Goal: Task Accomplishment & Management: Complete application form

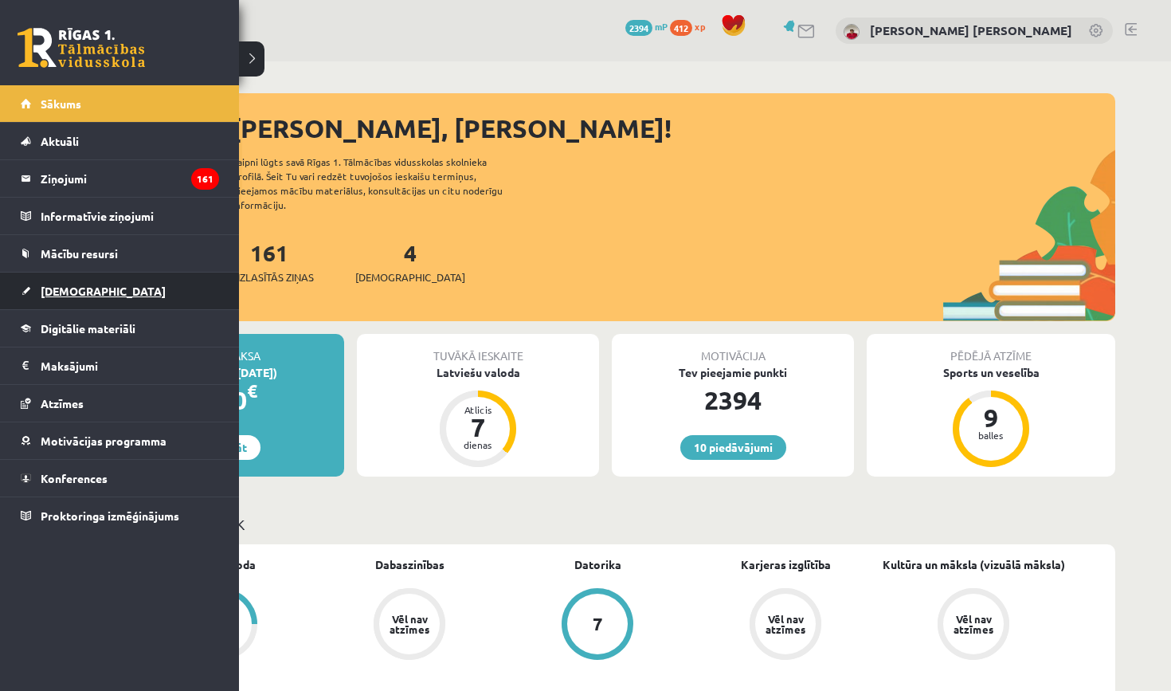
click at [49, 281] on link "[DEMOGRAPHIC_DATA]" at bounding box center [120, 290] width 198 height 37
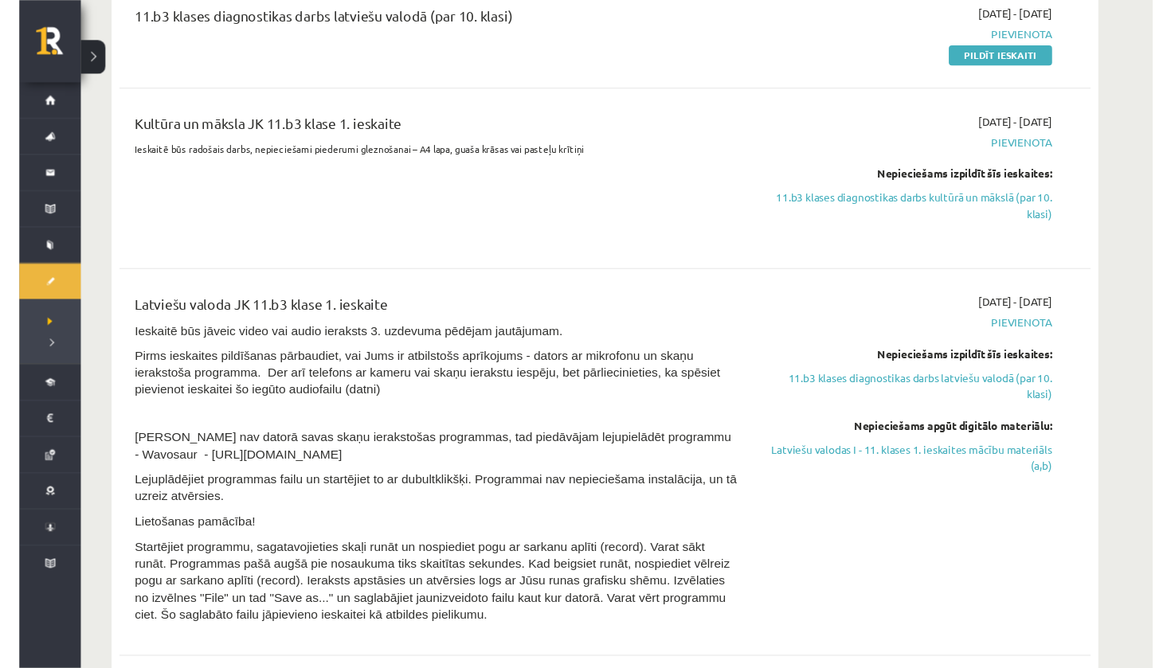
scroll to position [570, 0]
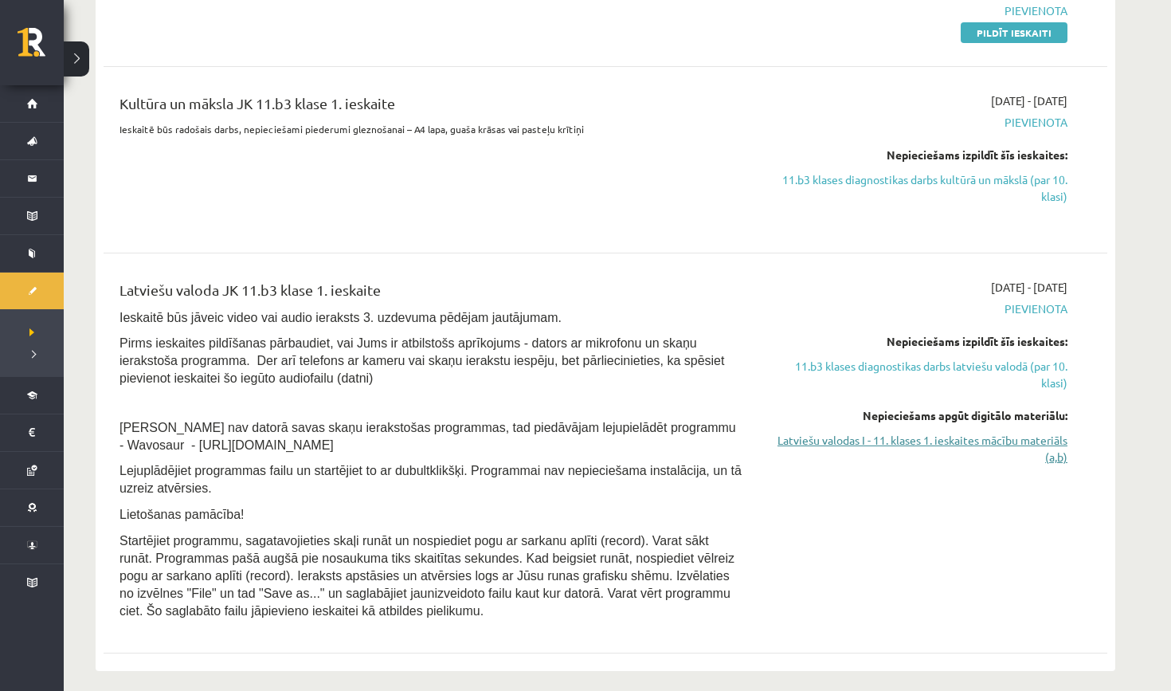
click at [820, 433] on link "Latviešu valodas I - 11. klases 1. ieskaites mācību materiāls (a,b)" at bounding box center [917, 448] width 300 height 33
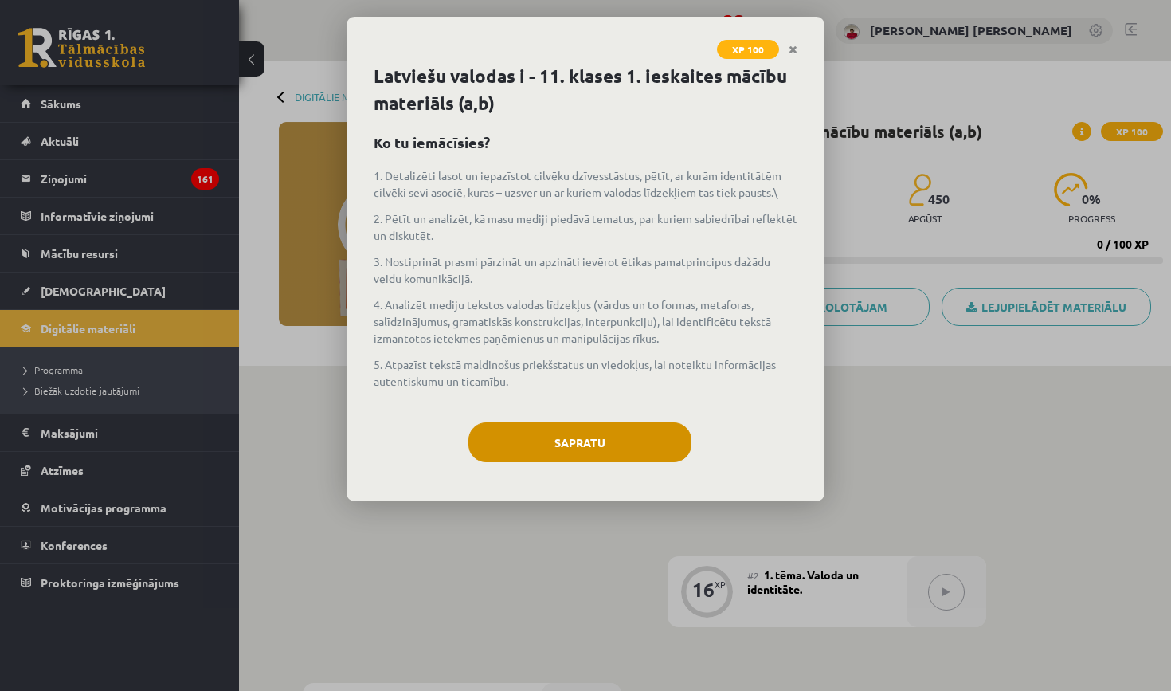
click at [638, 429] on button "Sapratu" at bounding box center [579, 442] width 223 height 40
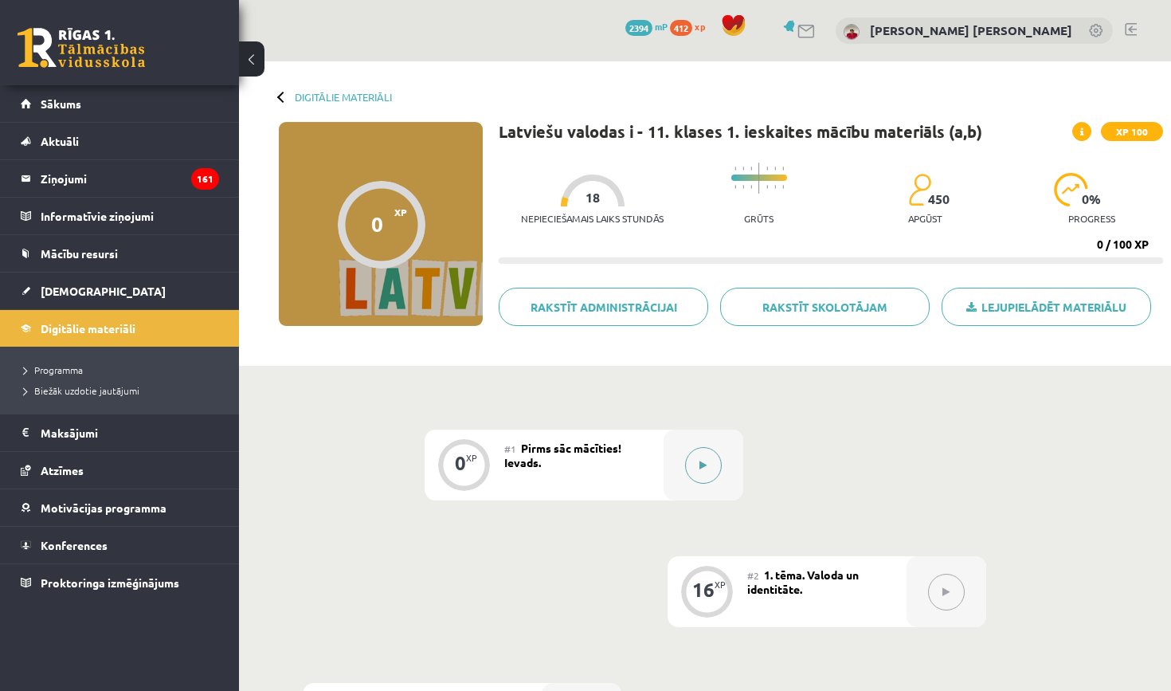
click at [701, 466] on icon at bounding box center [703, 466] width 7 height 10
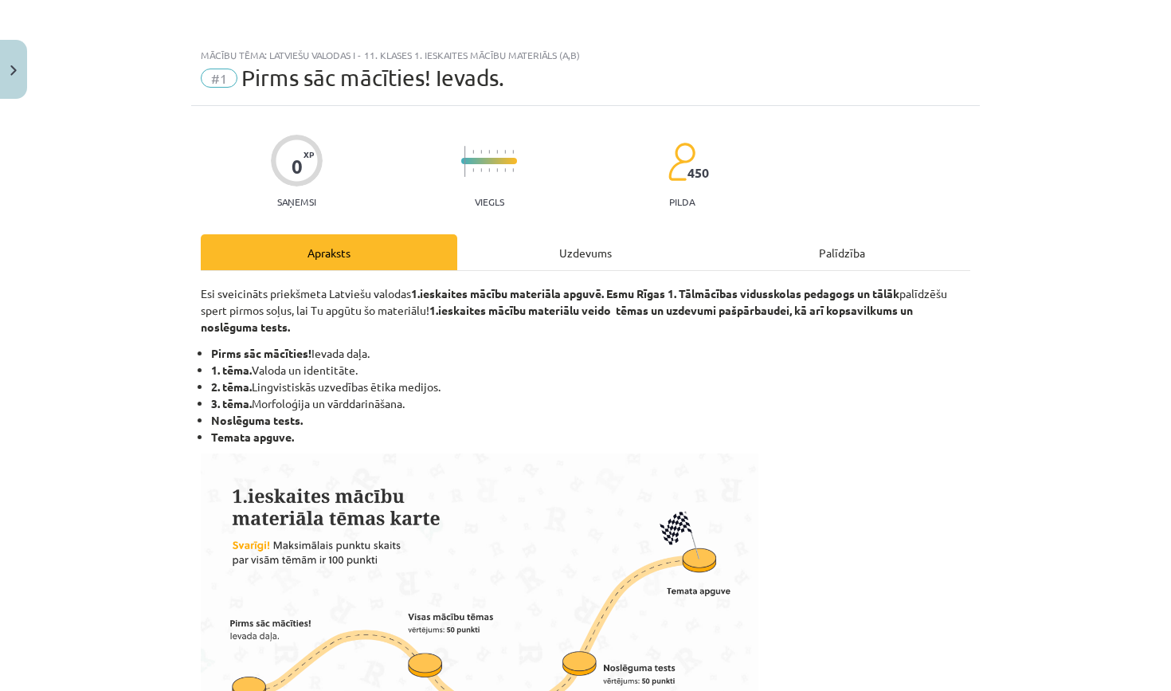
click at [662, 249] on div "Uzdevums" at bounding box center [585, 252] width 257 height 36
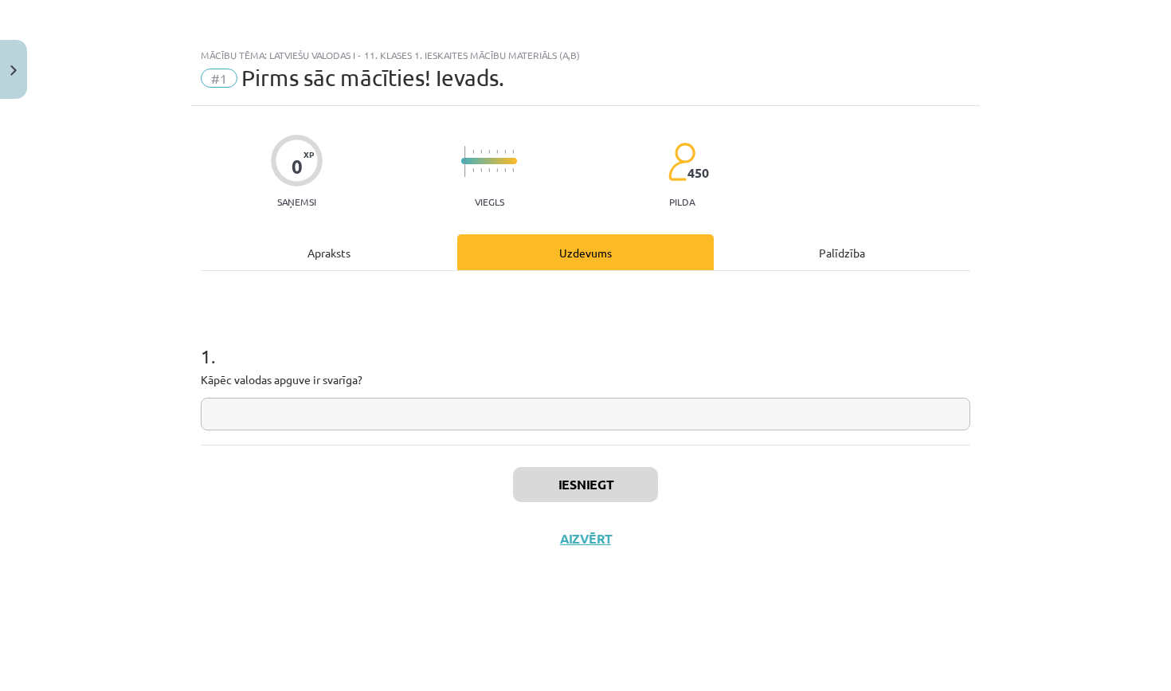
click at [535, 413] on input "text" at bounding box center [586, 414] width 770 height 33
type input "*"
click at [584, 496] on button "Iesniegt" at bounding box center [585, 484] width 145 height 35
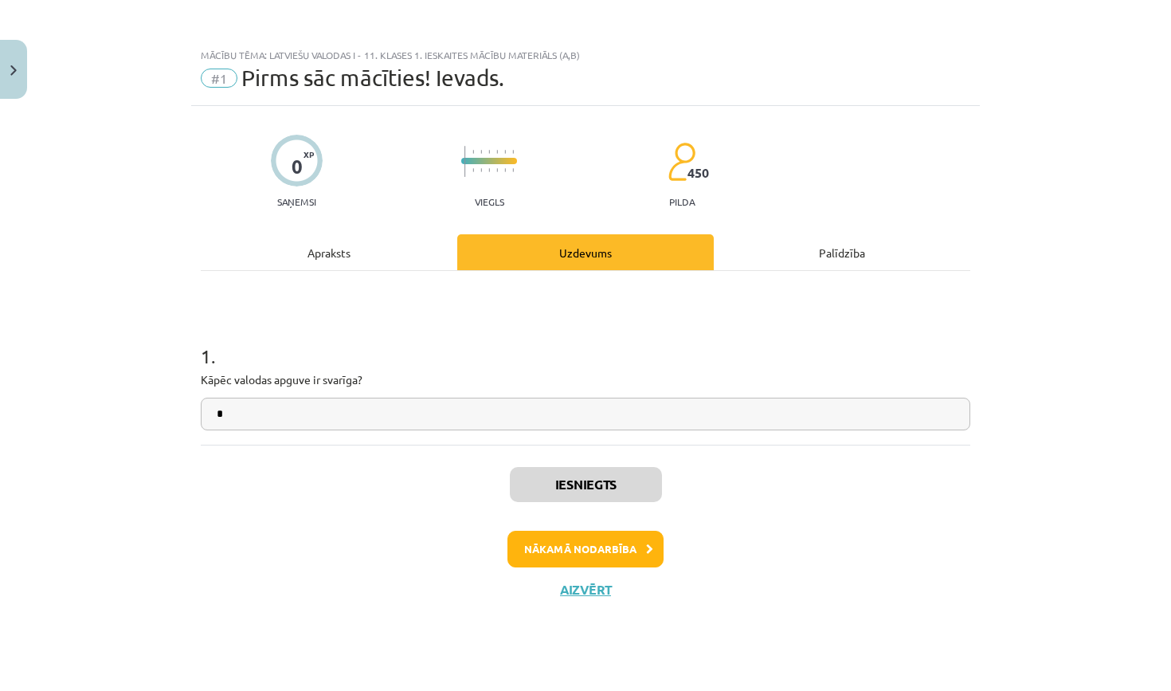
click at [578, 535] on button "Nākamā nodarbība" at bounding box center [586, 549] width 156 height 37
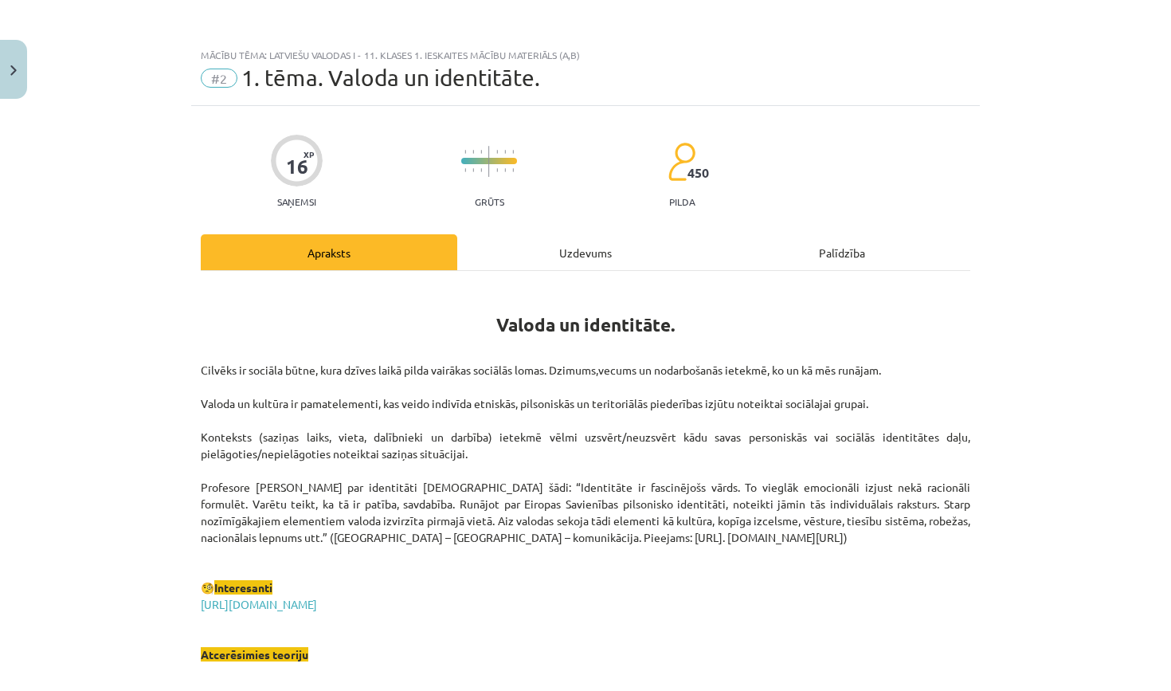
click at [604, 235] on div "Uzdevums" at bounding box center [585, 252] width 257 height 36
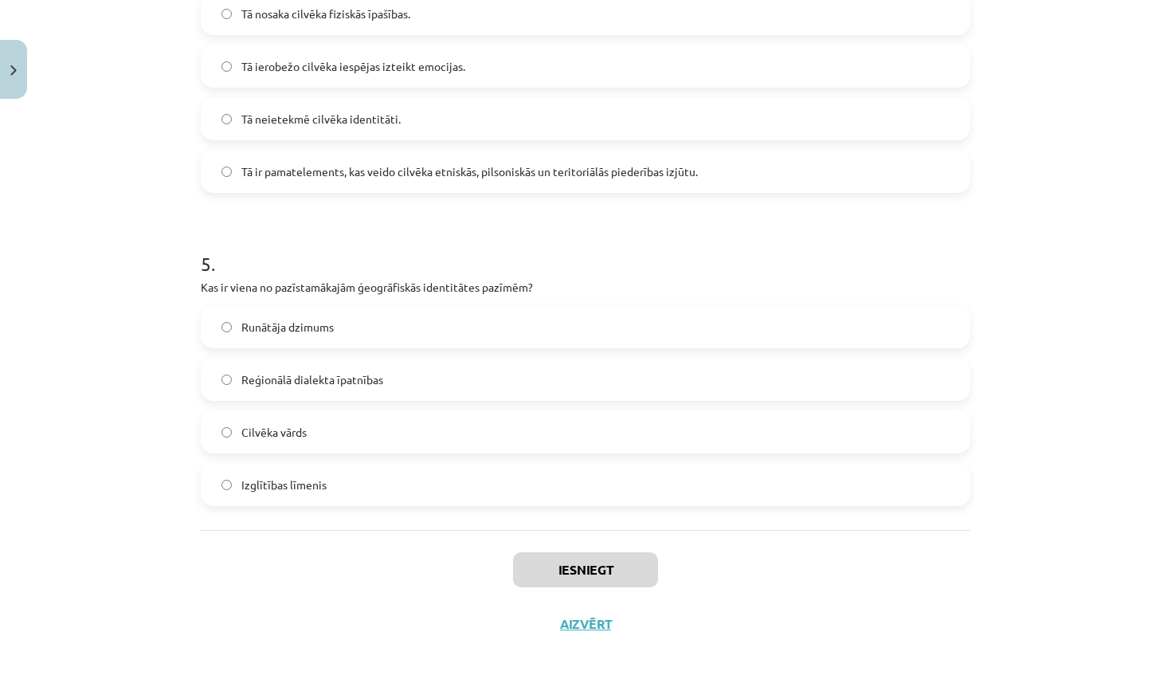
scroll to position [100, 0]
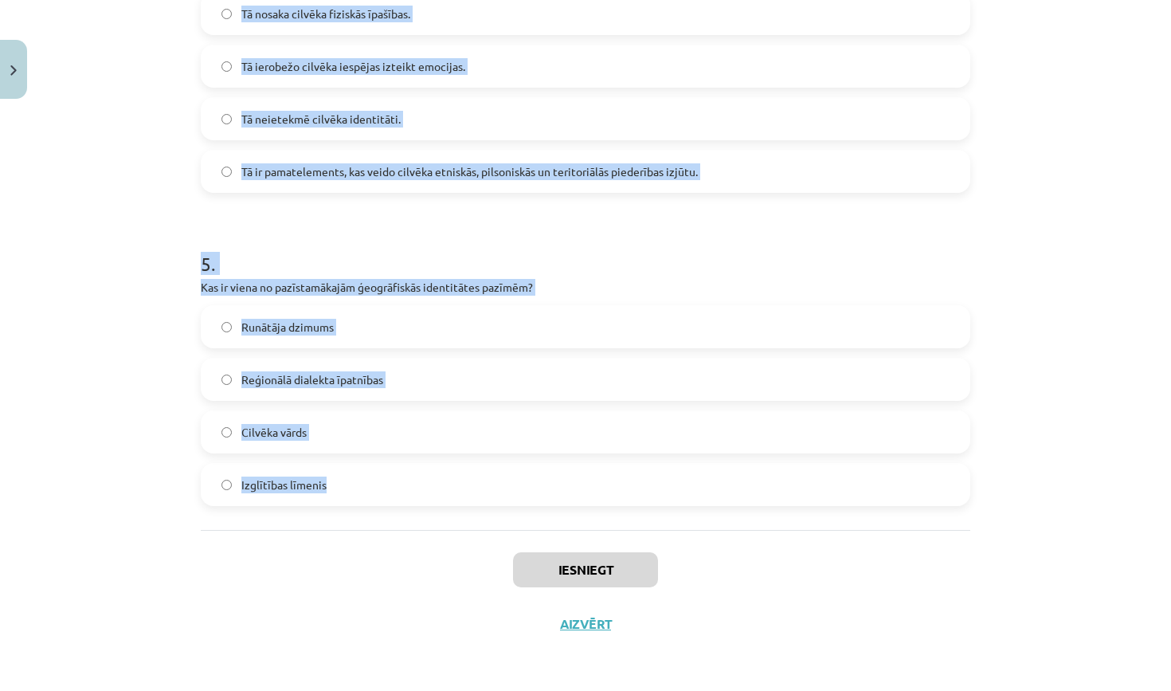
drag, startPoint x: 203, startPoint y: 313, endPoint x: 559, endPoint y: 480, distance: 393.1
copy form "1 . Kura valoda tiek minēta kā tāda, kurā ir atšķirīga vārdu izruna atkarībā no…"
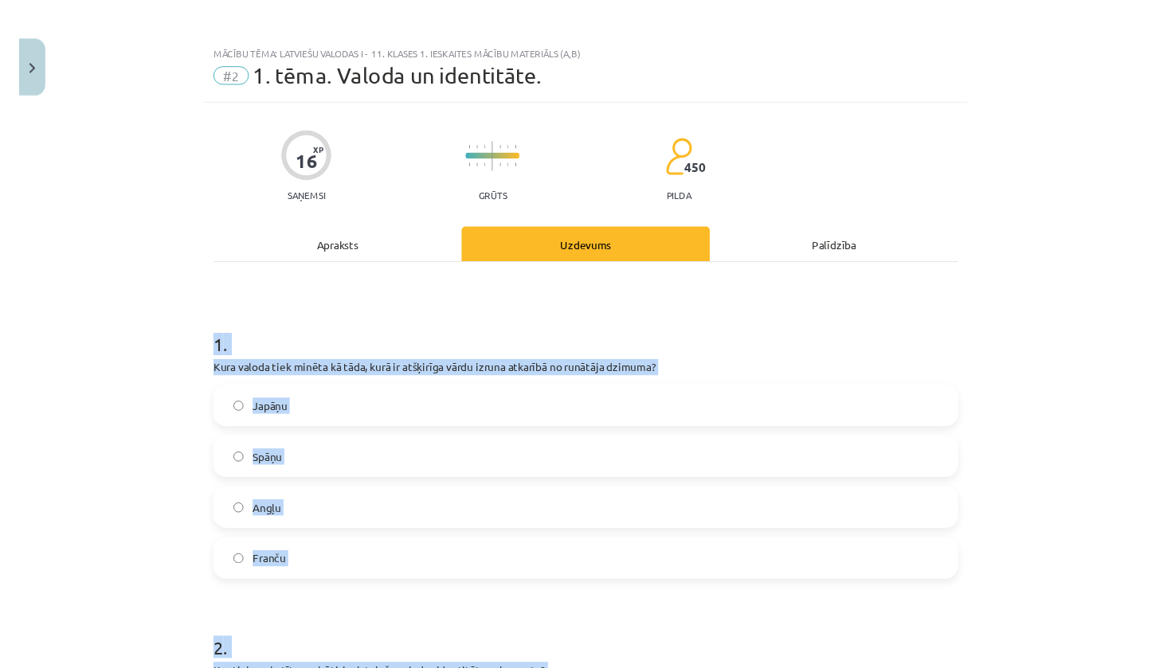
scroll to position [0, 0]
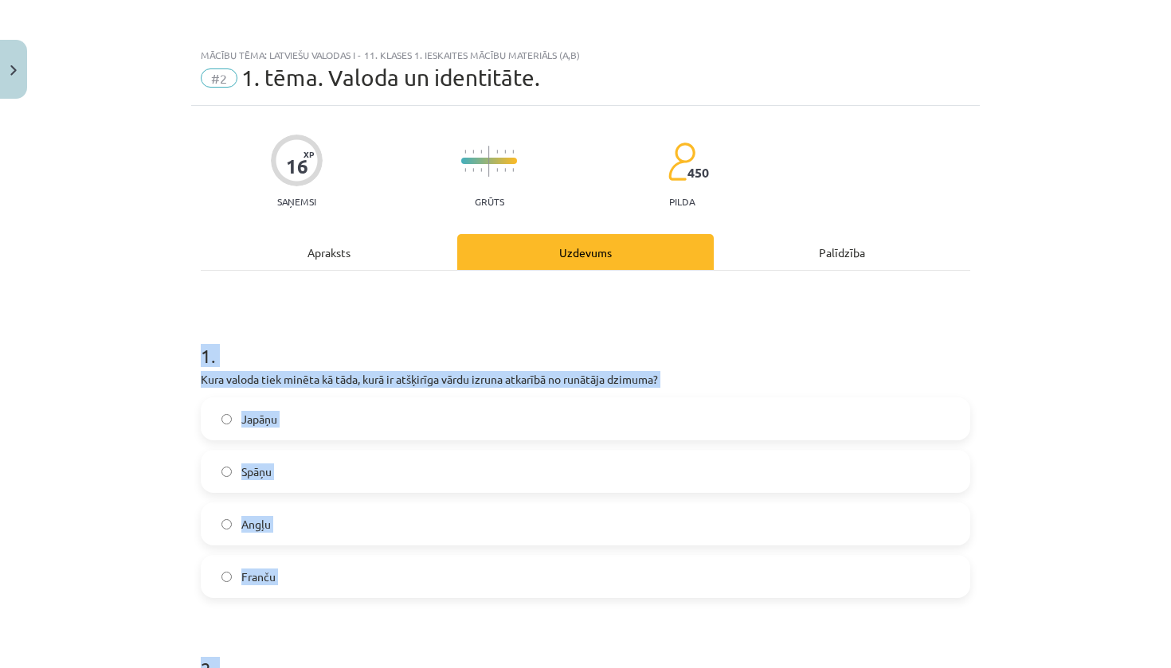
click at [7, 79] on button "Close" at bounding box center [13, 69] width 27 height 59
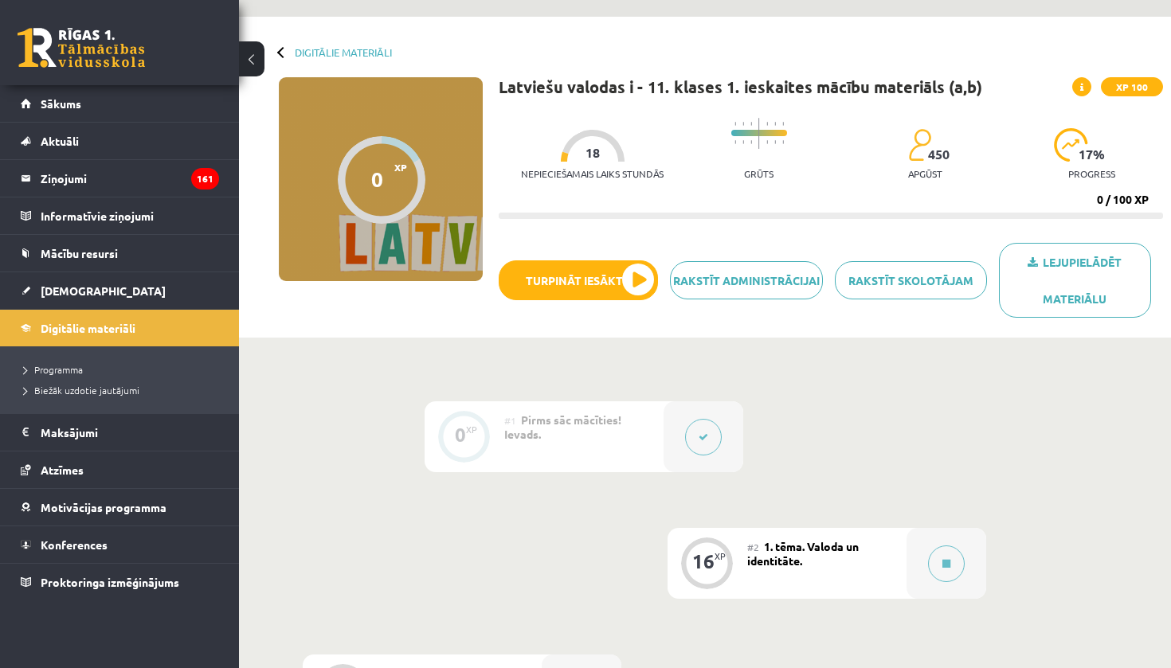
scroll to position [28, 0]
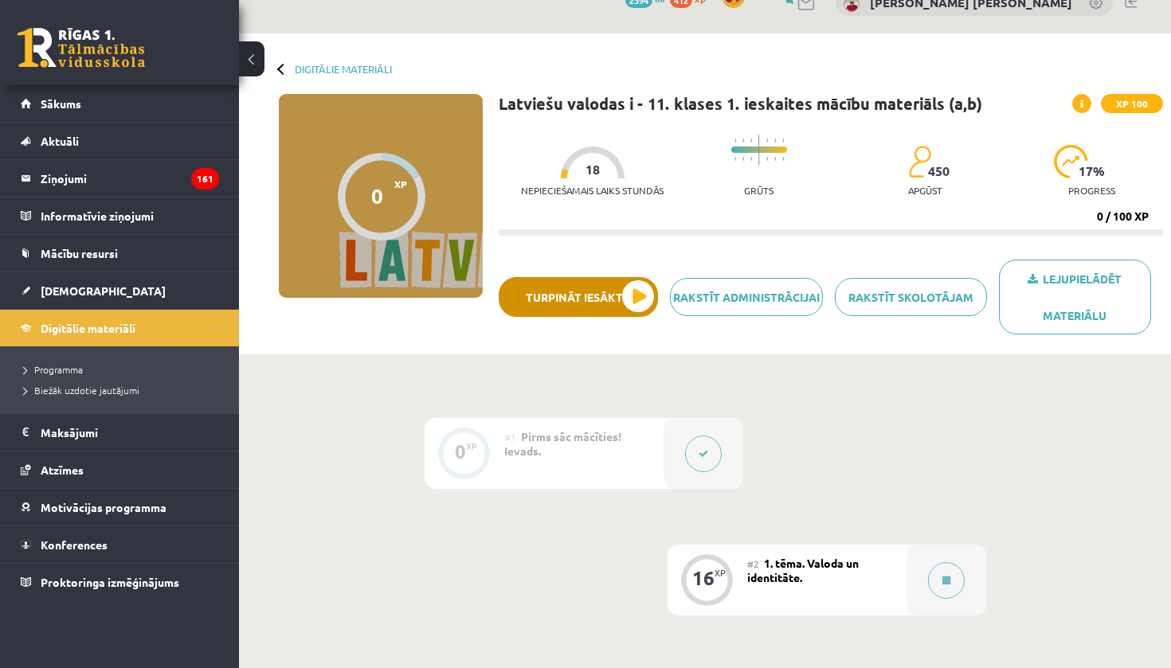
click at [573, 304] on button "Turpināt iesākto" at bounding box center [578, 297] width 159 height 40
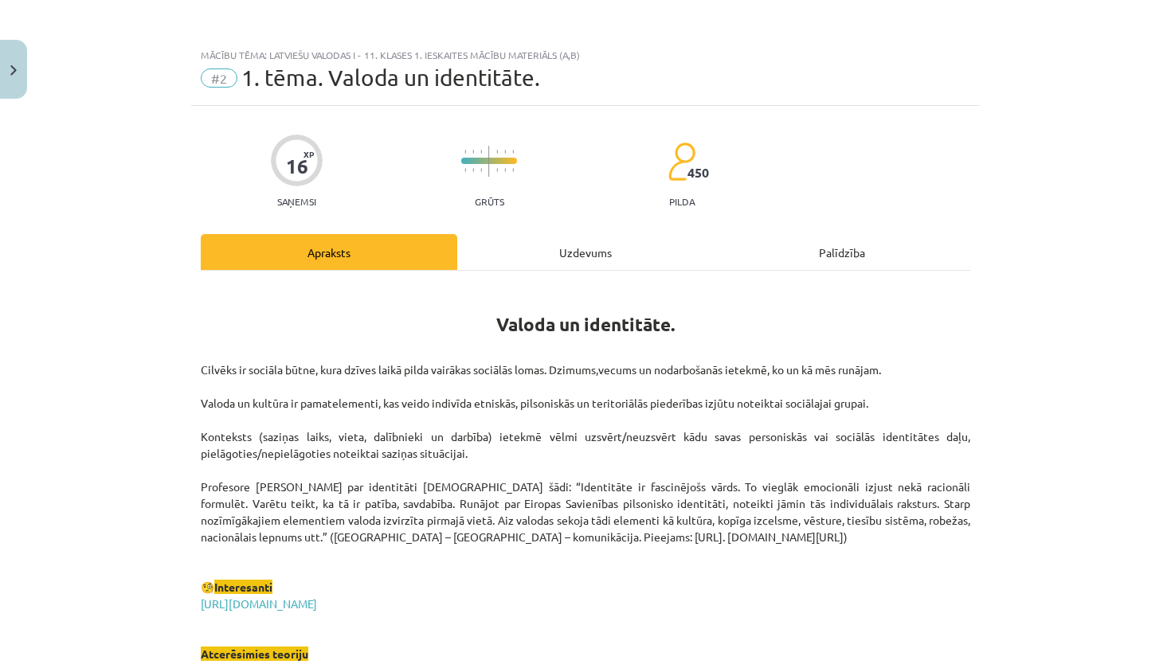
click at [593, 250] on div "Uzdevums" at bounding box center [585, 252] width 257 height 36
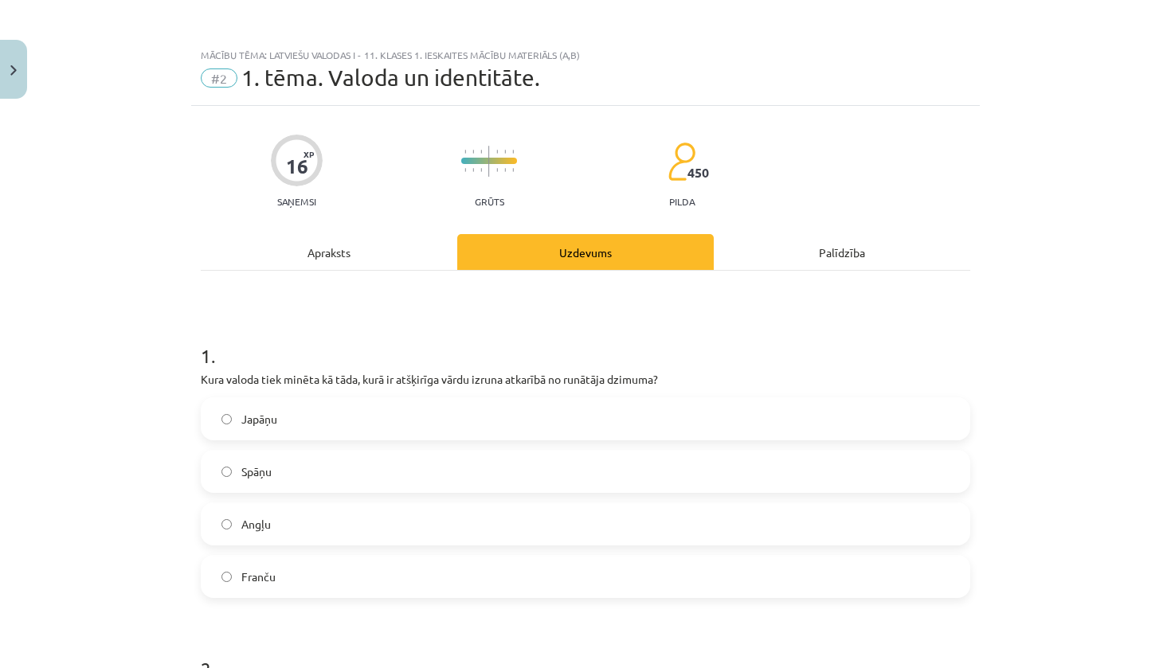
scroll to position [40, 0]
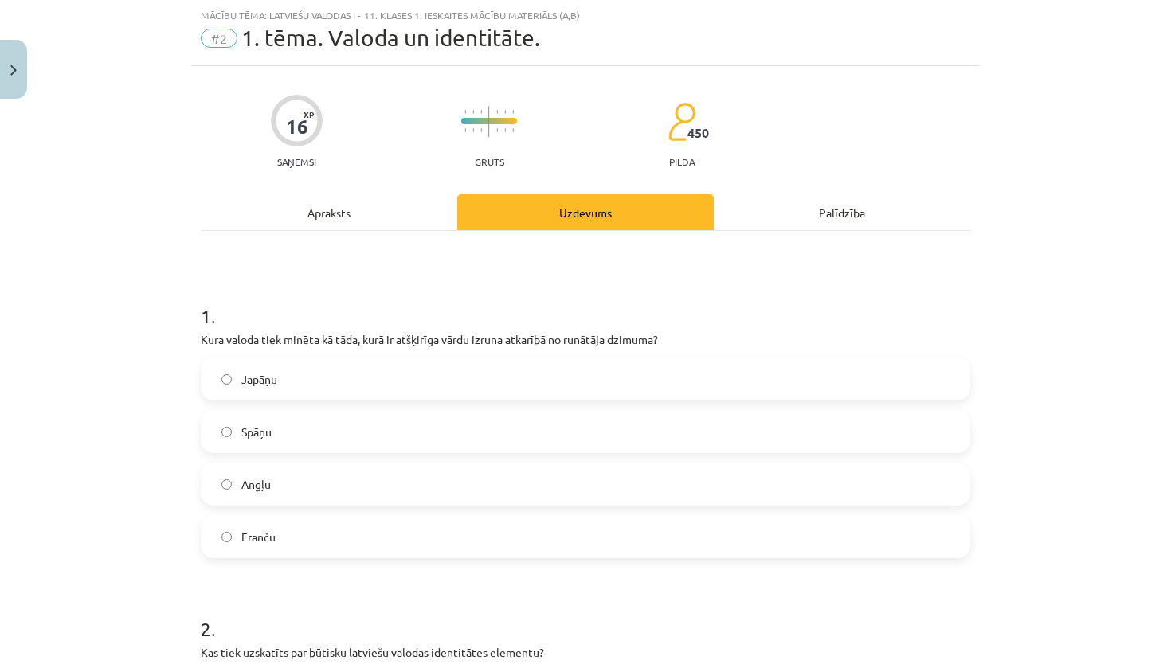
click at [418, 363] on label "Japāņu" at bounding box center [585, 379] width 766 height 40
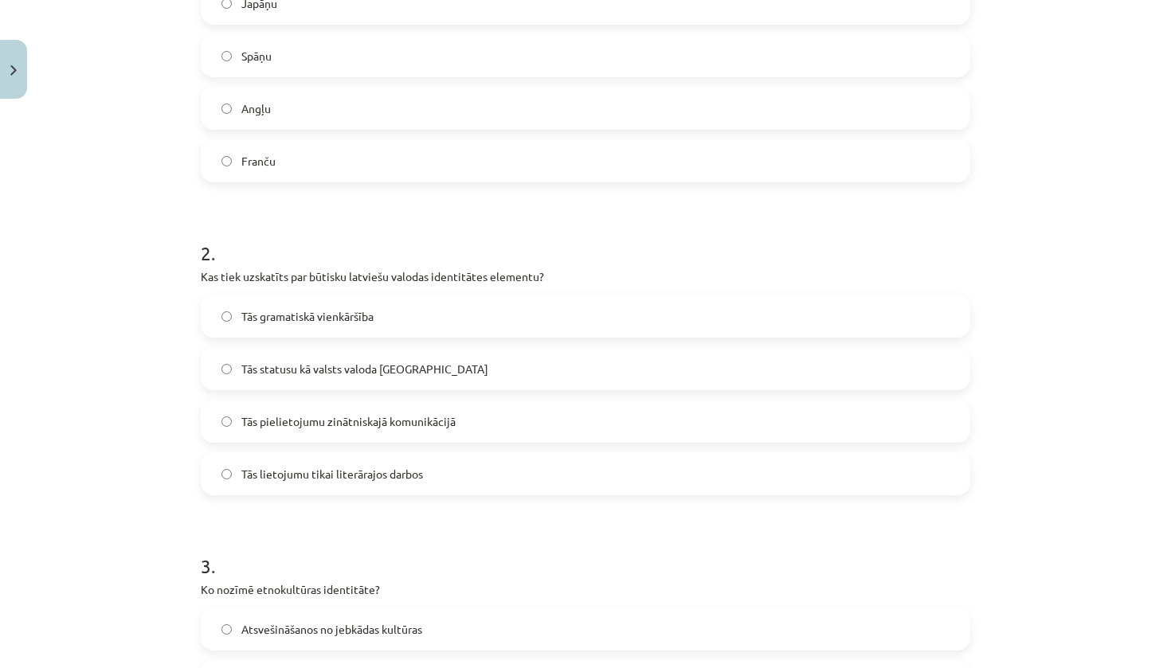
scroll to position [449, 0]
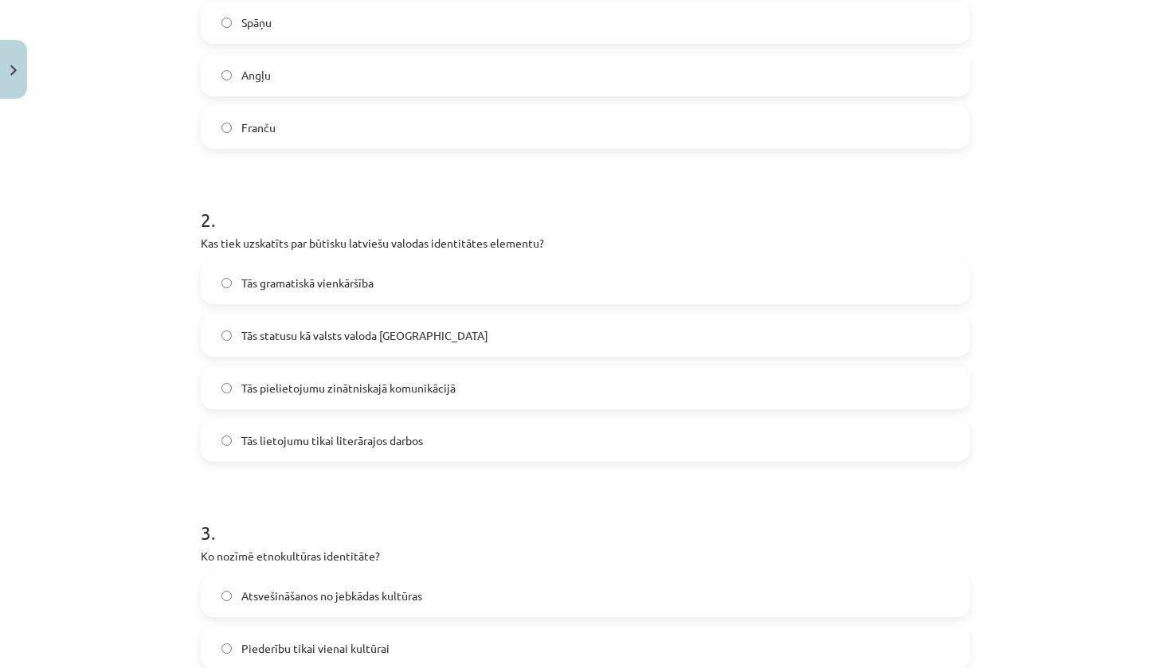
click at [449, 343] on label "Tās statusu kā valsts valoda Latvijā" at bounding box center [585, 336] width 766 height 40
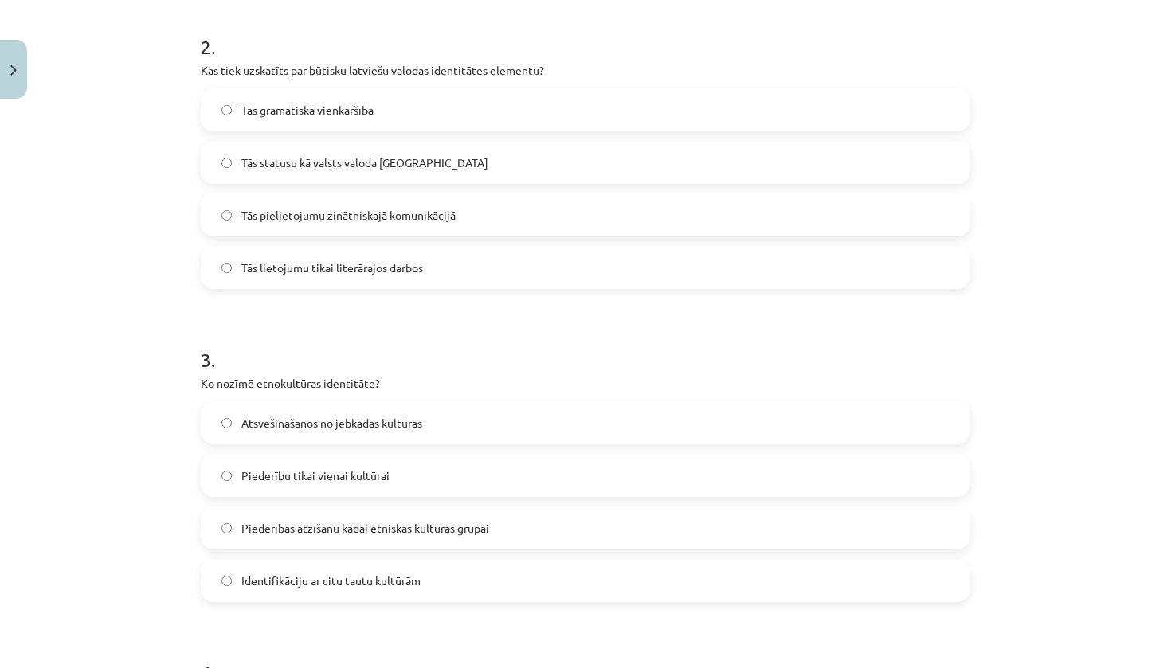
scroll to position [724, 0]
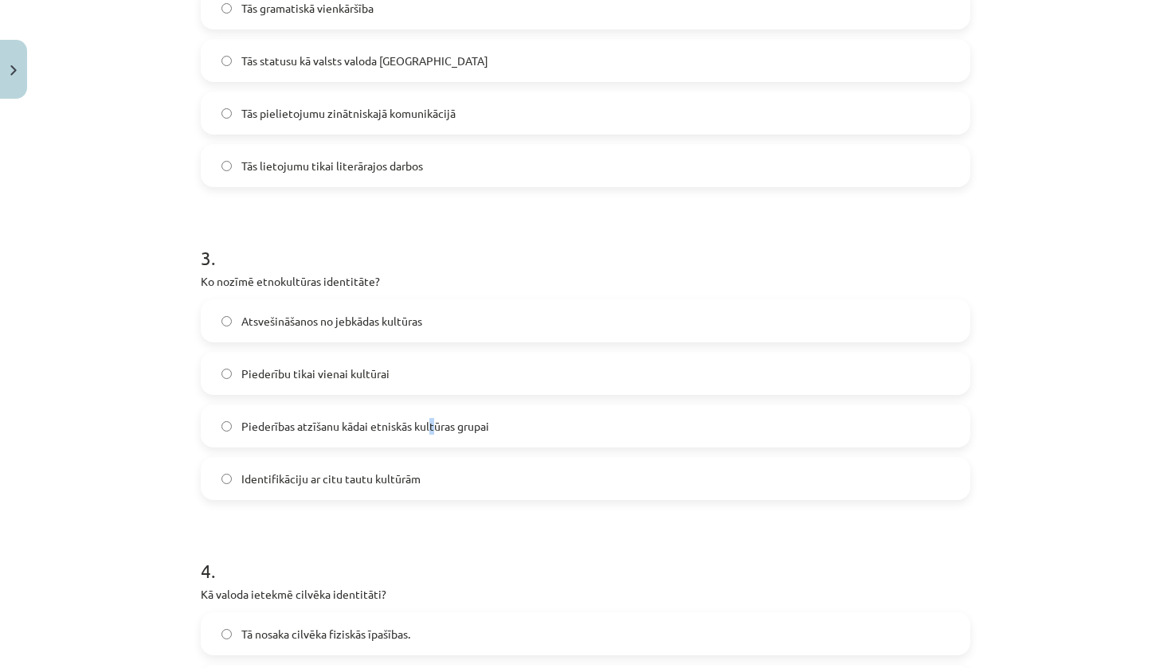
click at [433, 432] on span "Piederības atzīšanu kādai etniskās kultūras grupai" at bounding box center [365, 426] width 248 height 17
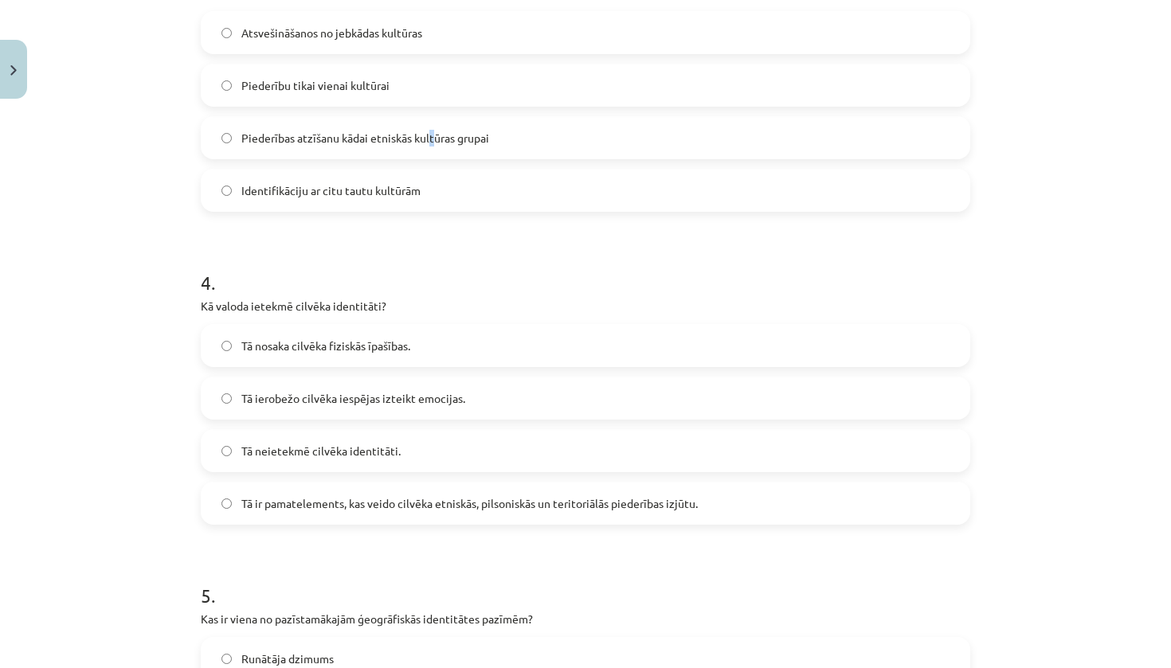
scroll to position [1078, 0]
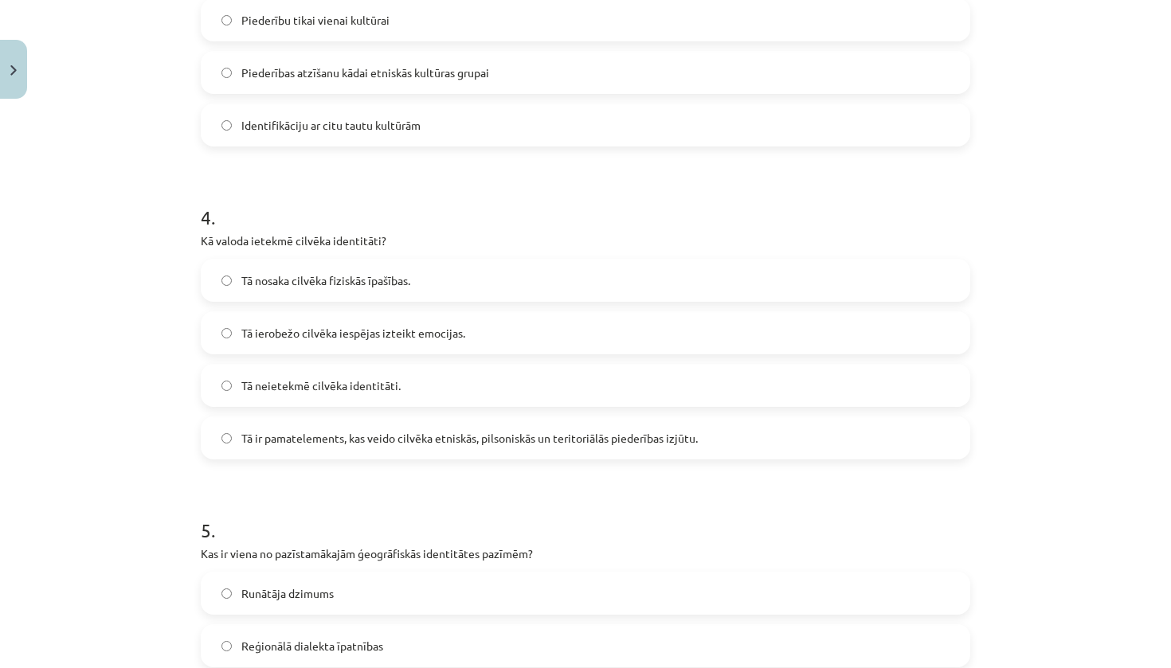
click at [491, 431] on span "Tā ir pamatelements, kas veido cilvēka etniskās, pilsoniskās un teritoriālās pi…" at bounding box center [469, 438] width 457 height 17
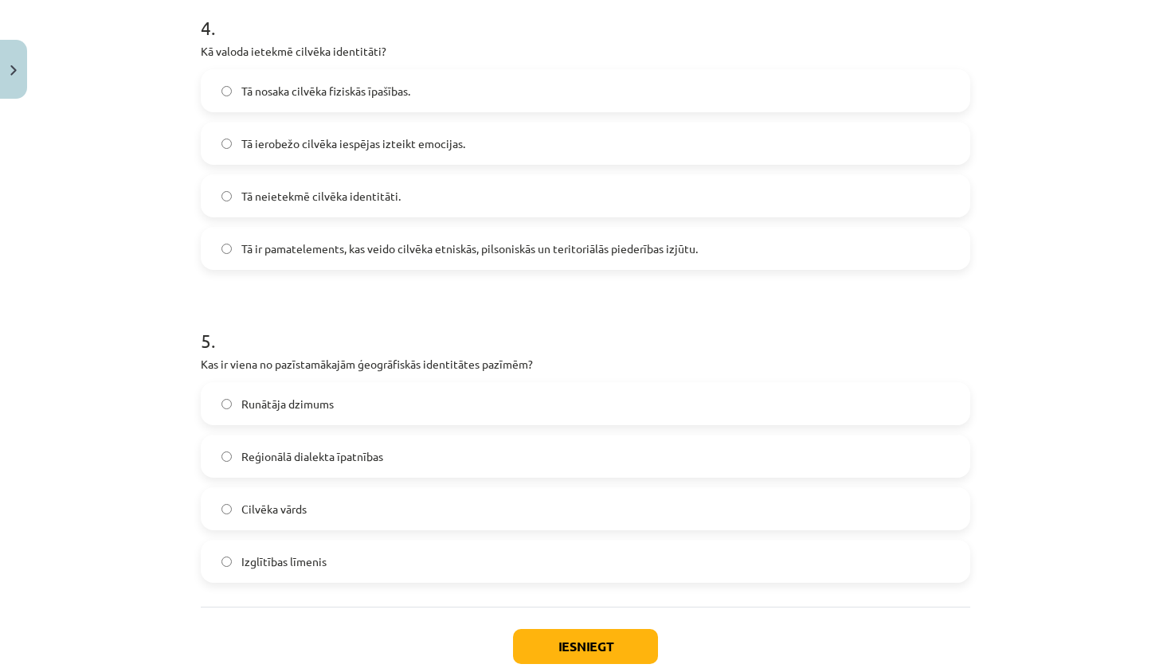
scroll to position [1268, 0]
click at [457, 445] on label "Reģionālā dialekta īpatnības" at bounding box center [585, 457] width 766 height 40
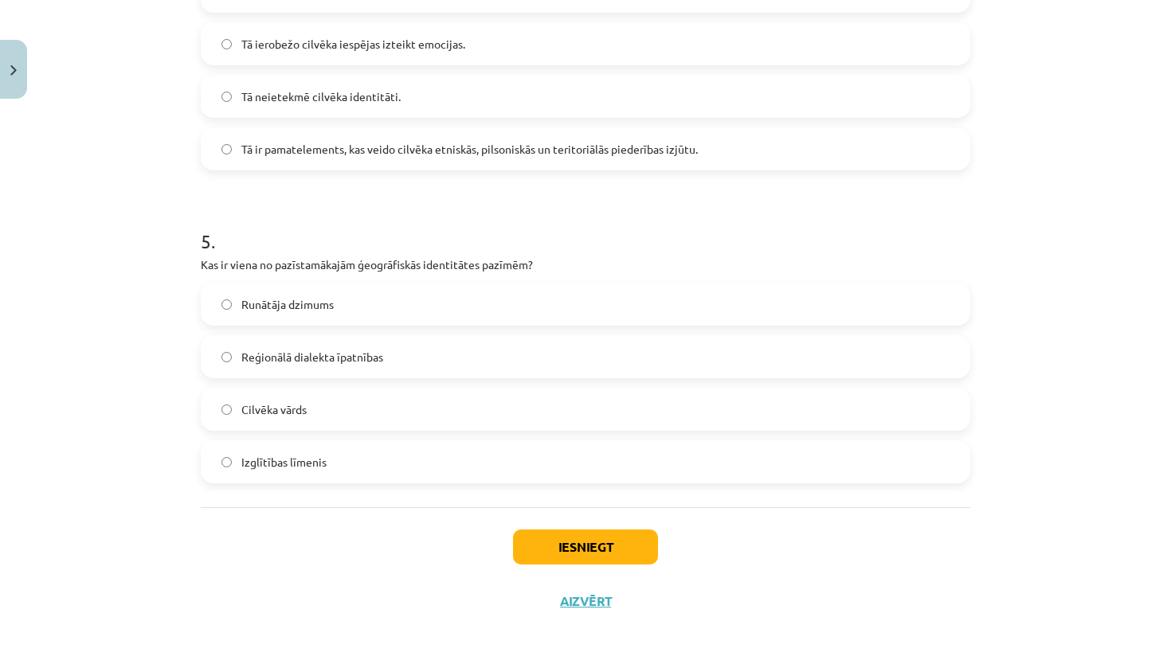
scroll to position [1370, 0]
click at [569, 552] on button "Iesniegt" at bounding box center [585, 547] width 145 height 35
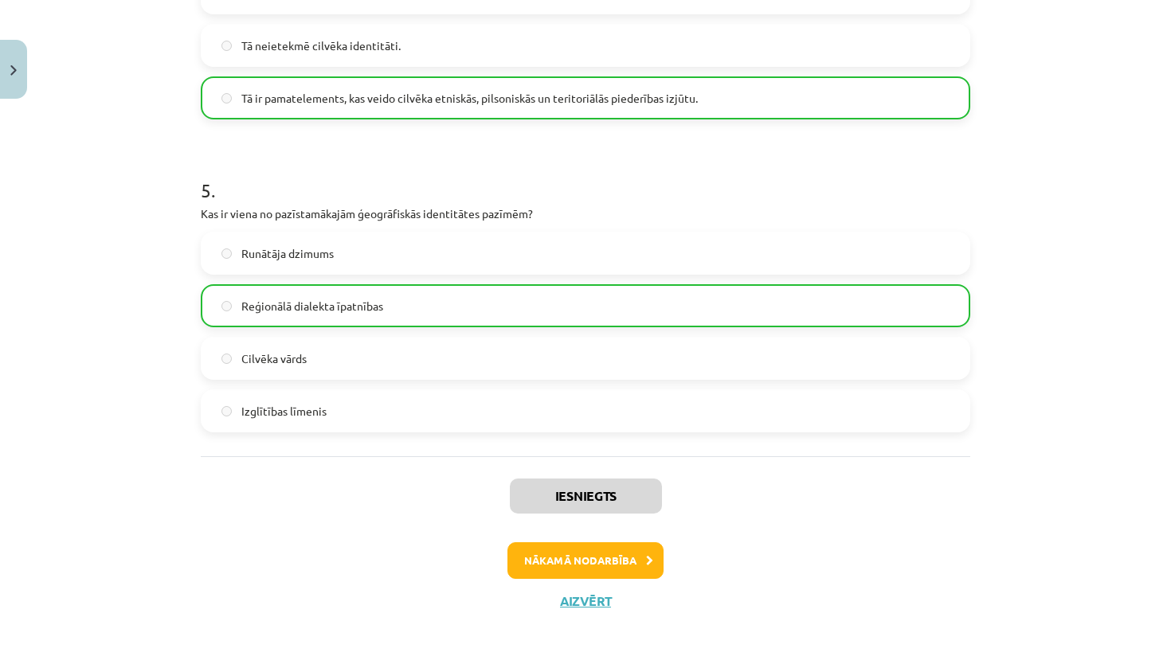
click at [606, 556] on button "Nākamā nodarbība" at bounding box center [586, 561] width 156 height 37
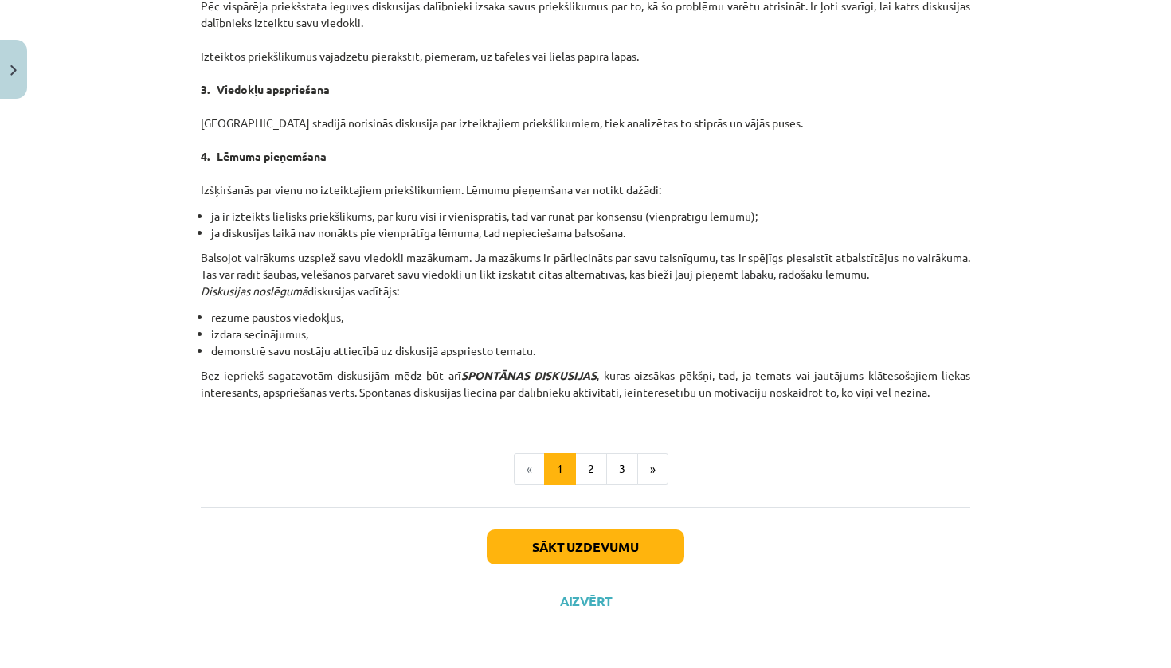
click at [606, 538] on button "Sākt uzdevumu" at bounding box center [586, 547] width 198 height 35
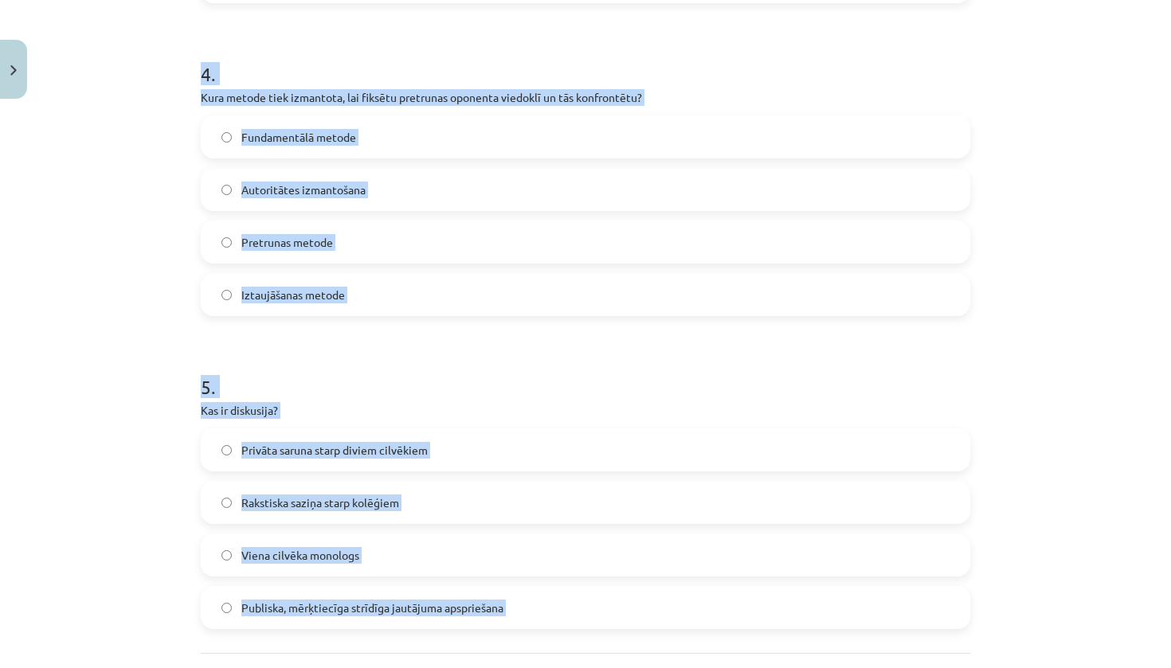
scroll to position [1266, 0]
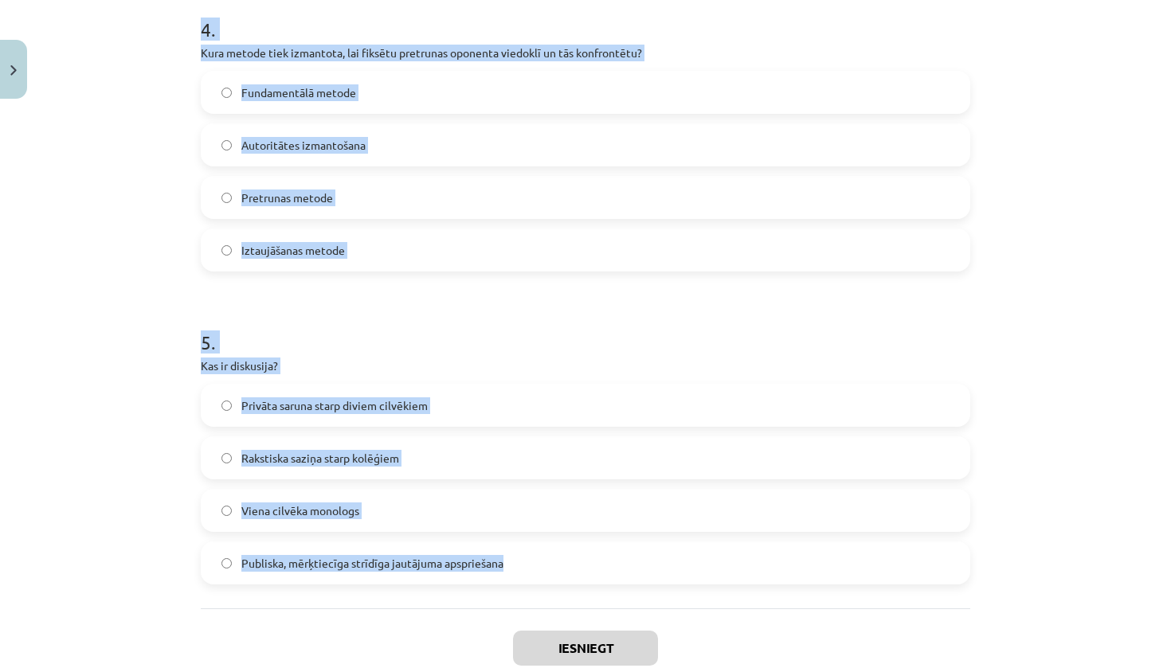
drag, startPoint x: 186, startPoint y: 309, endPoint x: 780, endPoint y: 565, distance: 646.3
click at [780, 565] on div "Mācību tēma: Latviešu valodas i - 11. klases 1. ieskaites mācību materiāls (a,b…" at bounding box center [585, 334] width 1171 height 668
copy form "1 . Kura no šīm metodēm pieder pie argumentācijas palīgmetodēm? Problēmmetode A…"
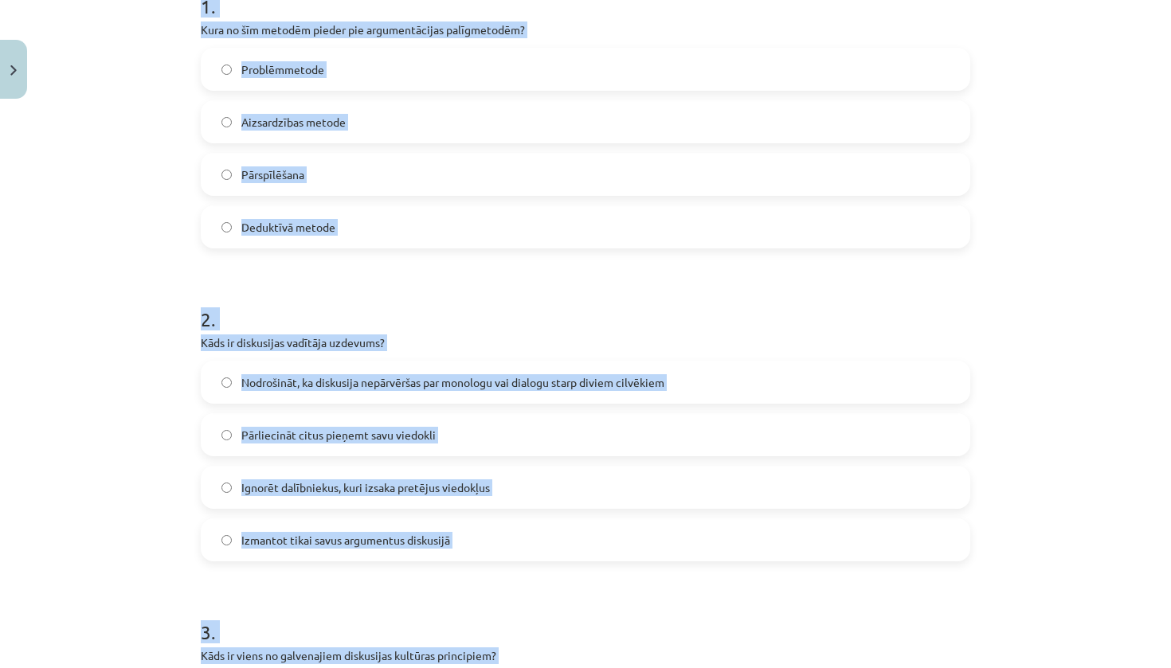
scroll to position [47, 0]
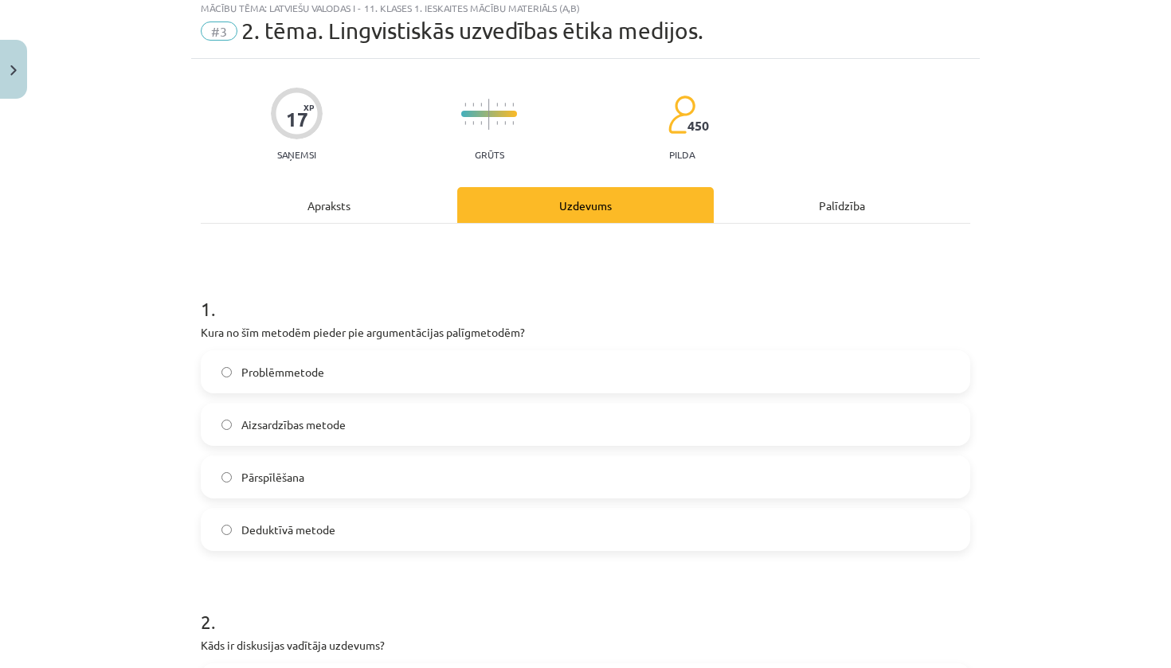
click at [170, 370] on div "Mācību tēma: Latviešu valodas i - 11. klases 1. ieskaites mācību materiāls (a,b…" at bounding box center [585, 334] width 1171 height 668
click at [281, 481] on span "Pārspīlēšana" at bounding box center [272, 477] width 63 height 17
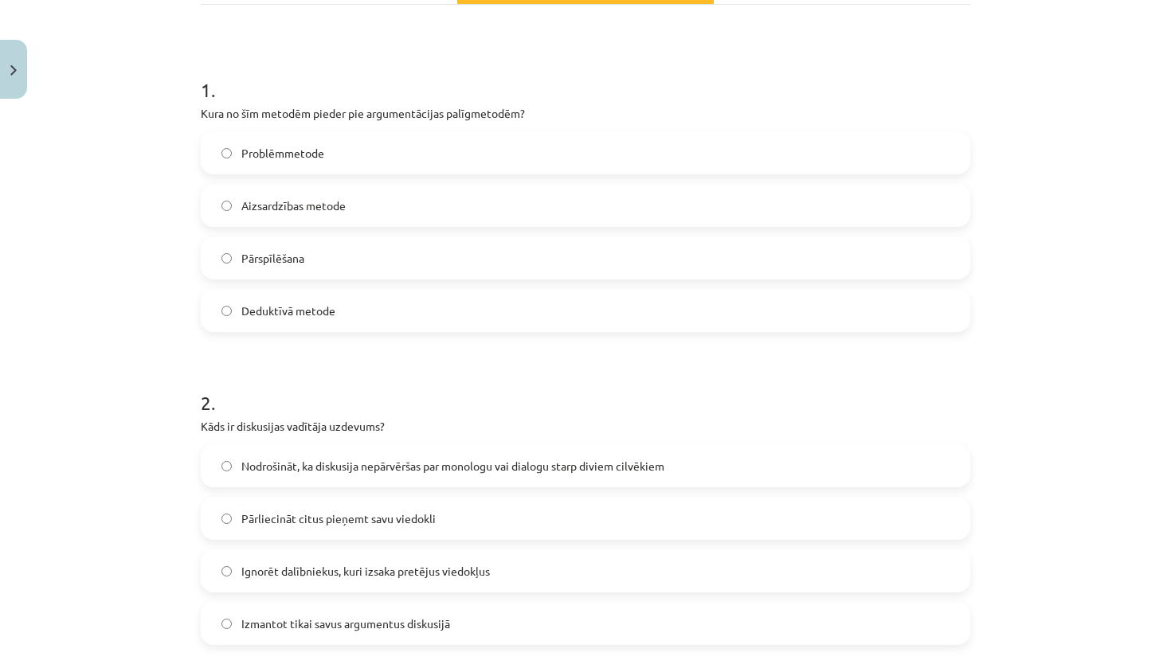
scroll to position [340, 0]
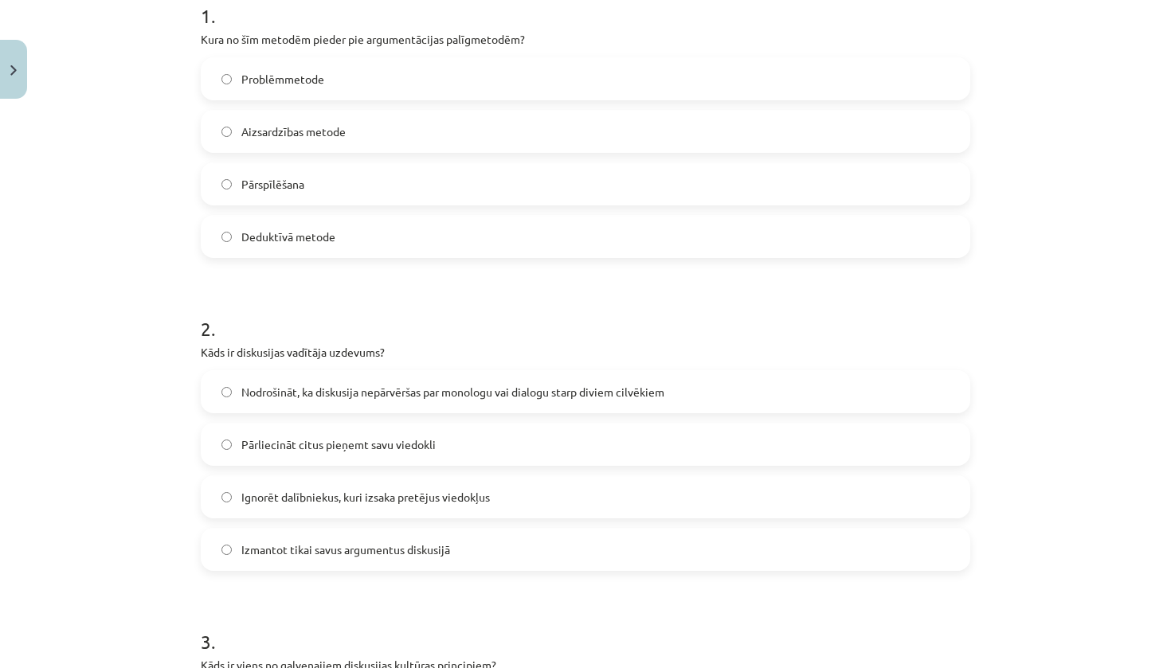
click at [314, 398] on span "Nodrošināt, ka diskusija nepārvēršas par monologu vai dialogu starp diviem cilv…" at bounding box center [452, 392] width 423 height 17
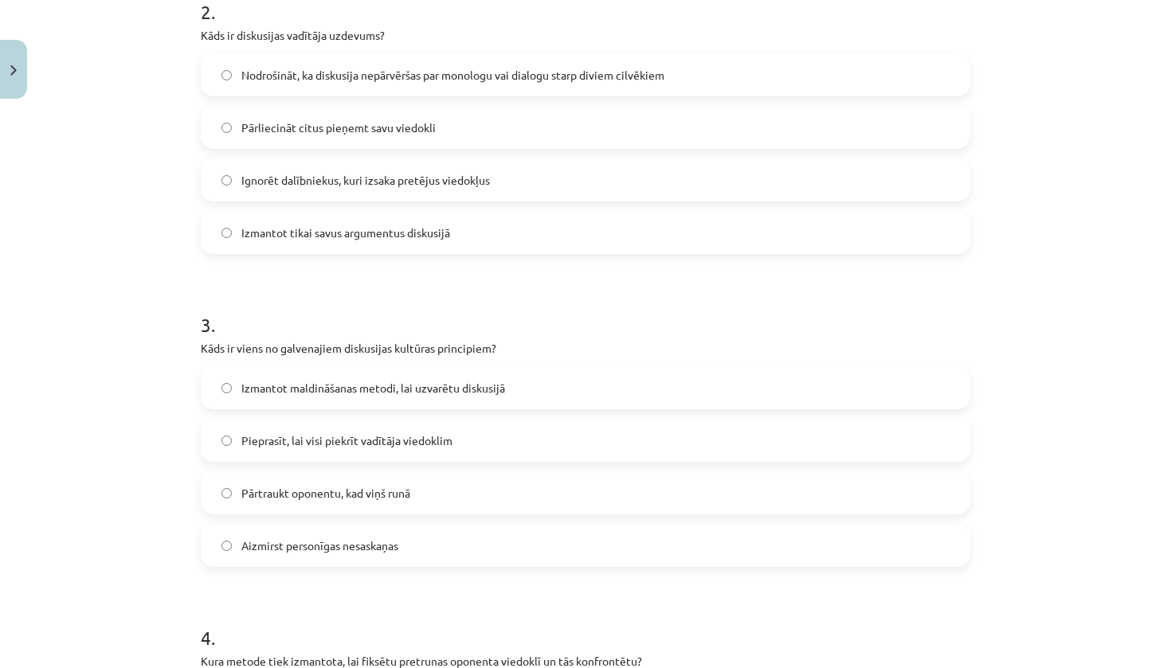
scroll to position [657, 0]
click at [321, 440] on span "Pieprasīt, lai visi piekrīt vadītāja viedoklim" at bounding box center [346, 441] width 211 height 17
click at [304, 545] on span "Aizmirst personīgas nesaskaņas" at bounding box center [319, 546] width 157 height 17
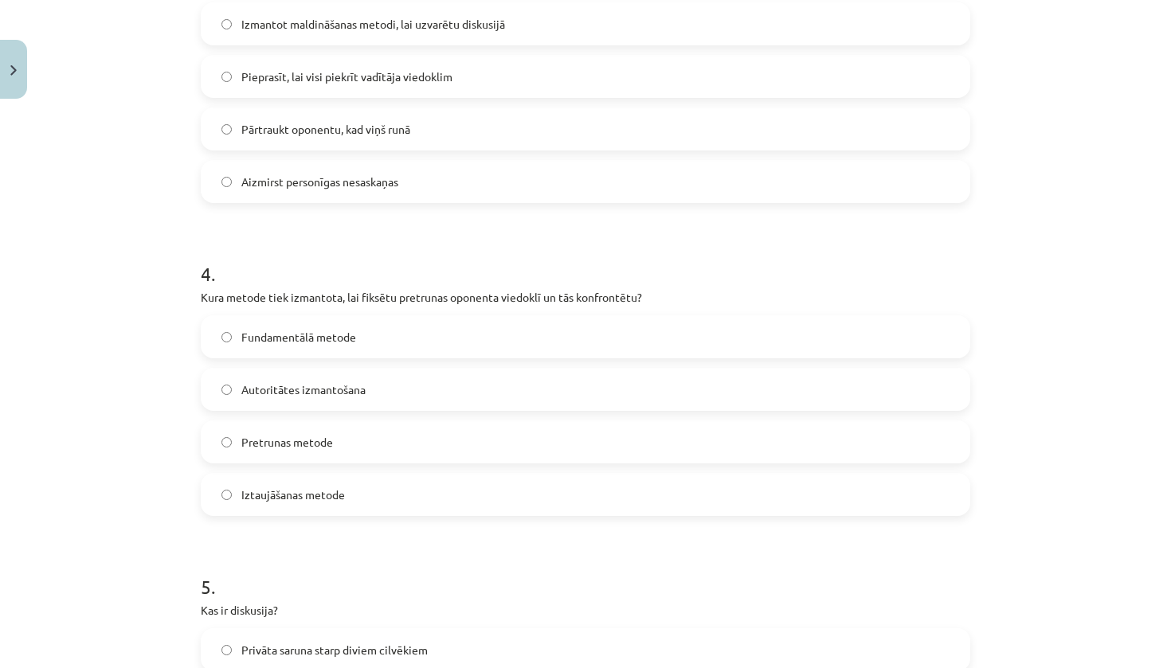
scroll to position [1021, 0]
click at [335, 438] on label "Pretrunas metode" at bounding box center [585, 442] width 766 height 40
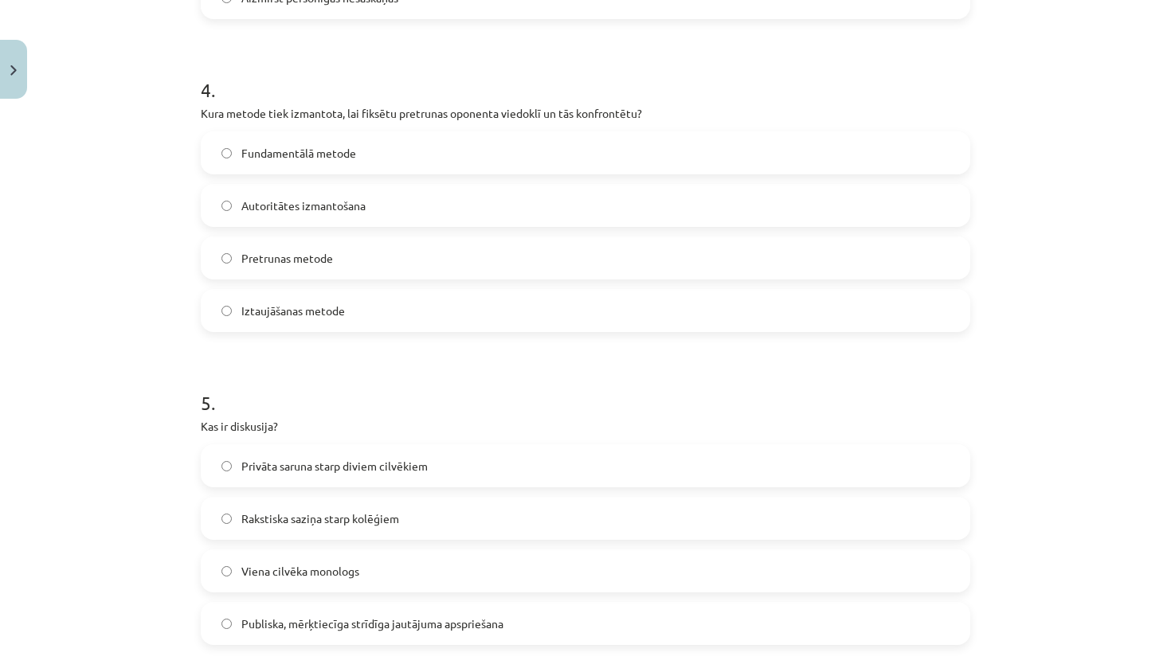
scroll to position [1271, 0]
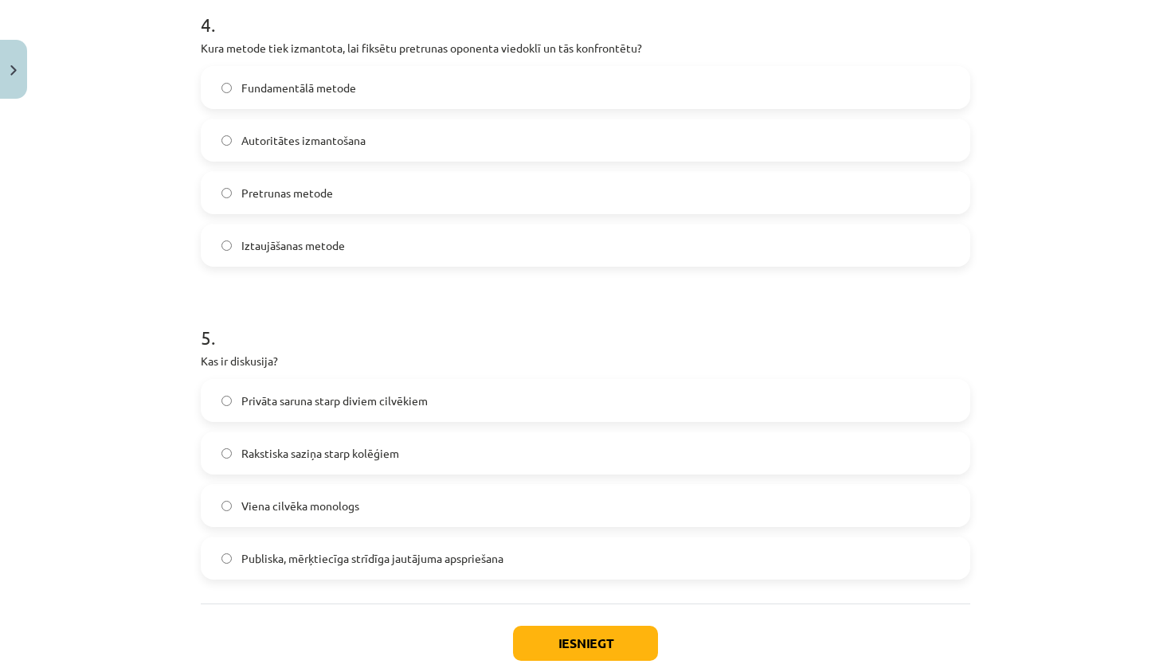
click at [316, 559] on span "Publiska, mērķtiecīga strīdīga jautājuma apspriešana" at bounding box center [372, 559] width 262 height 17
click at [552, 641] on button "Iesniegt" at bounding box center [585, 643] width 145 height 35
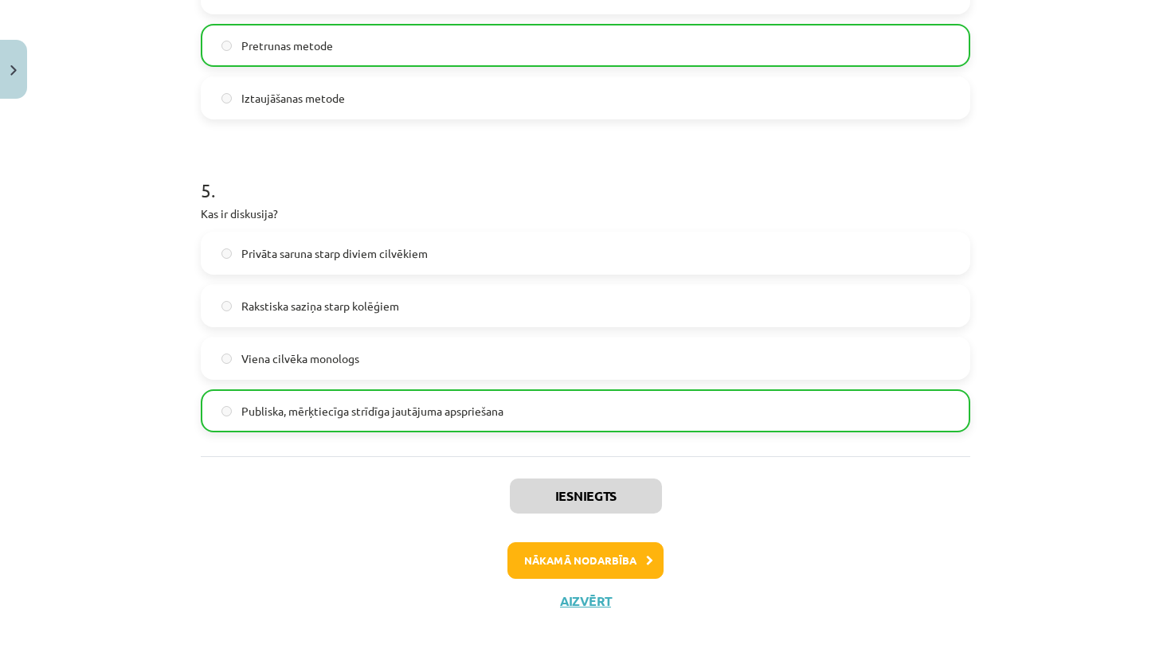
click at [529, 547] on button "Nākamā nodarbība" at bounding box center [586, 561] width 156 height 37
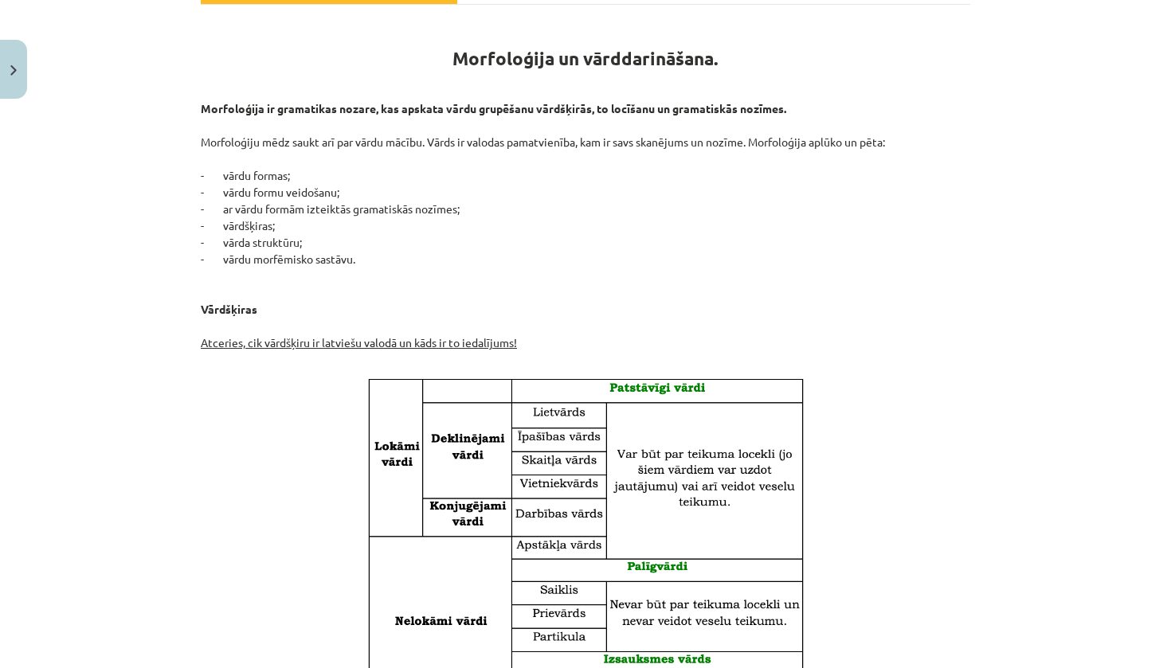
scroll to position [40, 0]
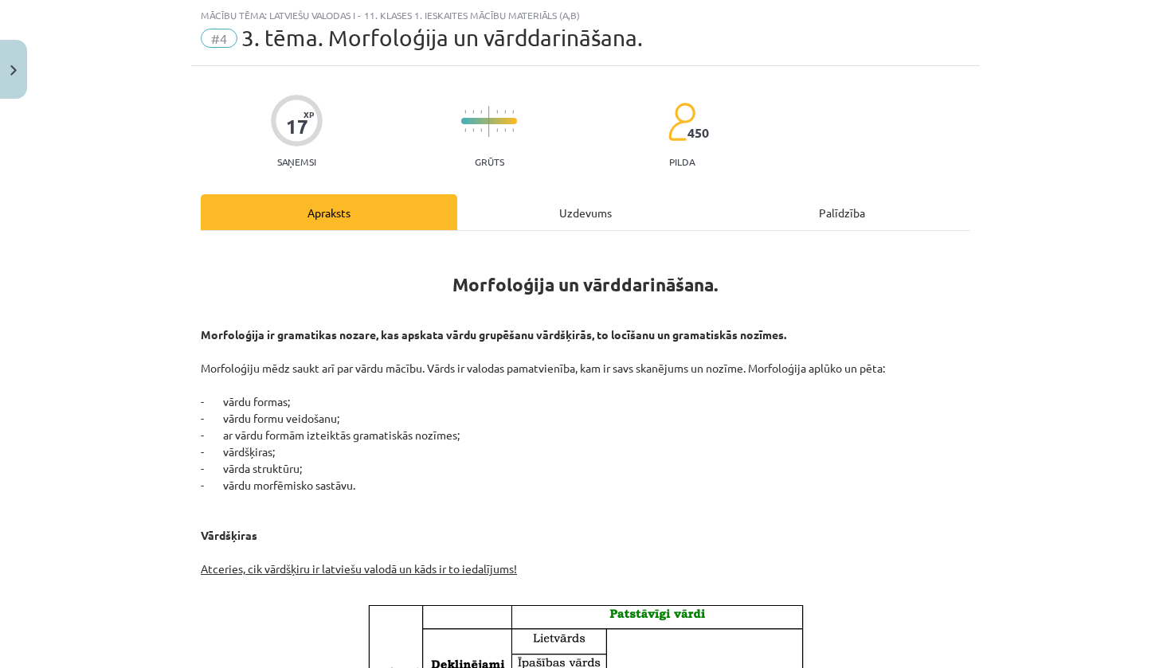
click at [552, 221] on div "Uzdevums" at bounding box center [585, 212] width 257 height 36
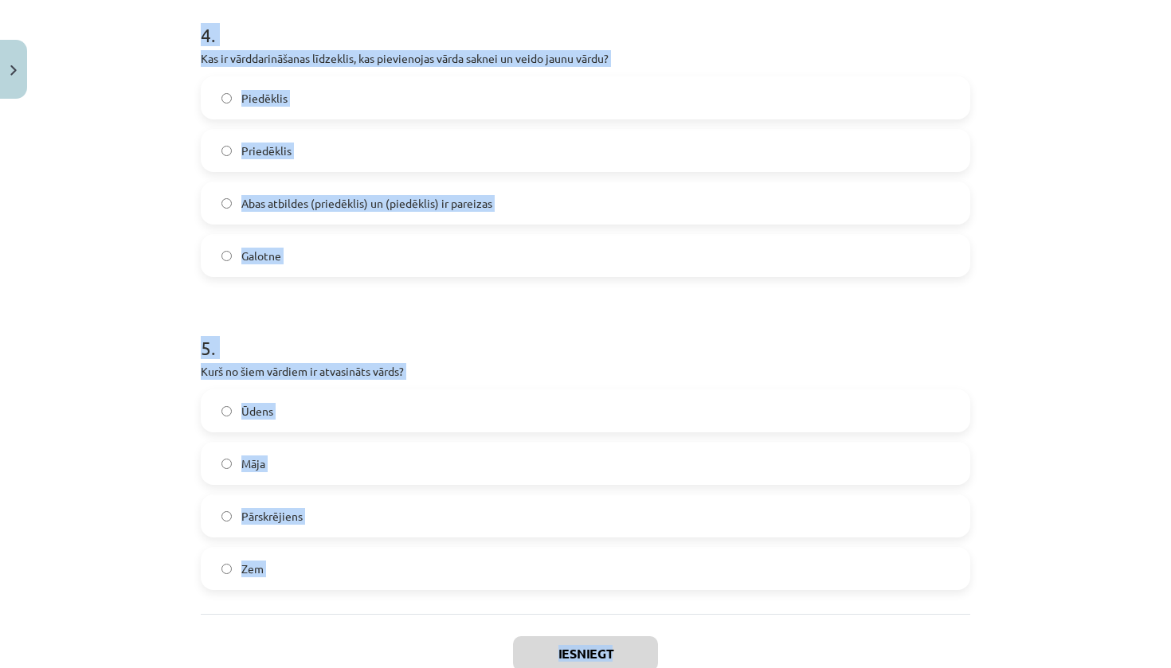
scroll to position [1291, 0]
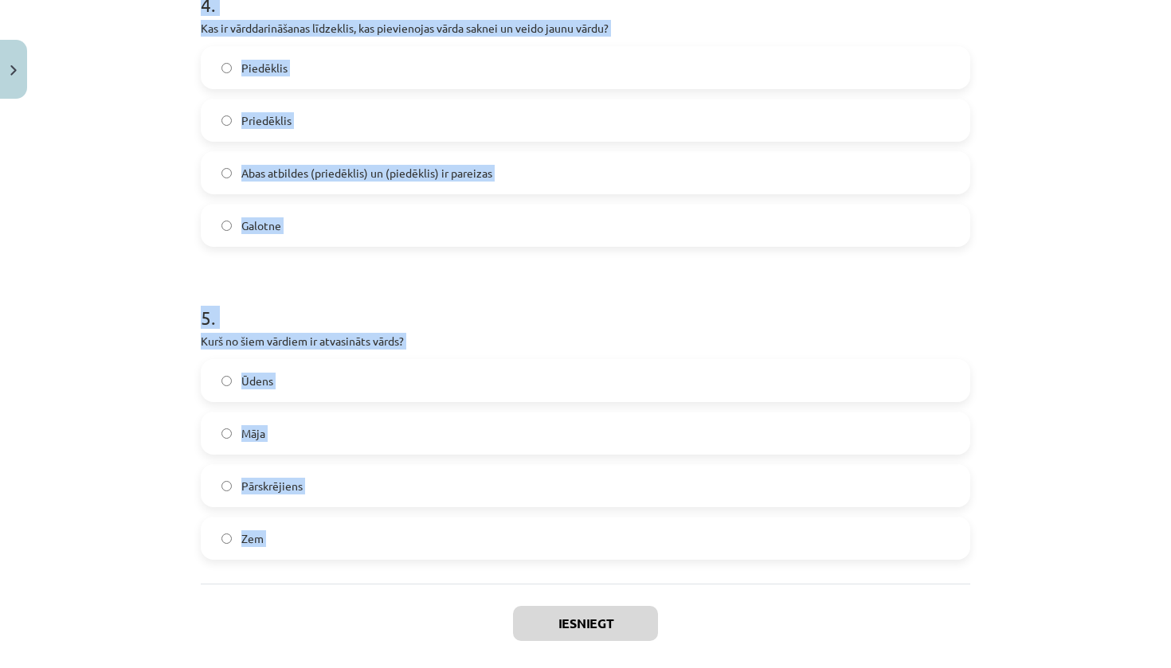
drag, startPoint x: 189, startPoint y: 306, endPoint x: 496, endPoint y: 615, distance: 436.0
click at [496, 615] on div "Mācību tēma: Latviešu valodas i - 11. klases 1. ieskaites mācību materiāls (a,b…" at bounding box center [585, 334] width 1171 height 668
copy form "1 . Cik vārdšķiru ir latviešu valodā? 10 11 8 9 2 . Kurš no šiem nav morfoloģij…"
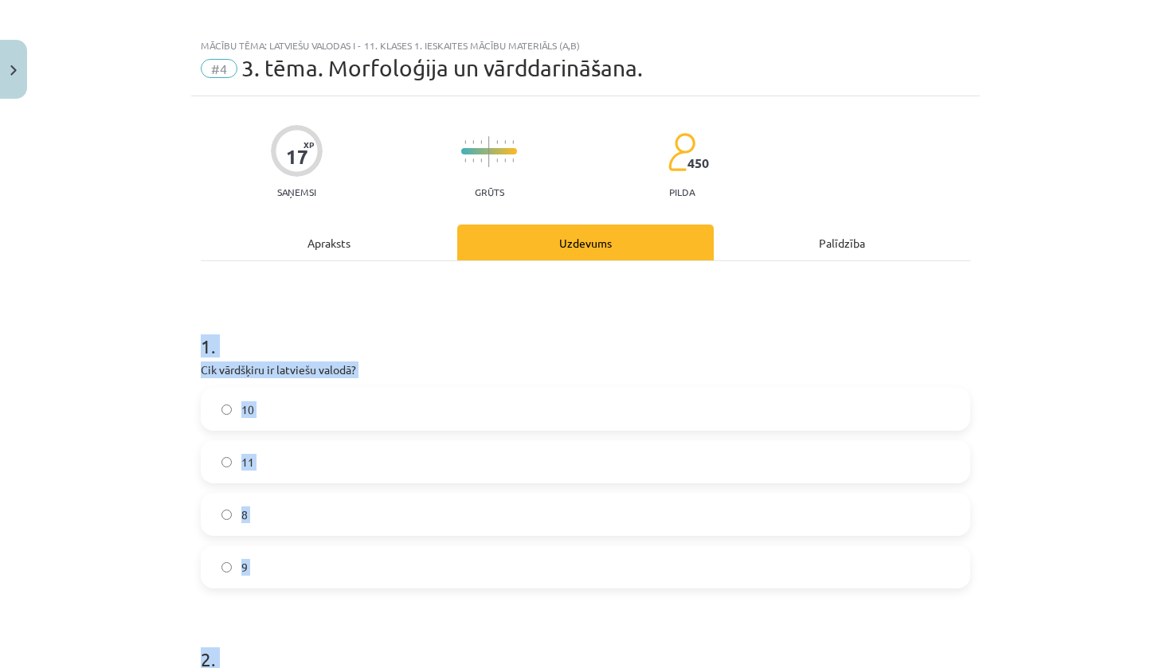
scroll to position [0, 0]
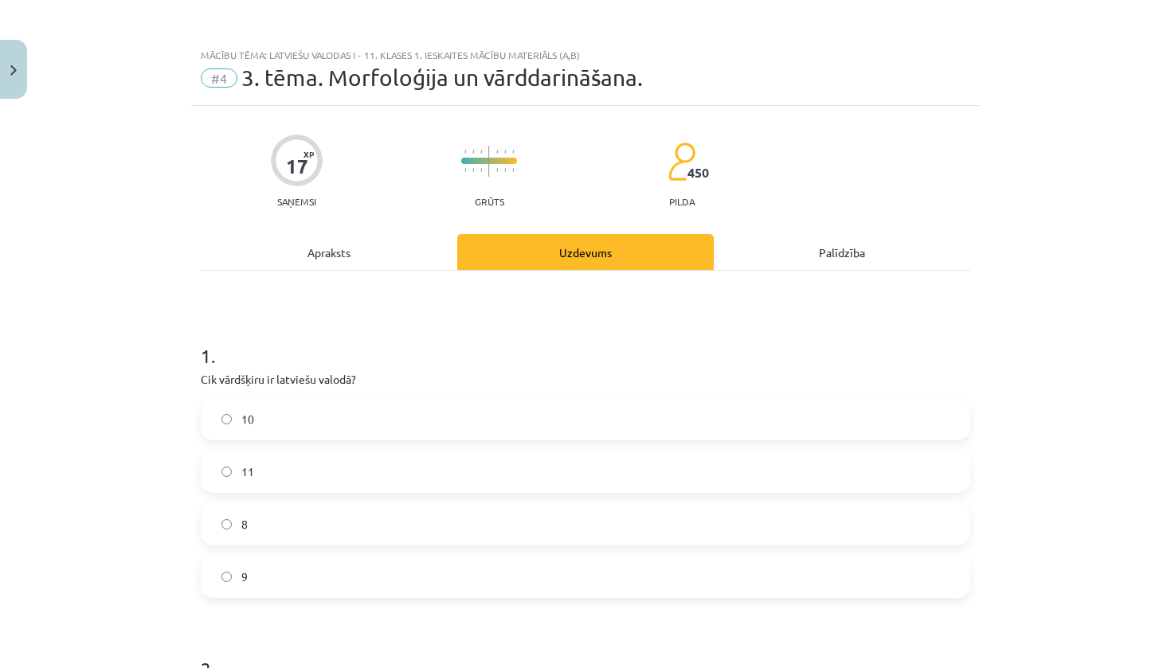
click at [88, 403] on div "Mācību tēma: Latviešu valodas i - 11. klases 1. ieskaites mācību materiāls (a,b…" at bounding box center [585, 334] width 1171 height 668
click at [242, 422] on span "10" at bounding box center [247, 419] width 13 height 17
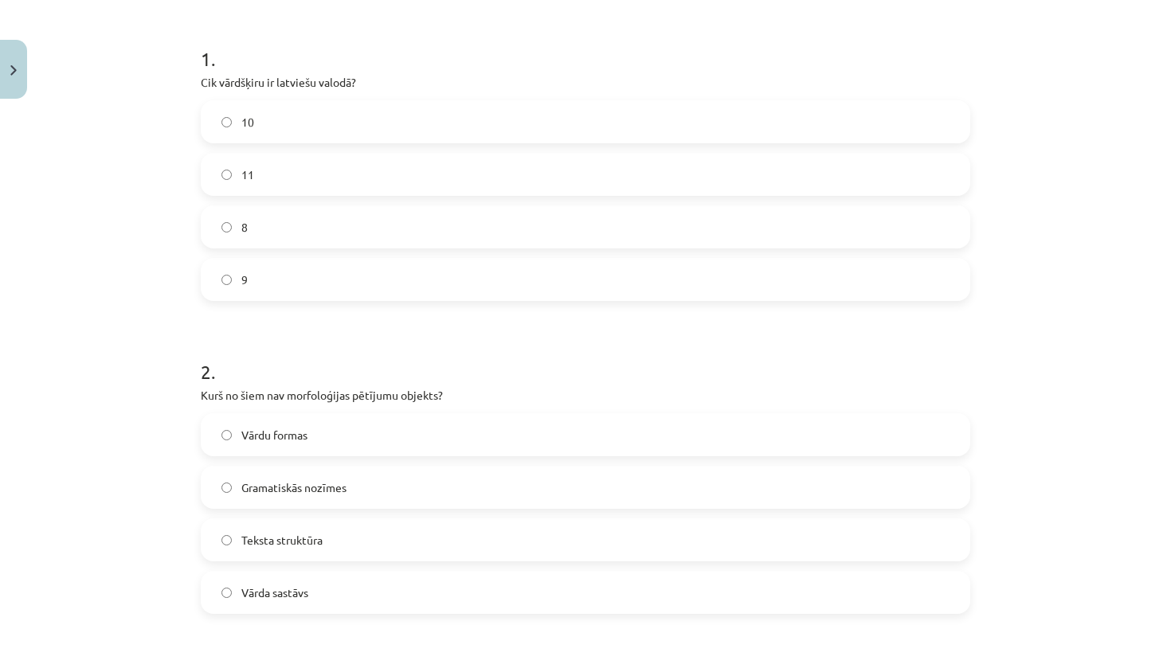
scroll to position [343, 0]
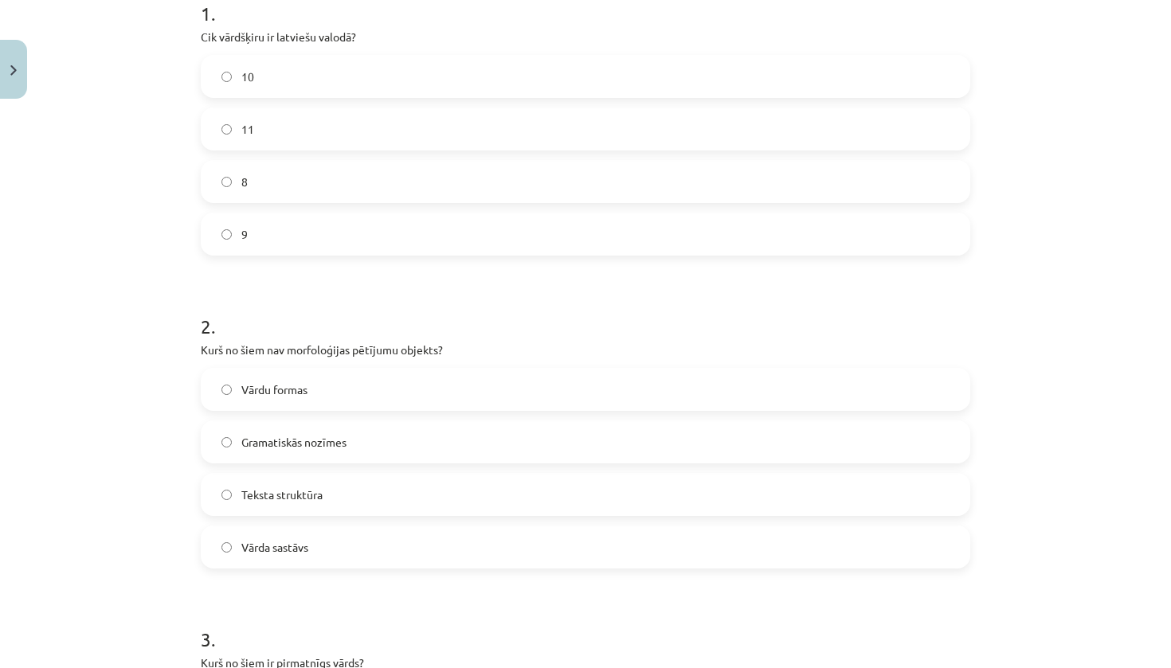
click at [280, 488] on span "Teksta struktūra" at bounding box center [281, 495] width 81 height 17
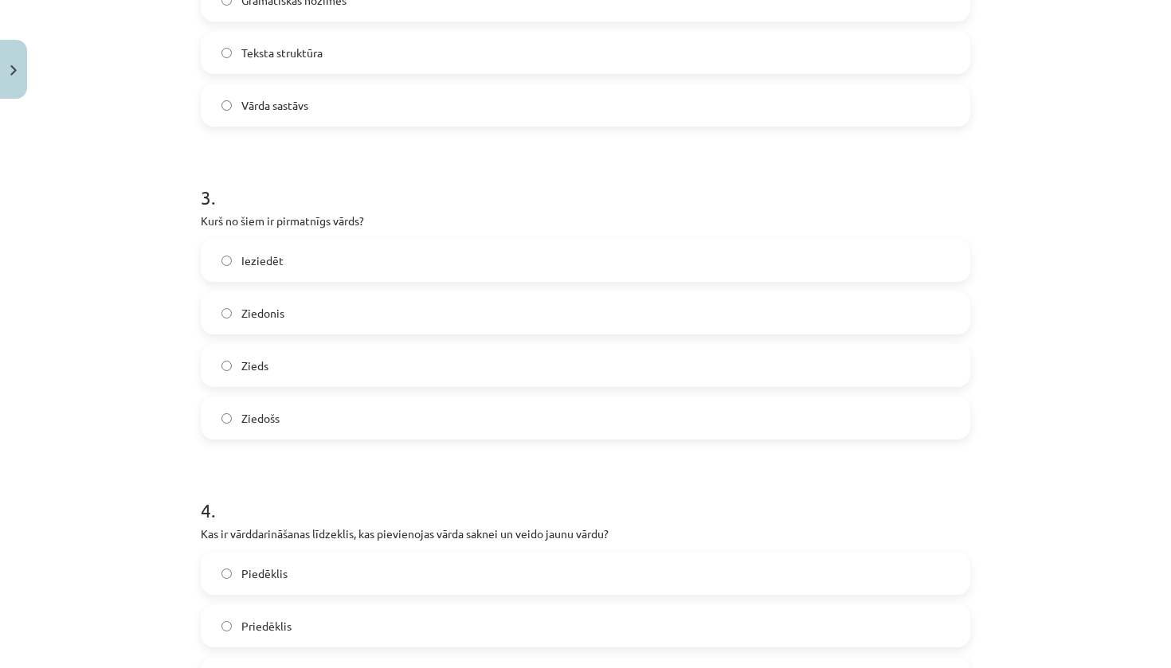
scroll to position [816, 0]
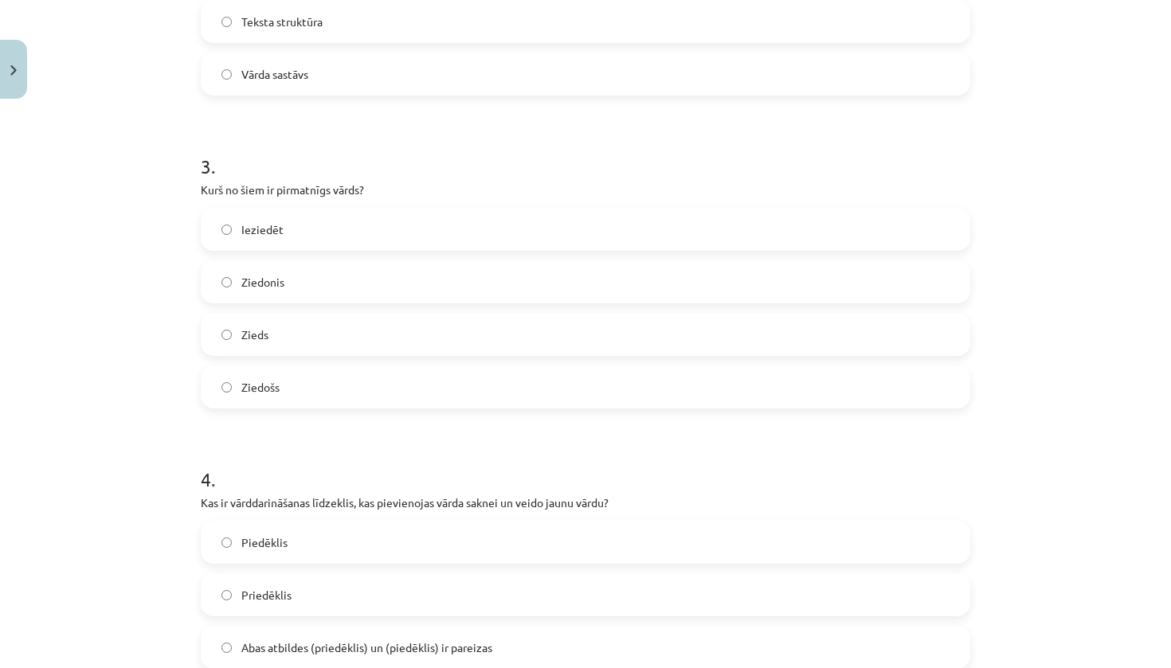
click at [324, 326] on label "Zieds" at bounding box center [585, 335] width 766 height 40
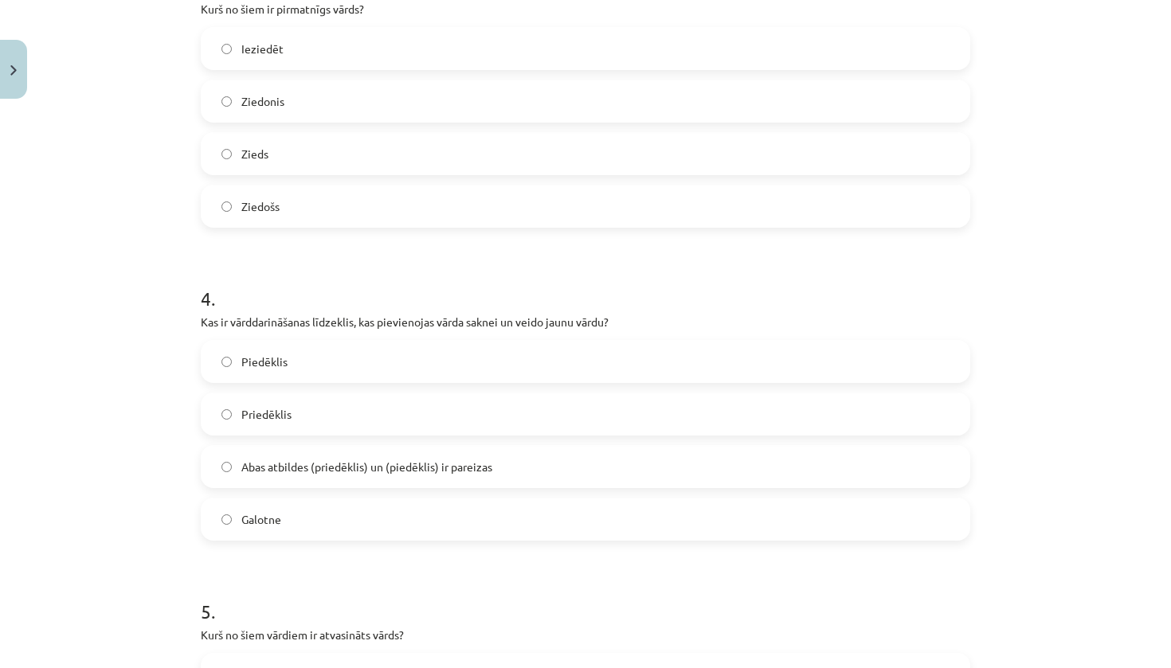
scroll to position [1055, 0]
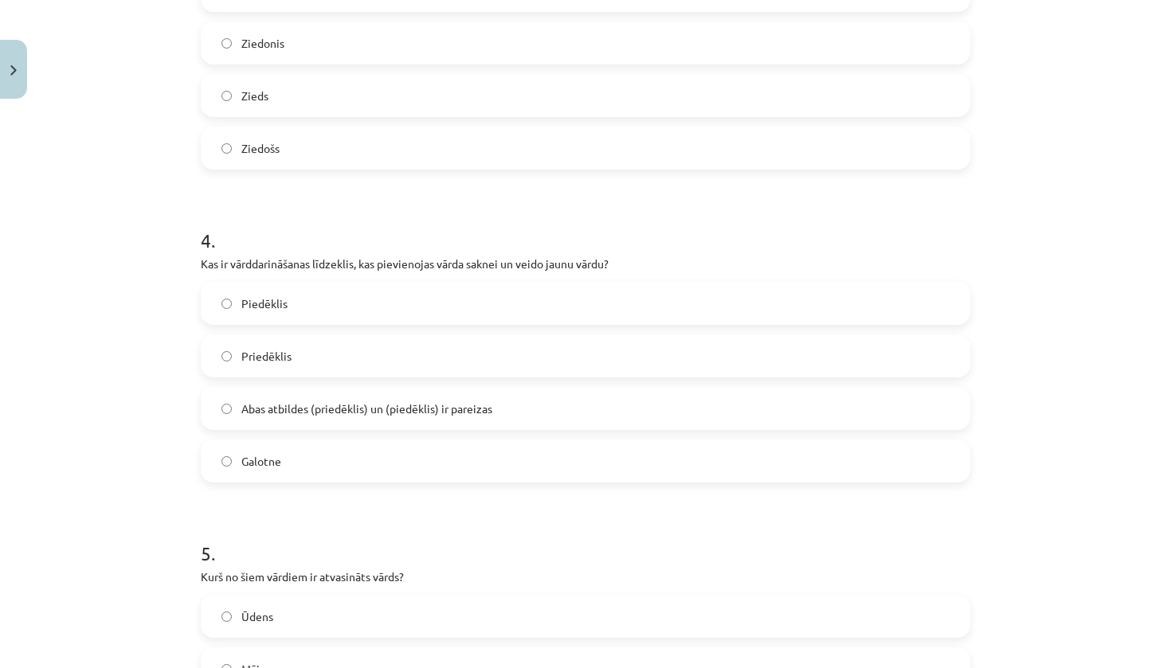
click at [323, 396] on label "Abas atbildes (priedēklis) un (piedēklis) ir pareizas" at bounding box center [585, 409] width 766 height 40
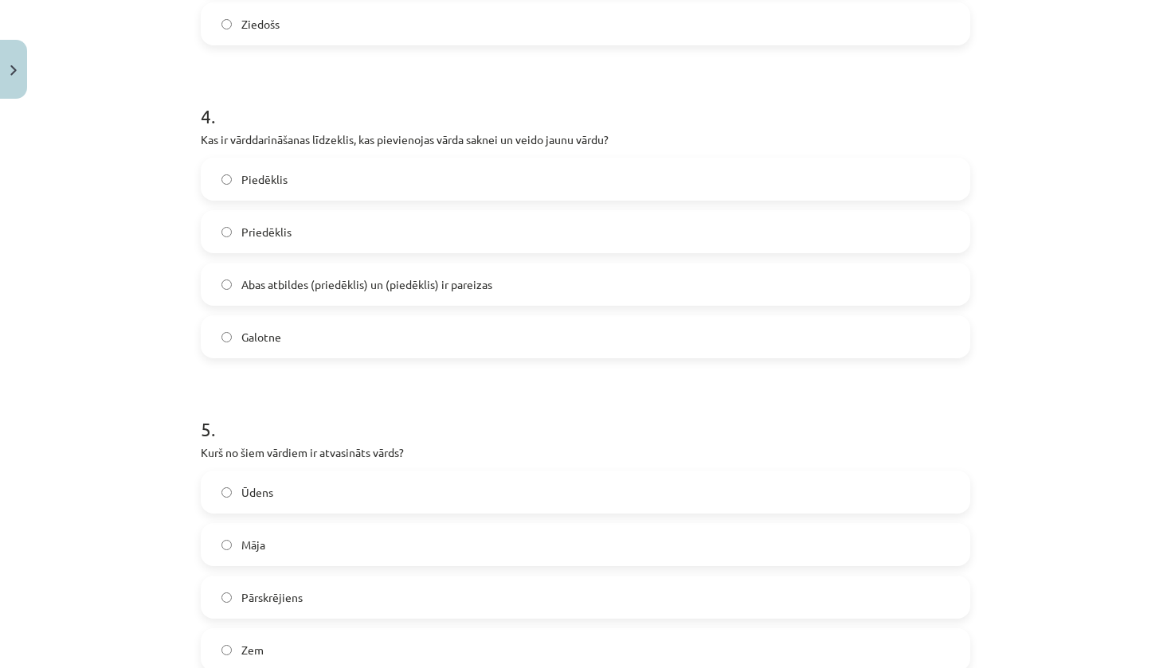
scroll to position [1291, 0]
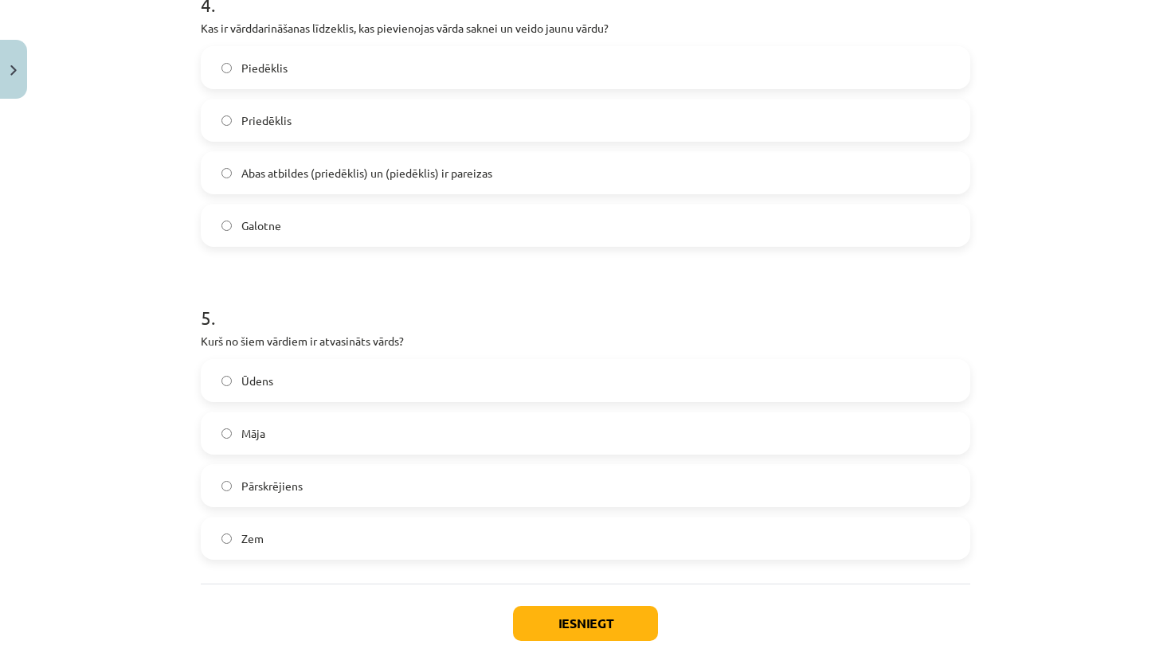
click at [299, 499] on label "Pārskrējiens" at bounding box center [585, 486] width 766 height 40
click at [578, 614] on button "Iesniegt" at bounding box center [585, 623] width 145 height 35
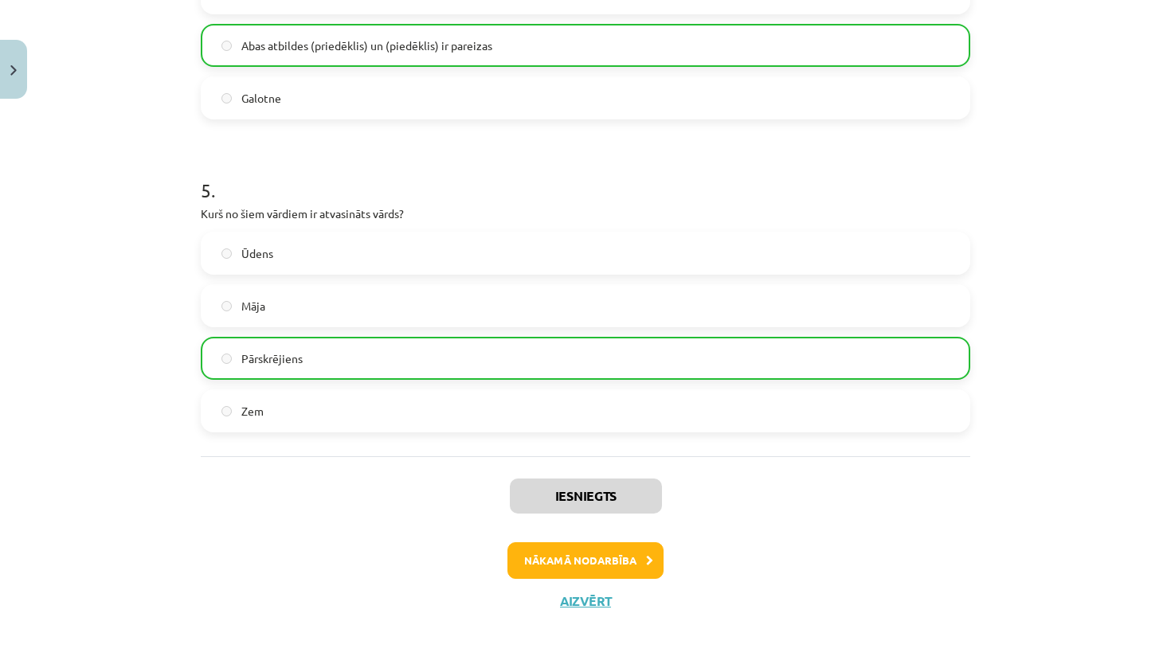
scroll to position [1420, 0]
click at [616, 557] on button "Nākamā nodarbība" at bounding box center [586, 561] width 156 height 37
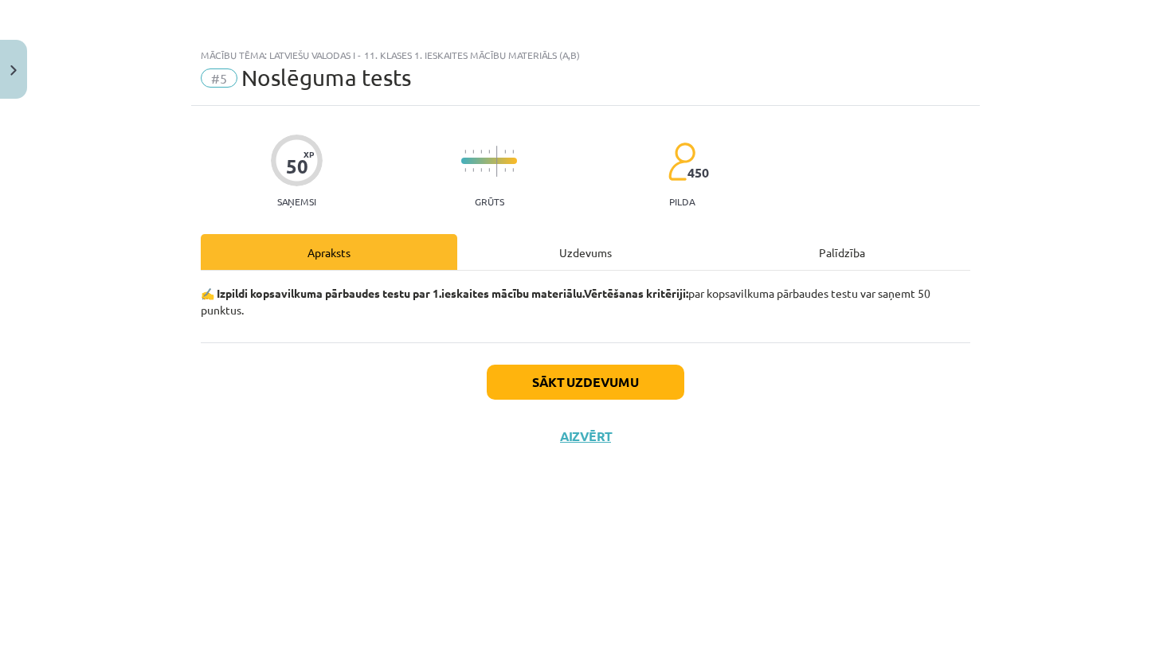
click at [620, 382] on button "Sākt uzdevumu" at bounding box center [586, 382] width 198 height 35
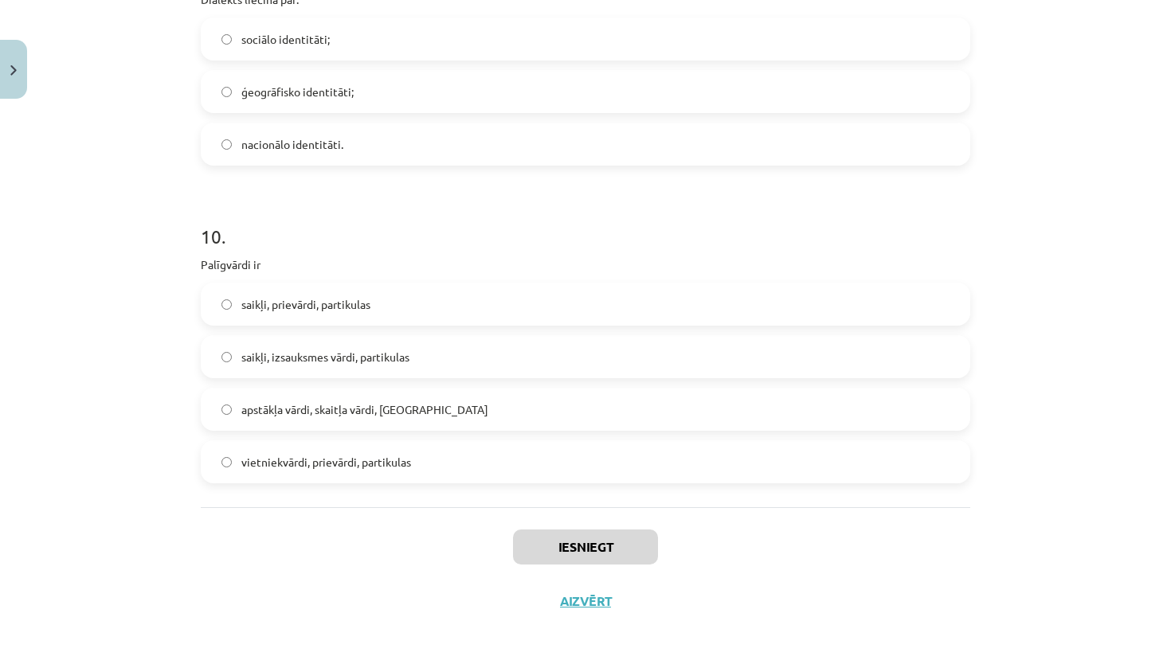
scroll to position [96, 0]
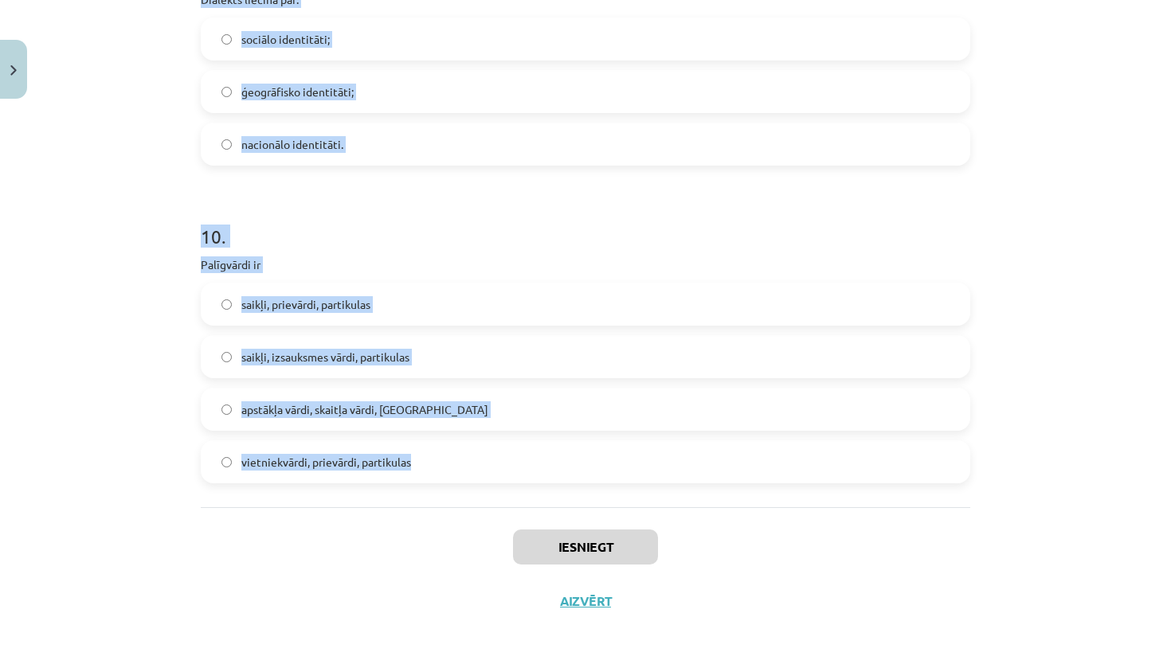
drag, startPoint x: 205, startPoint y: 342, endPoint x: 501, endPoint y: 459, distance: 318.7
copy form "1 . Kura ir neiederīgā vārdšķira? vietniekvārds izsauksmes vārds darbības vārds…"
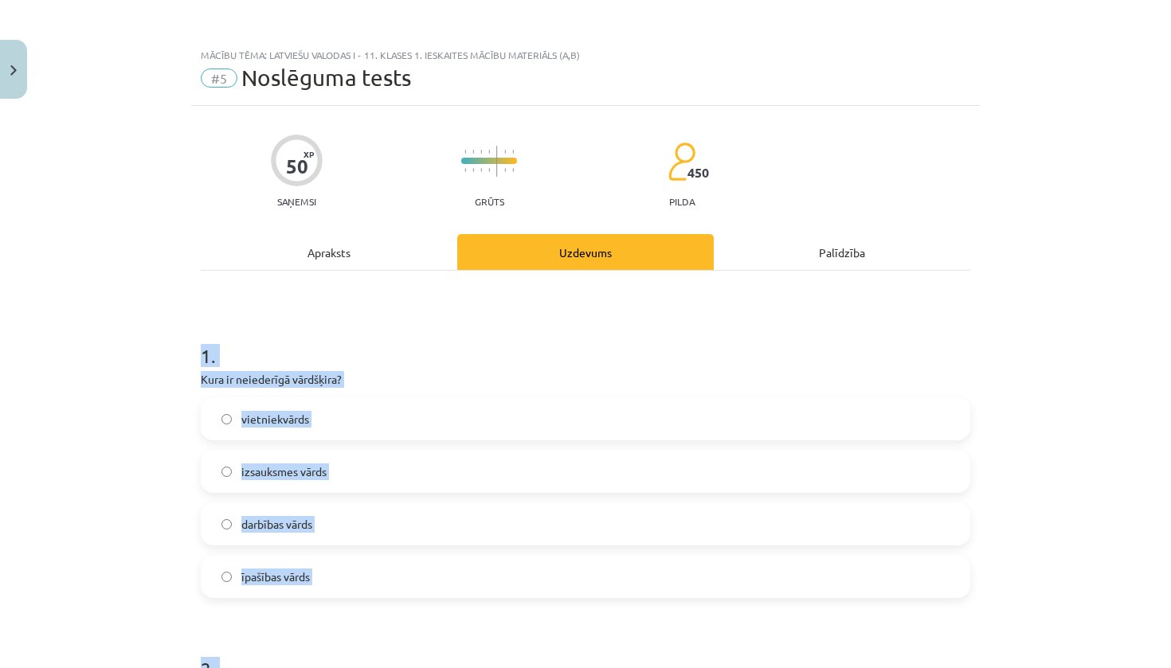
scroll to position [-1, 0]
click at [50, 431] on div "Mācību tēma: Latviešu valodas i - 11. klases 1. ieskaites mācību materiāls (a,b…" at bounding box center [585, 334] width 1171 height 668
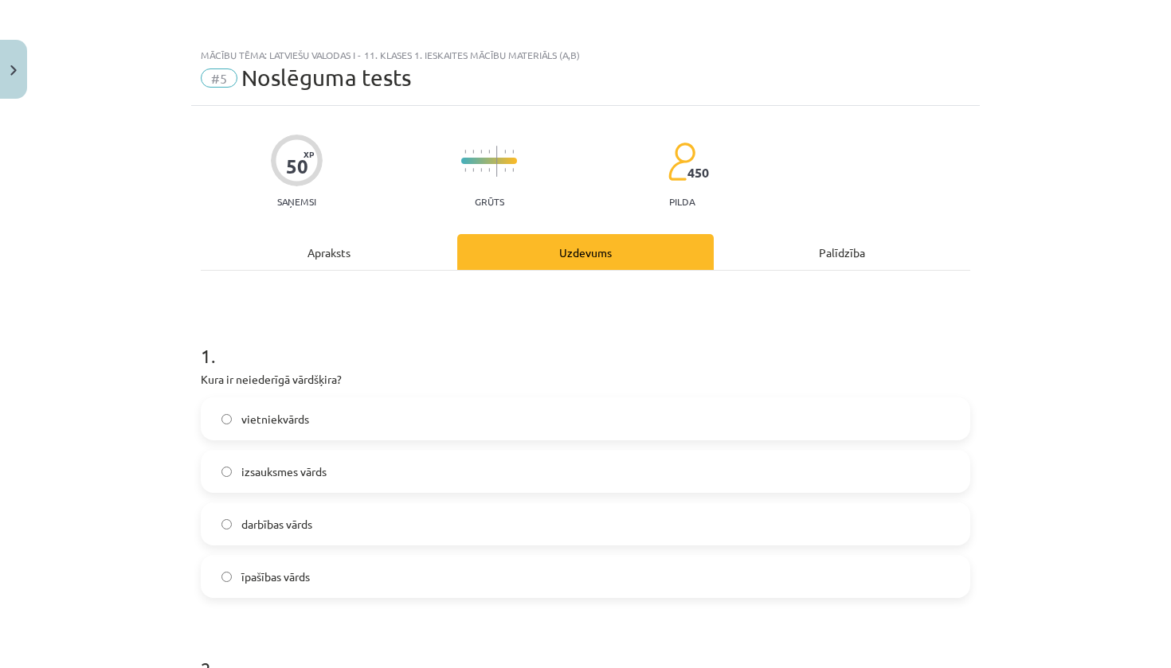
click at [293, 586] on label "īpašības vārds" at bounding box center [585, 577] width 766 height 40
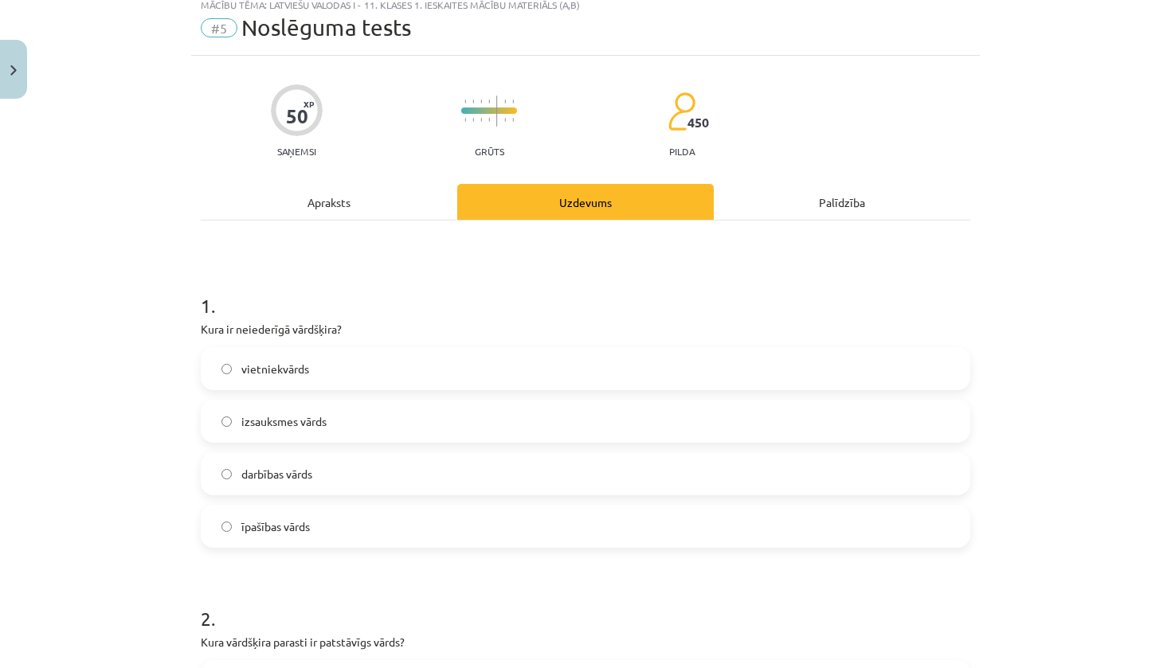
scroll to position [327, 0]
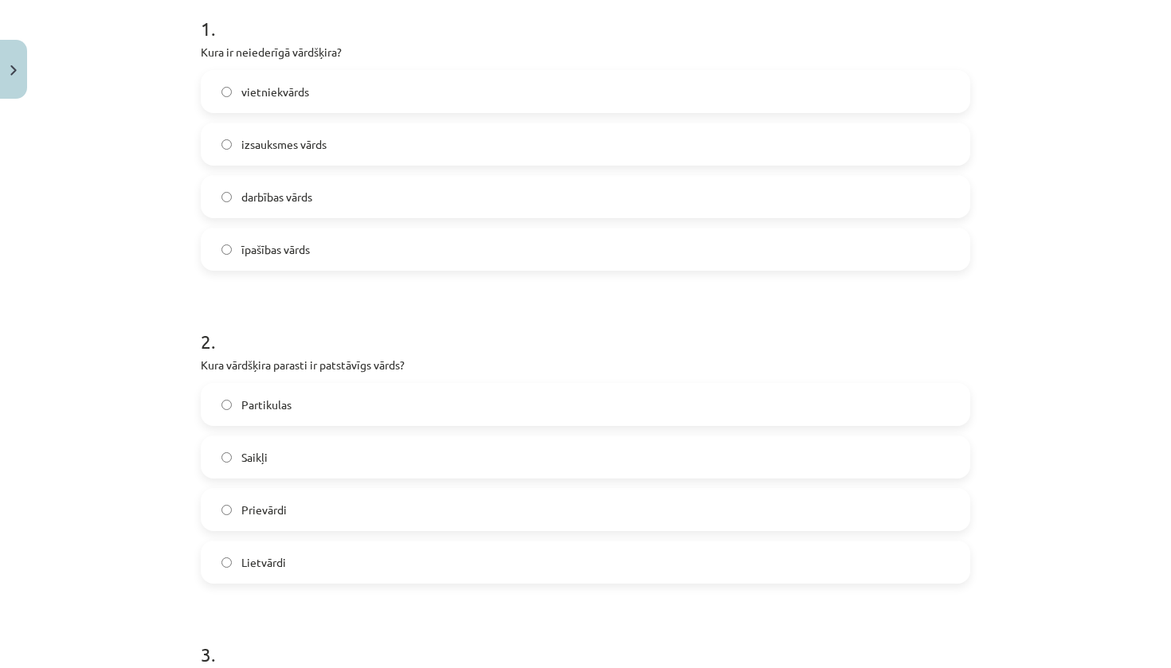
click at [319, 555] on label "Lietvārdi" at bounding box center [585, 563] width 766 height 40
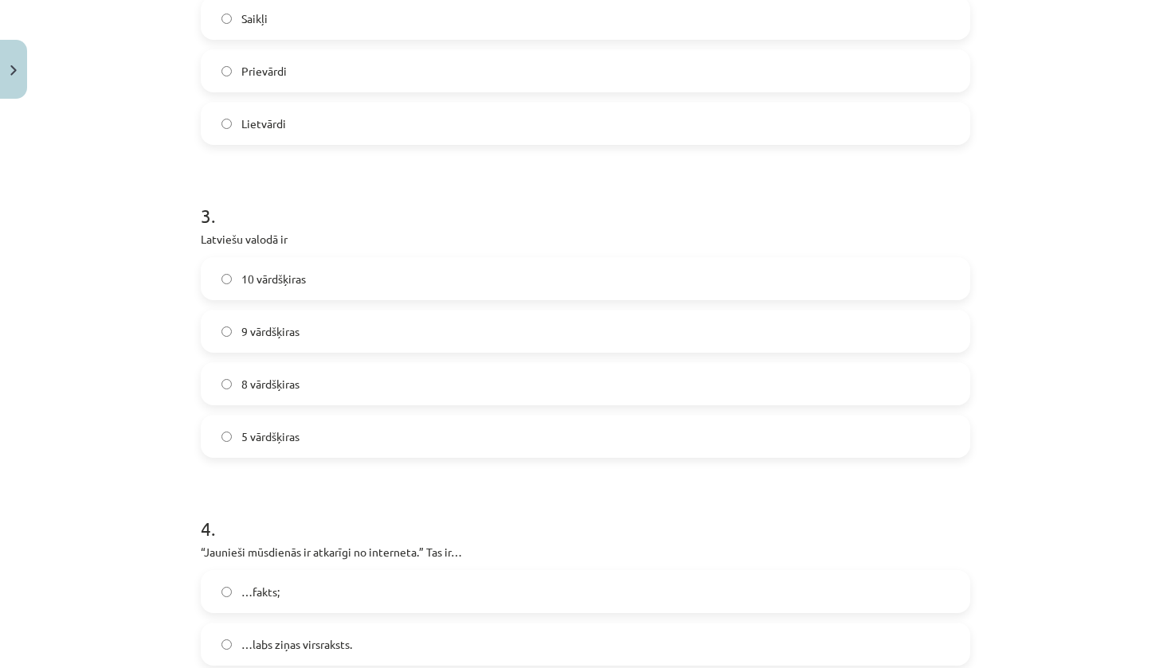
click at [376, 298] on label "10 vārdšķiras" at bounding box center [585, 279] width 766 height 40
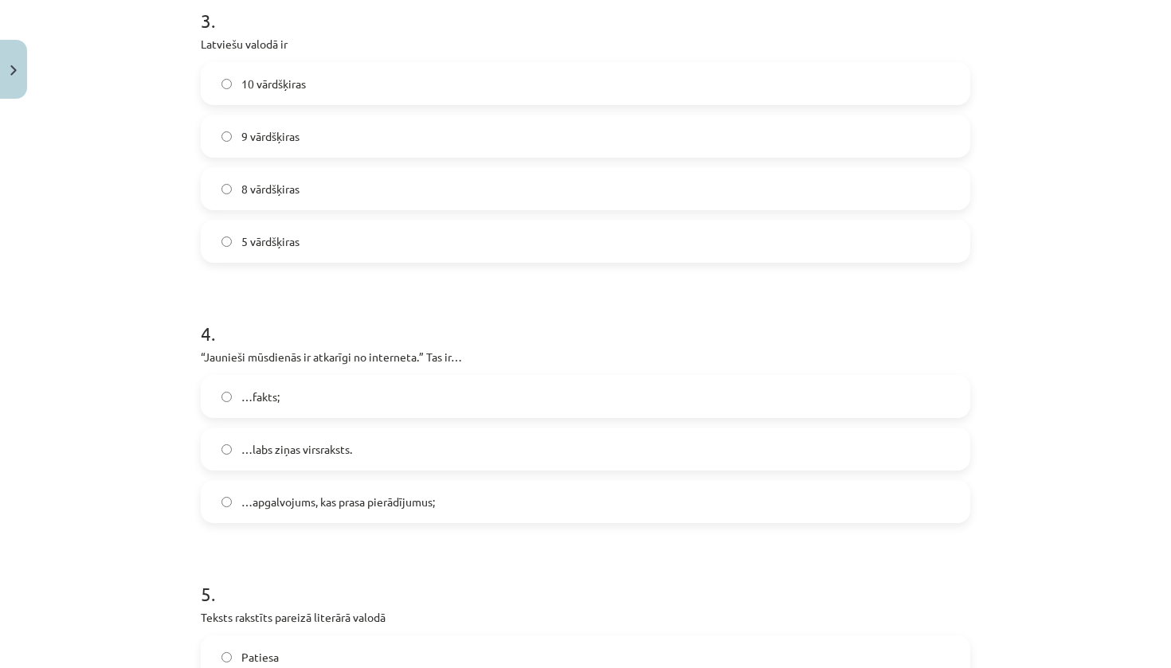
scroll to position [1009, 0]
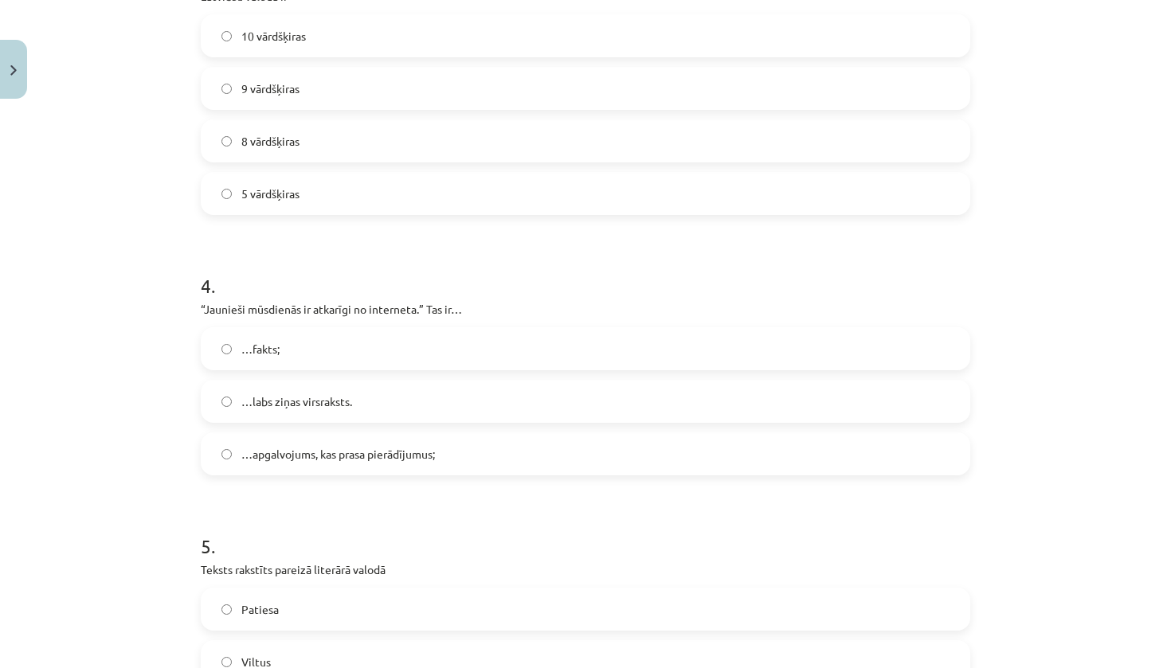
click at [338, 461] on span "…apgalvojums, kas prasa pierādījumus;" at bounding box center [338, 454] width 194 height 17
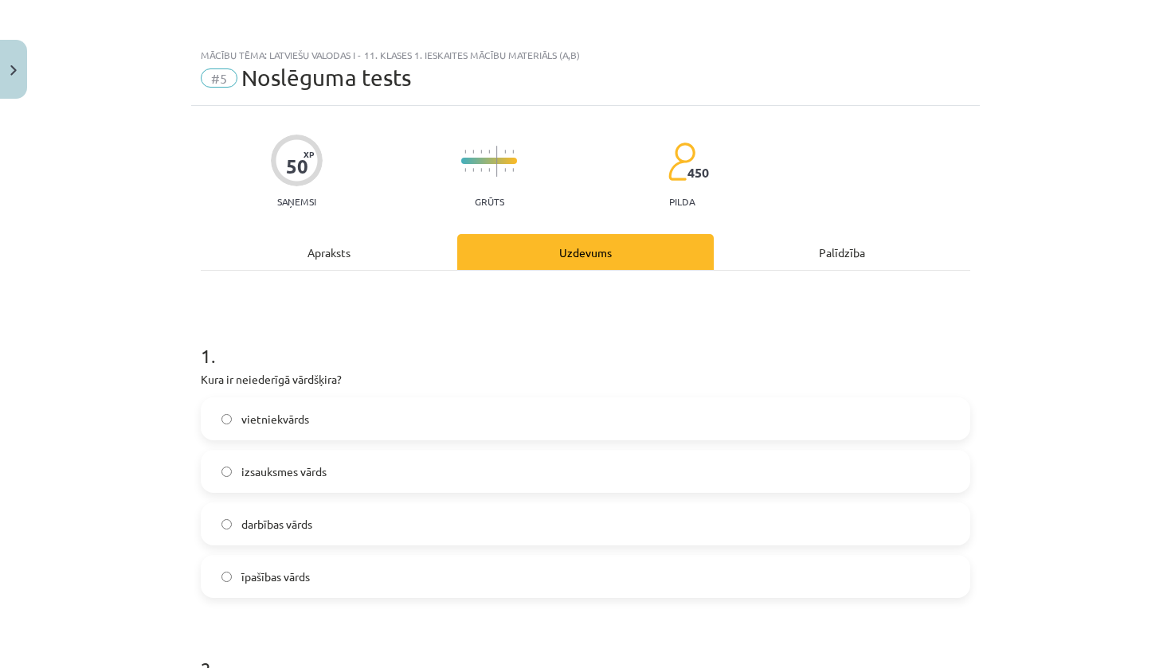
scroll to position [0, 0]
click at [331, 477] on label "izsauksmes vārds" at bounding box center [585, 472] width 766 height 40
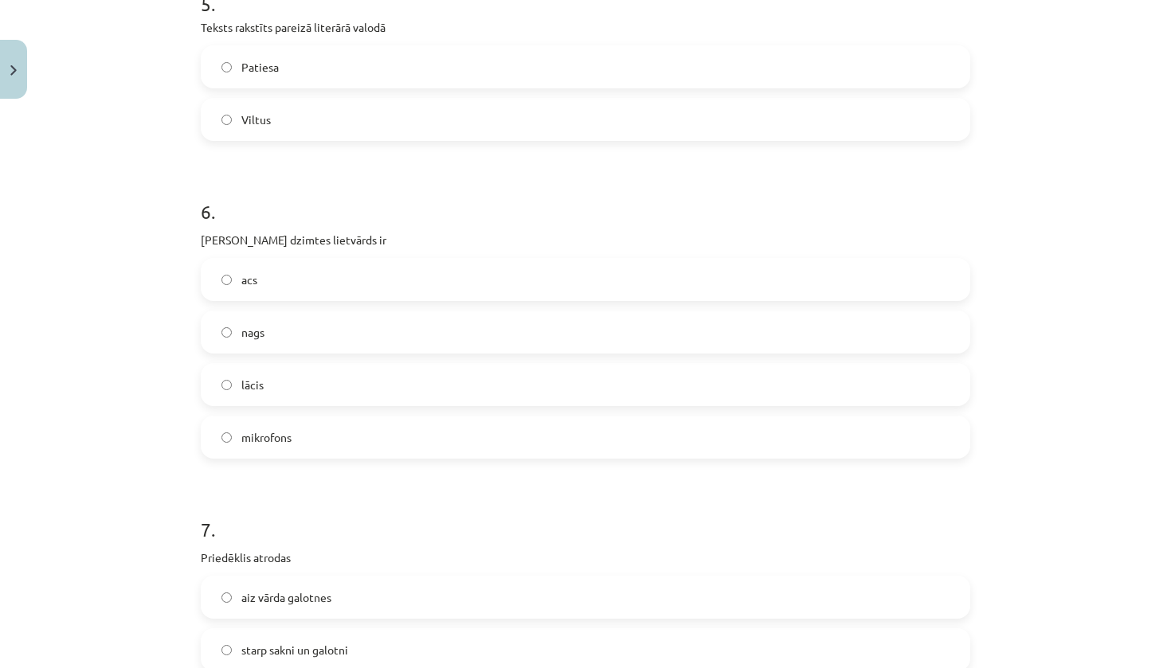
scroll to position [1553, 0]
click at [386, 57] on label "Patiesa" at bounding box center [585, 66] width 766 height 40
click at [357, 296] on label "acs" at bounding box center [585, 279] width 766 height 40
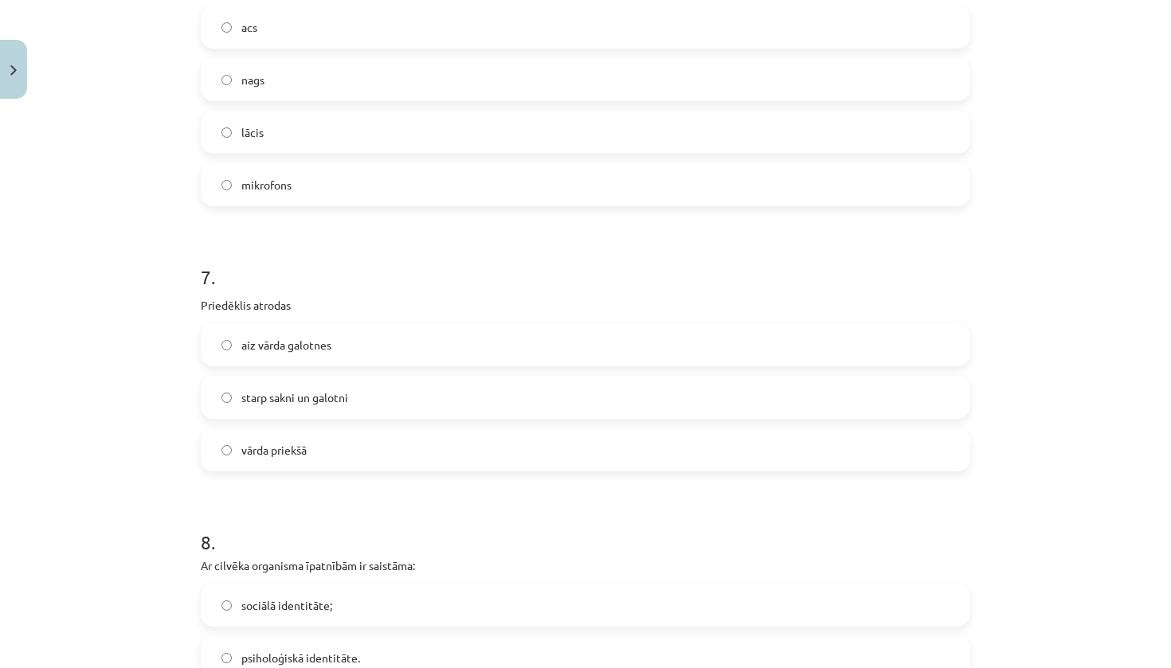
scroll to position [1814, 0]
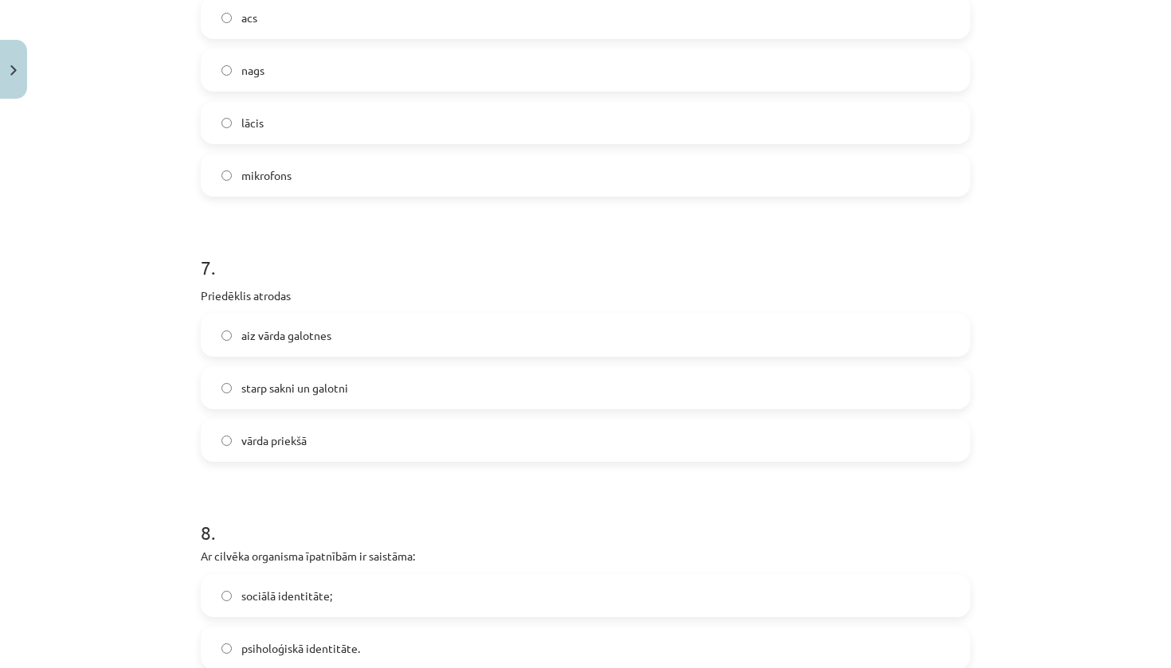
click at [321, 449] on label "vārda priekšā" at bounding box center [585, 441] width 766 height 40
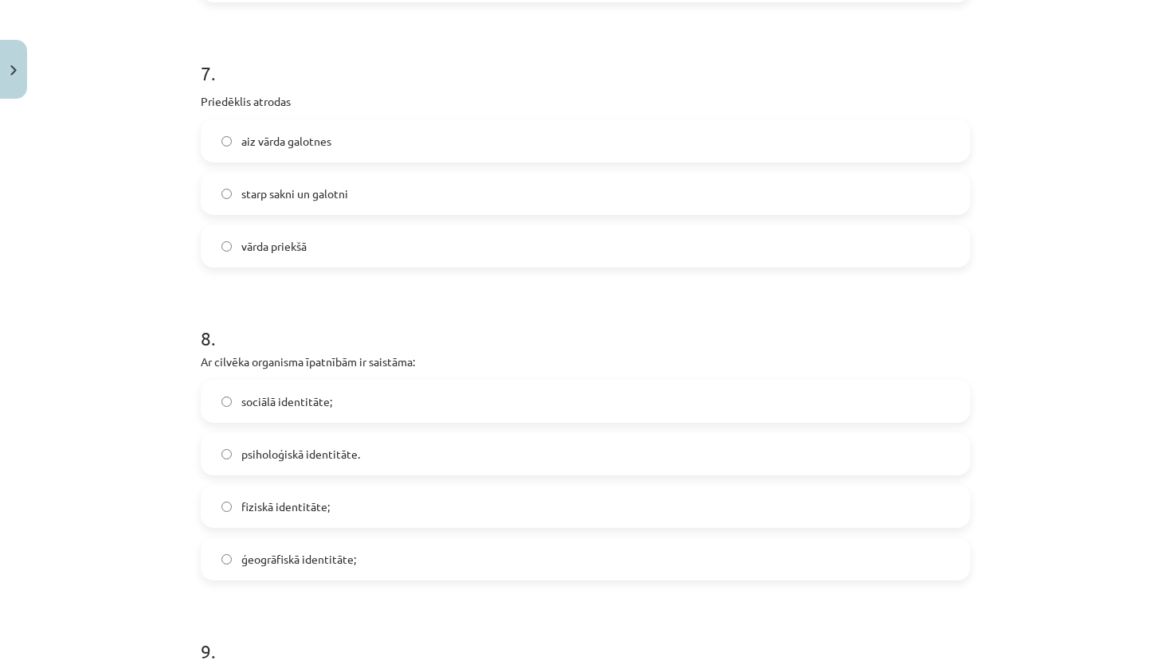
scroll to position [2014, 0]
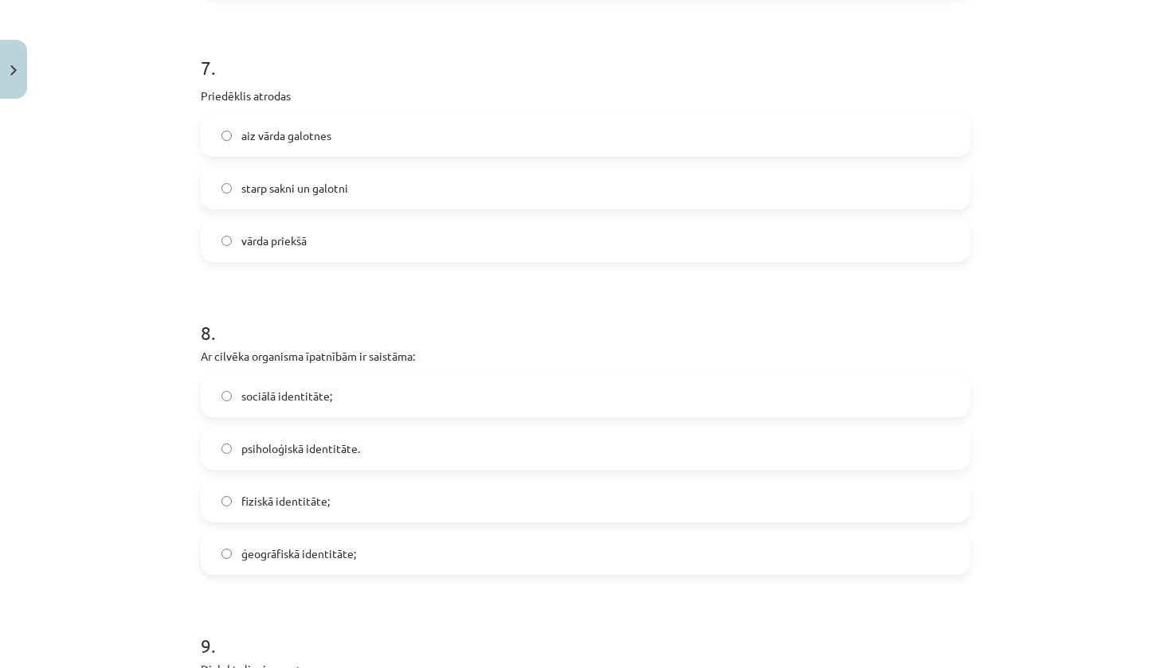
click at [360, 411] on label "sociālā identitāte;" at bounding box center [585, 396] width 766 height 40
click at [330, 534] on label "ģeogrāfiskā identitāte;" at bounding box center [585, 554] width 766 height 40
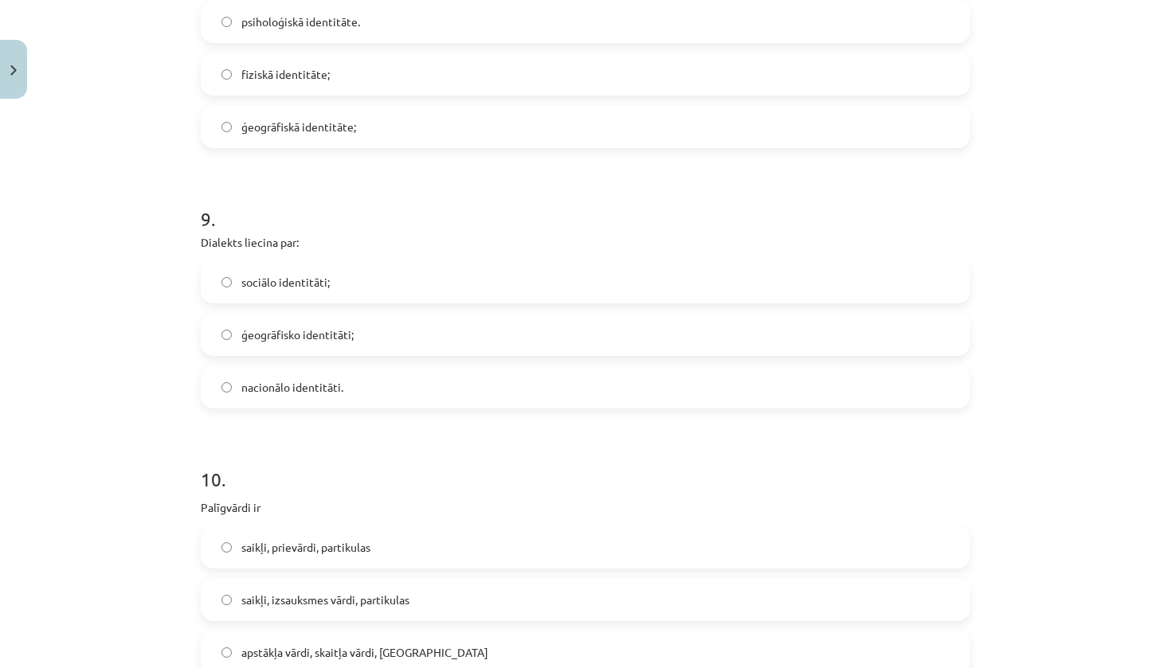
scroll to position [2470, 0]
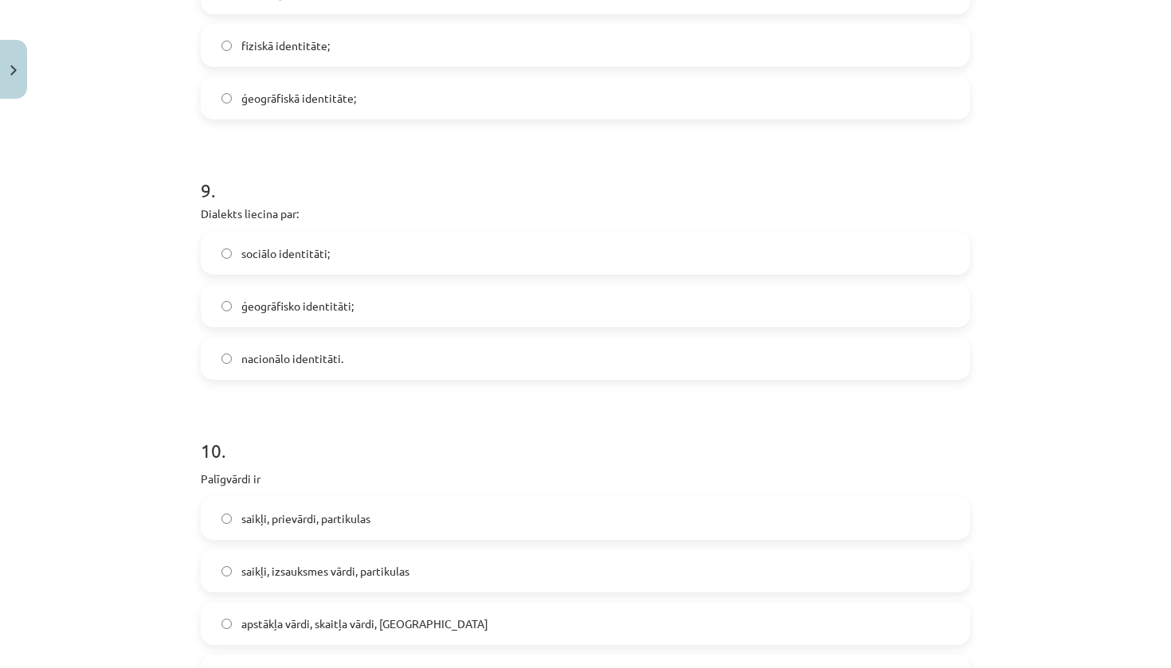
click at [378, 314] on label "ģeogrāfisko identitāti;" at bounding box center [585, 306] width 766 height 40
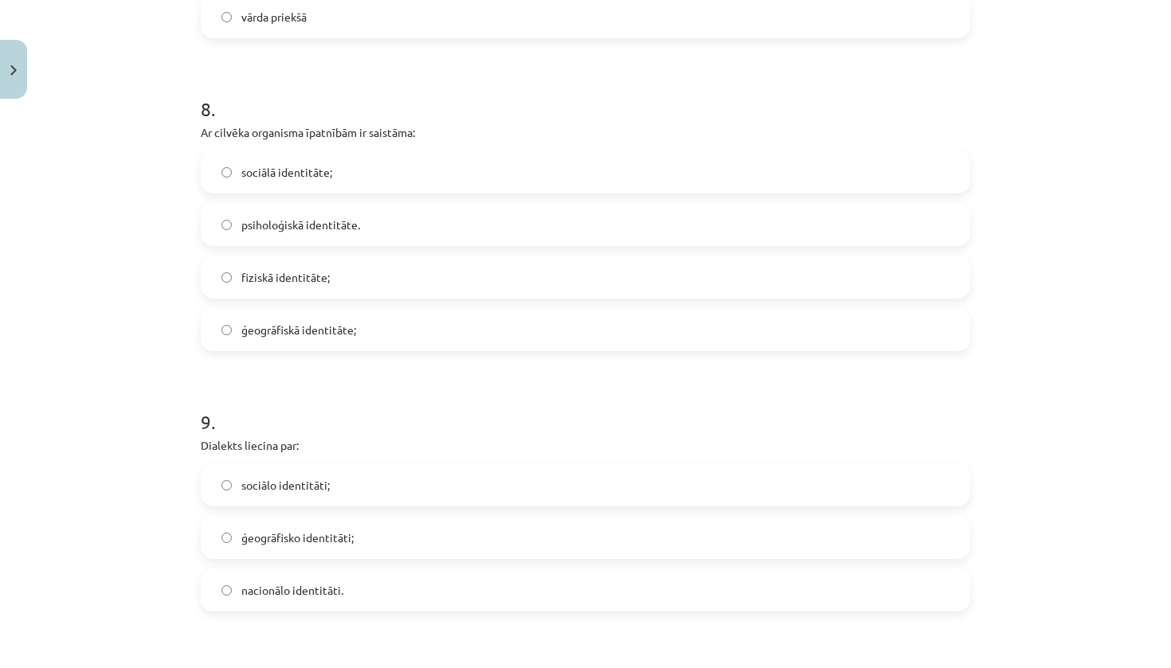
scroll to position [2235, 0]
click at [389, 292] on label "fiziskā identitāte;" at bounding box center [585, 281] width 766 height 40
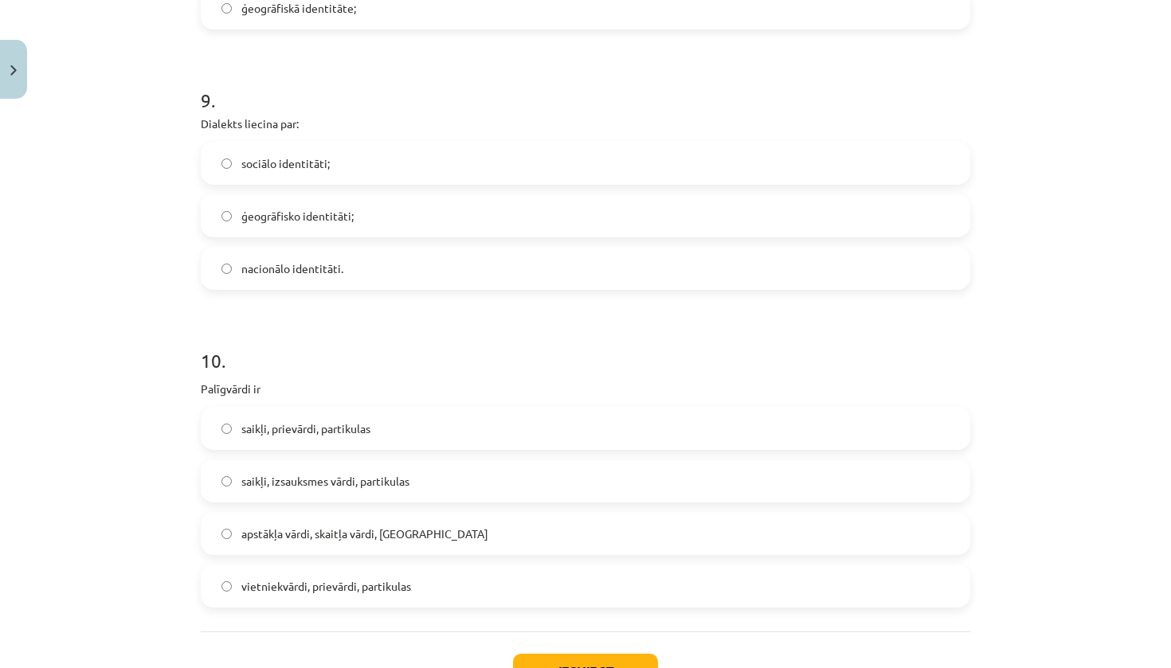
scroll to position [2570, 0]
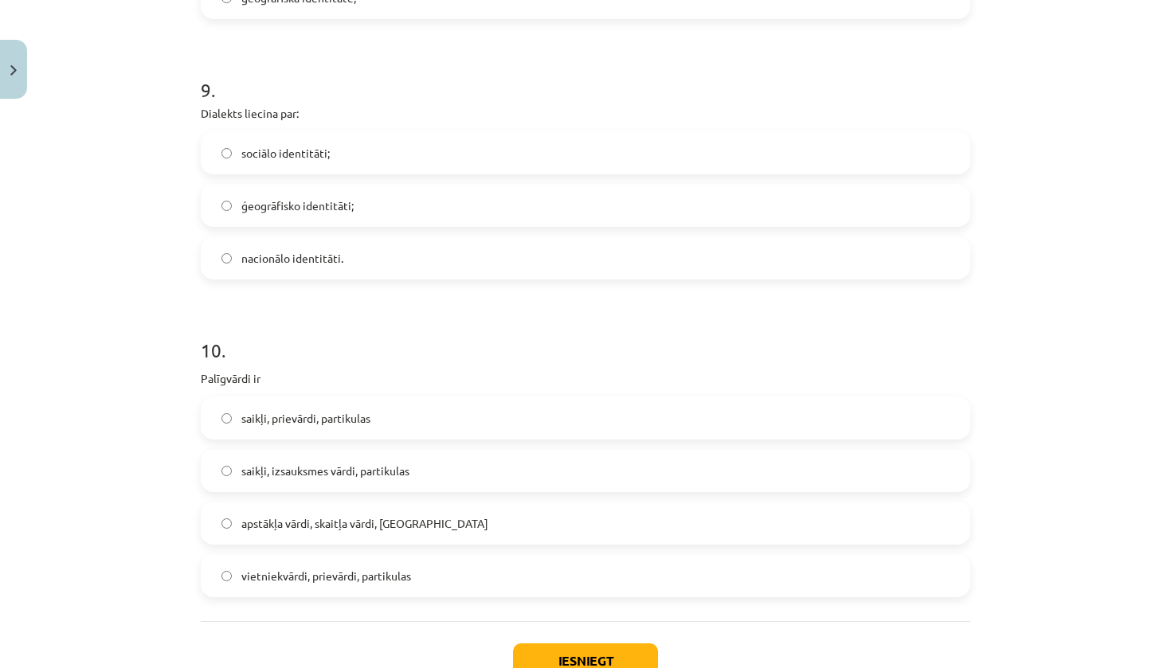
click at [301, 583] on span "vietniekvārdi, prievārdi, partikulas" at bounding box center [326, 576] width 170 height 17
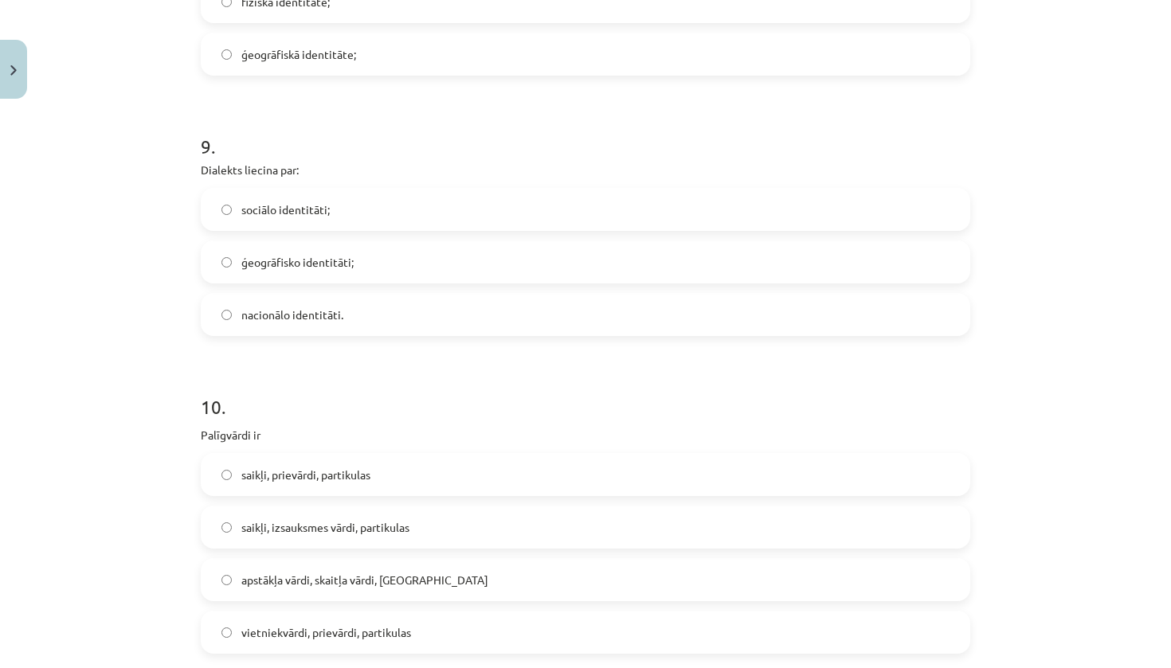
scroll to position [2654, 0]
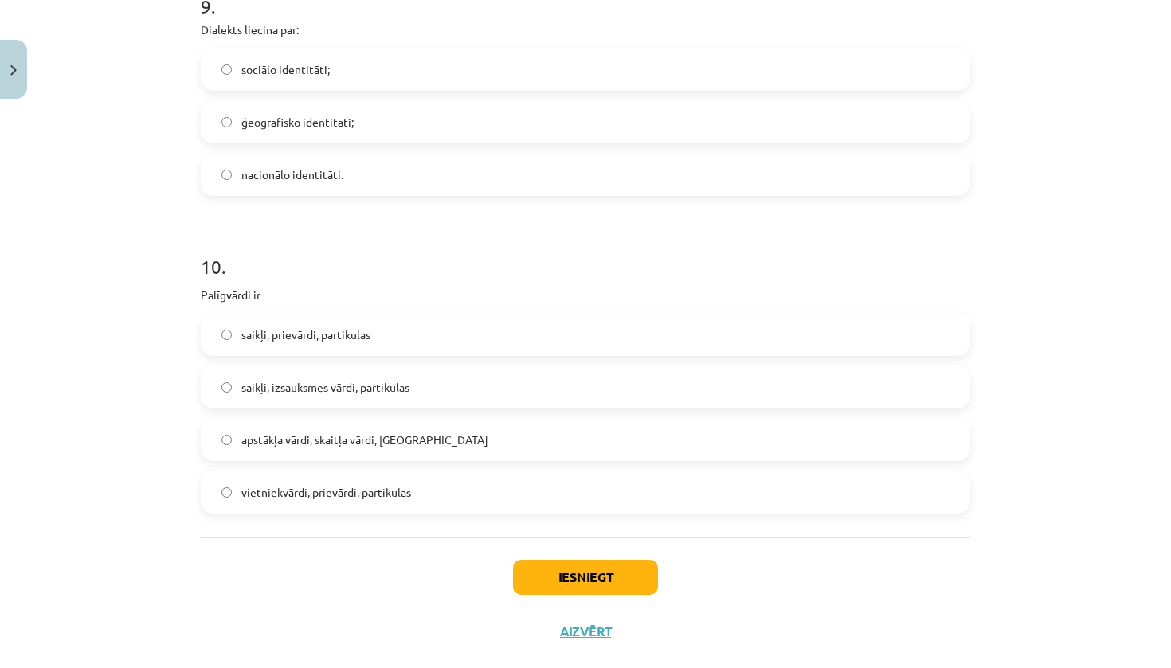
click at [637, 574] on button "Iesniegt" at bounding box center [585, 577] width 145 height 35
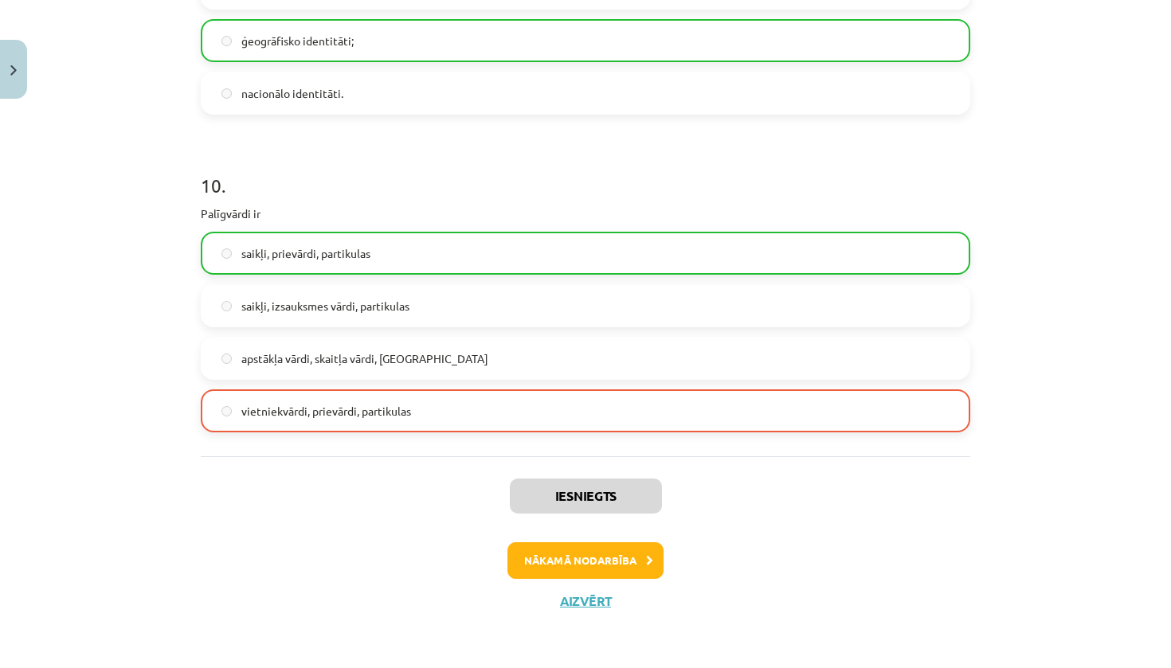
scroll to position [2737, 0]
click at [630, 548] on button "Nākamā nodarbība" at bounding box center [586, 561] width 156 height 37
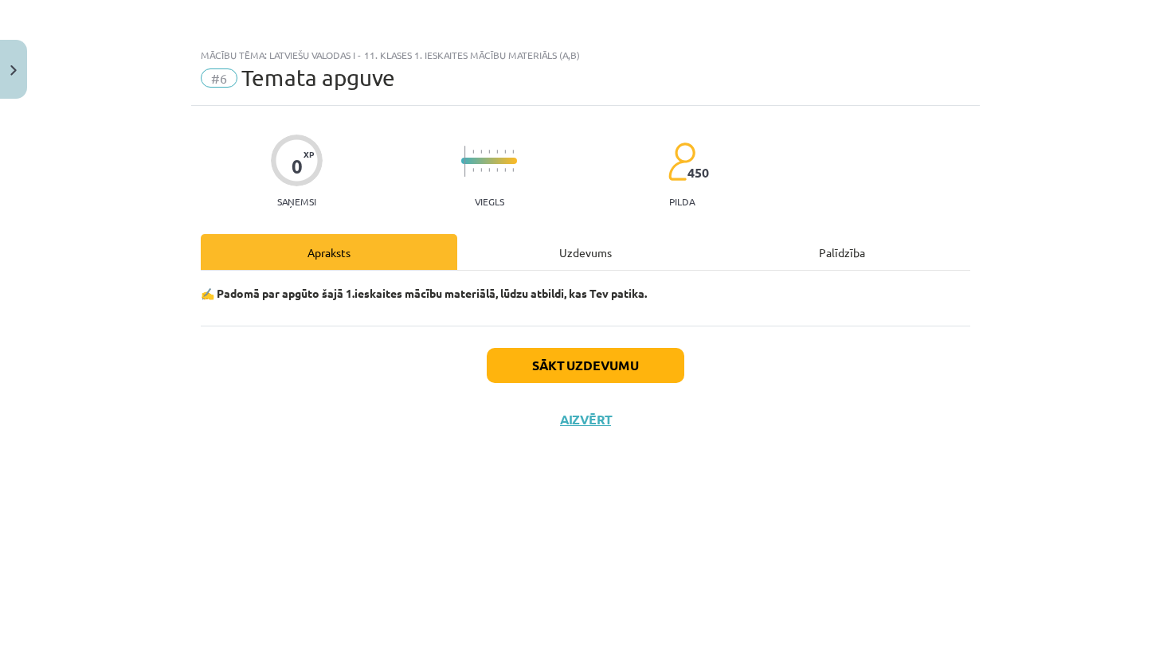
scroll to position [0, 0]
click at [642, 370] on button "Sākt uzdevumu" at bounding box center [586, 365] width 198 height 35
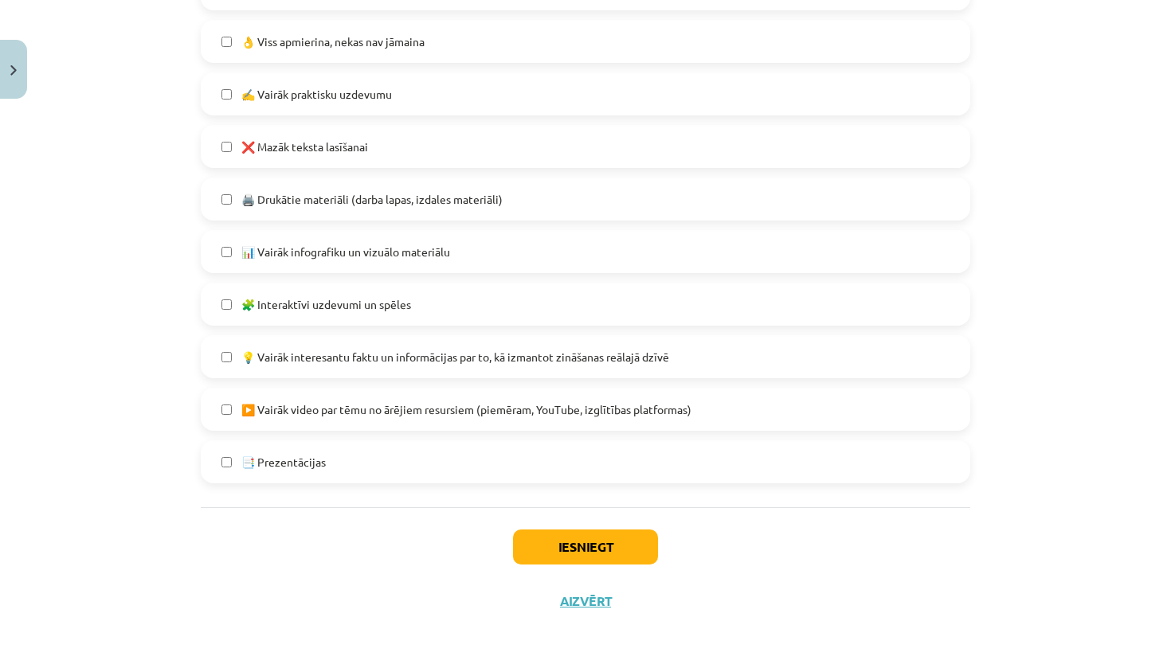
scroll to position [903, 0]
click at [583, 543] on button "Iesniegt" at bounding box center [585, 547] width 145 height 35
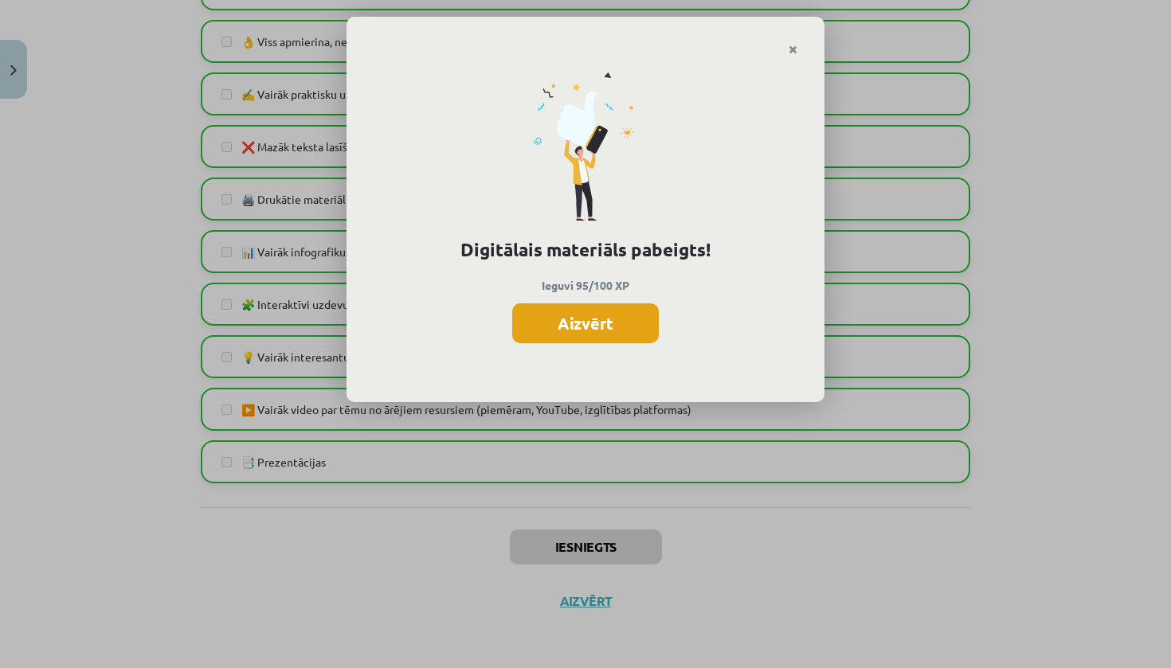
click at [587, 340] on button "Aizvērt" at bounding box center [585, 324] width 147 height 40
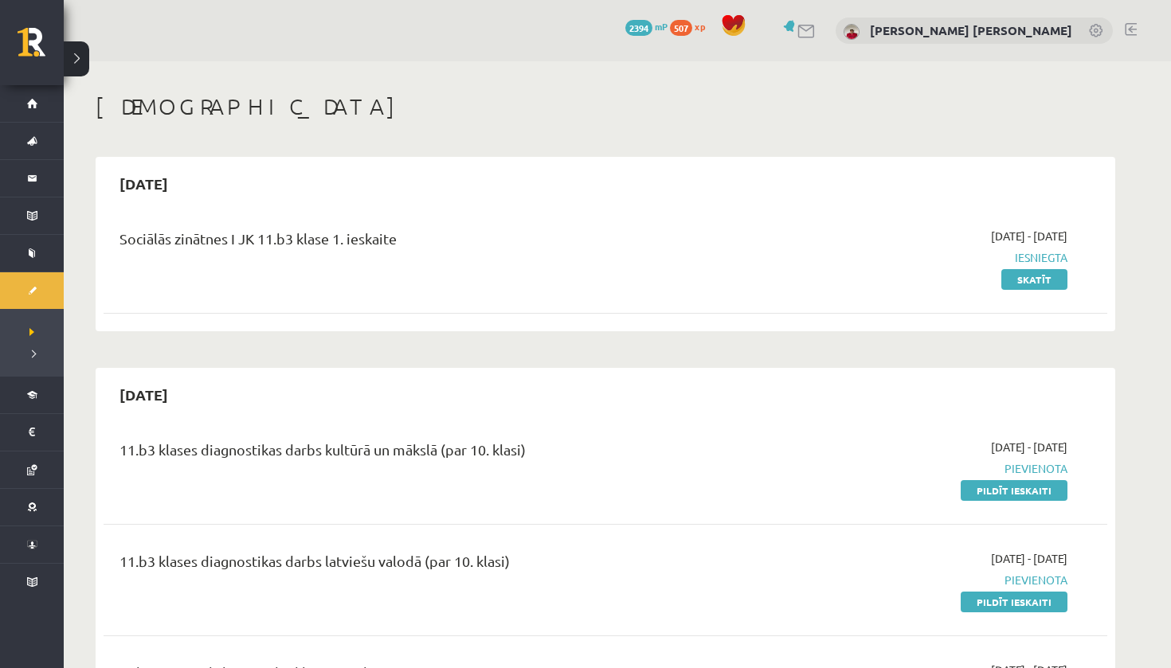
scroll to position [570, 0]
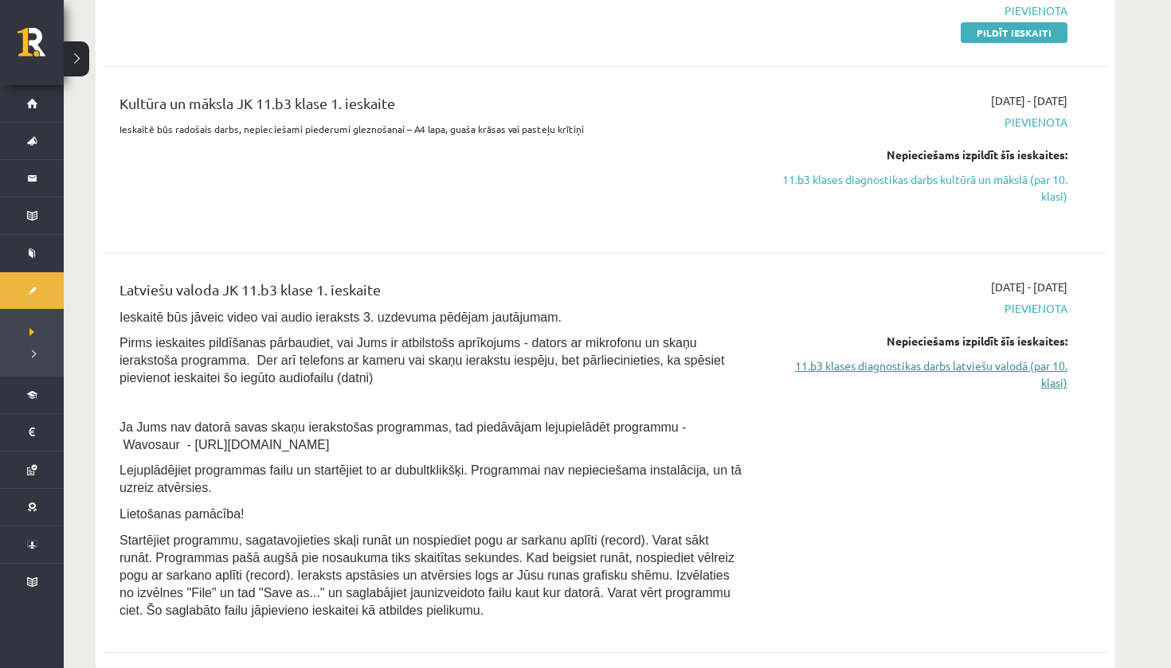
click at [877, 365] on link "11.b3 klases diagnostikas darbs latviešu valodā (par 10. klasi)" at bounding box center [917, 374] width 300 height 33
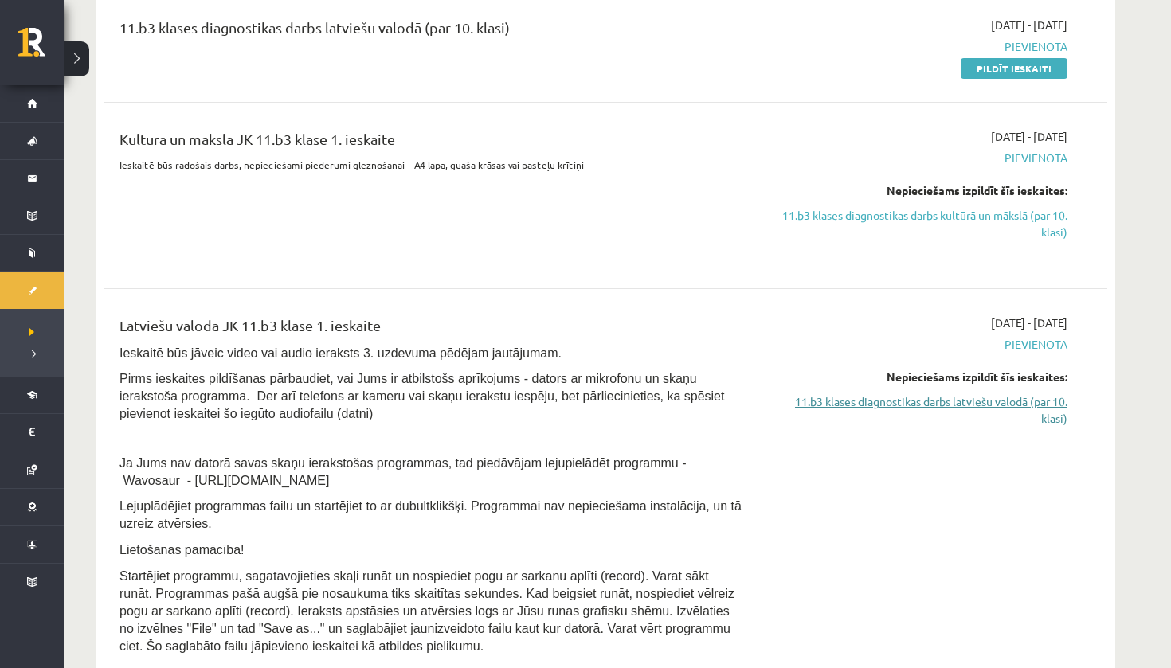
click at [871, 409] on link "11.b3 klases diagnostikas darbs latviešu valodā (par 10. klasi)" at bounding box center [917, 410] width 300 height 33
click at [872, 405] on link "11.b3 klases diagnostikas darbs latviešu valodā (par 10. klasi)" at bounding box center [917, 410] width 300 height 33
click at [952, 212] on link "11.b3 klases diagnostikas darbs kultūrā un mākslā (par 10. klasi)" at bounding box center [917, 223] width 300 height 33
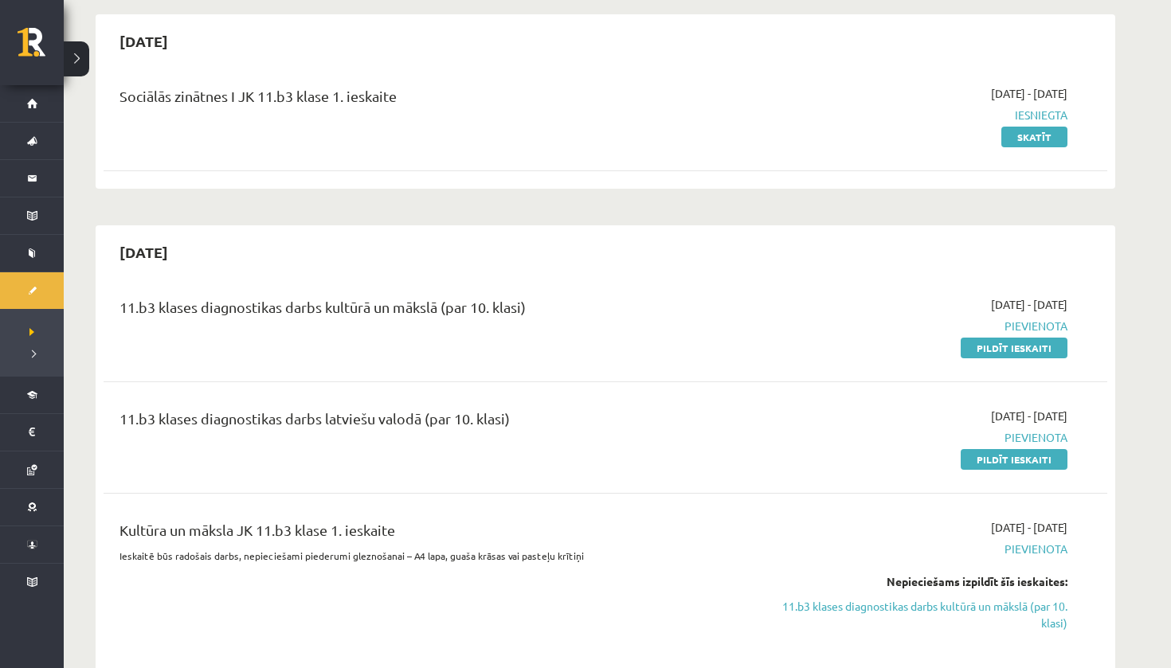
scroll to position [94, 0]
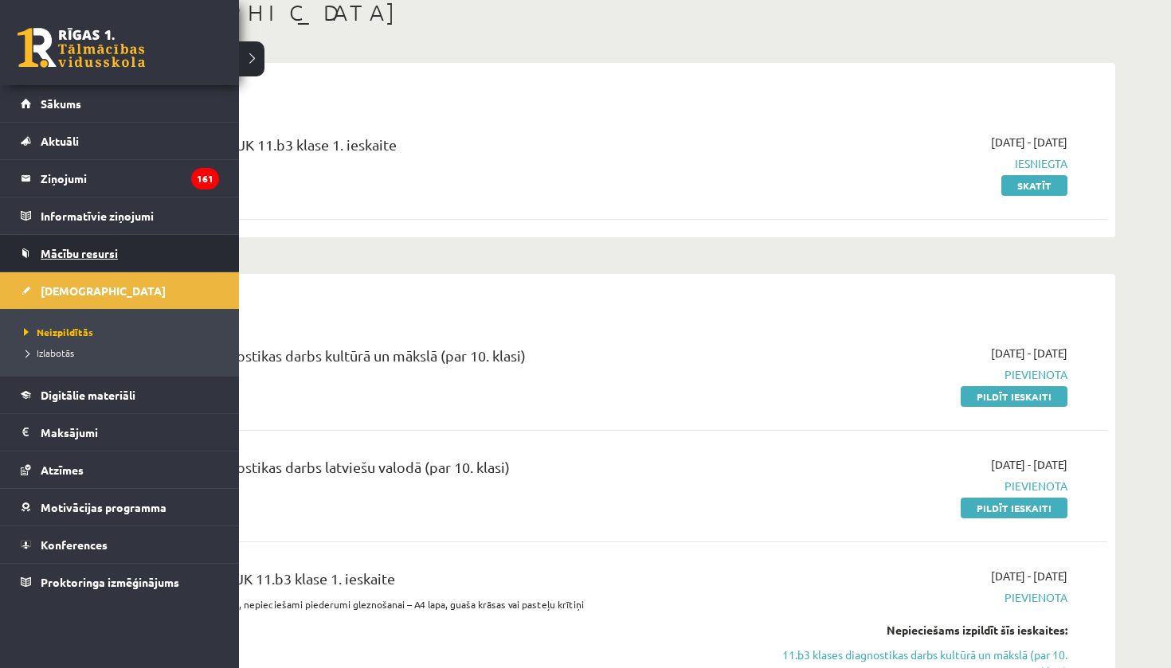
click at [95, 251] on span "Mācību resursi" at bounding box center [79, 253] width 77 height 14
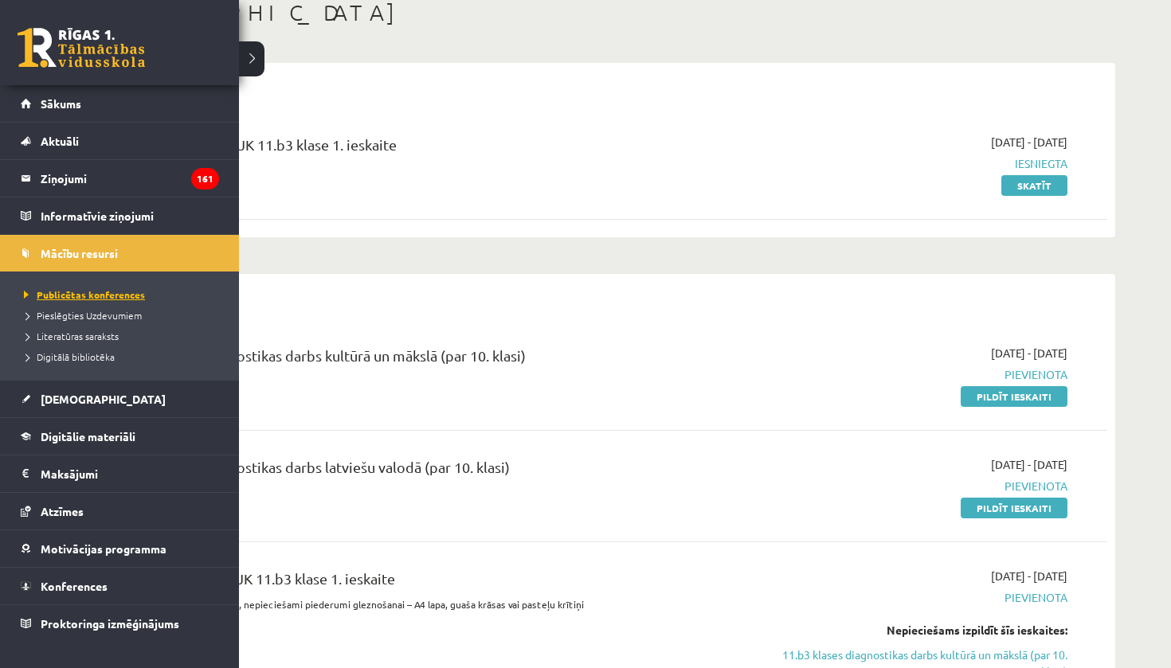
click at [93, 291] on span "Publicētas konferences" at bounding box center [82, 294] width 125 height 13
click at [90, 316] on span "Pieslēgties Uzdevumiem" at bounding box center [81, 315] width 122 height 13
click at [86, 360] on link "Digitālā bibliotēka" at bounding box center [121, 357] width 203 height 14
click at [87, 360] on span "Digitālā bibliotēka" at bounding box center [72, 357] width 105 height 13
click at [87, 359] on span "Digitālā bibliotēka" at bounding box center [72, 357] width 105 height 13
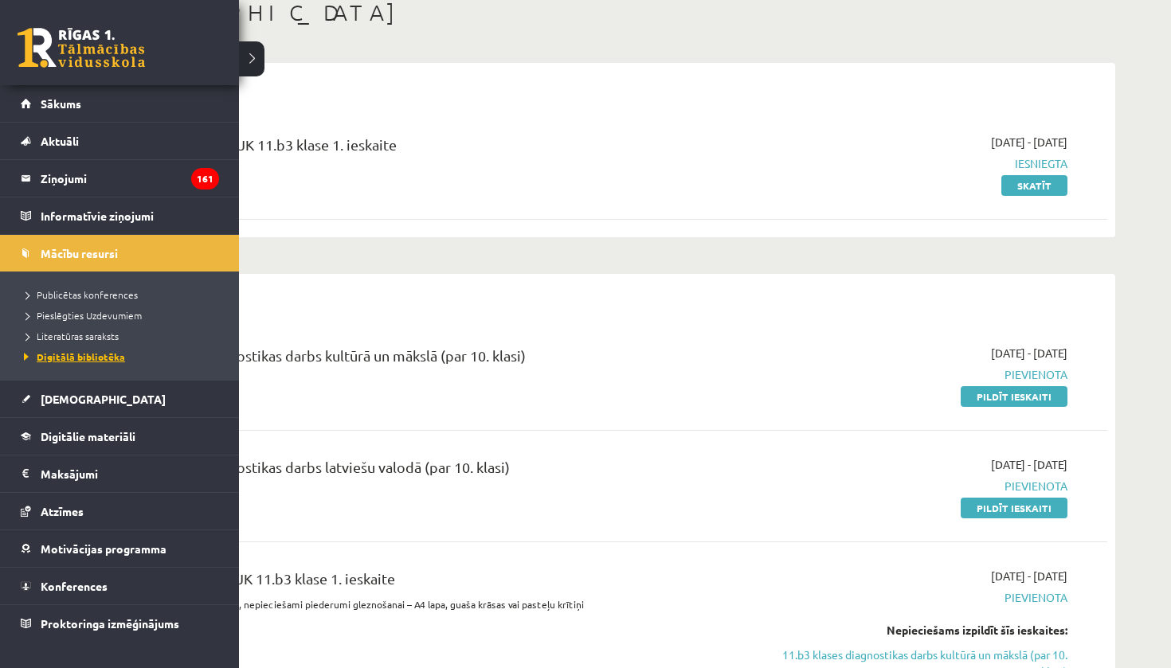
click at [87, 359] on span "Digitālā bibliotēka" at bounding box center [72, 357] width 105 height 13
click at [91, 355] on span "Digitālā bibliotēka" at bounding box center [72, 357] width 105 height 13
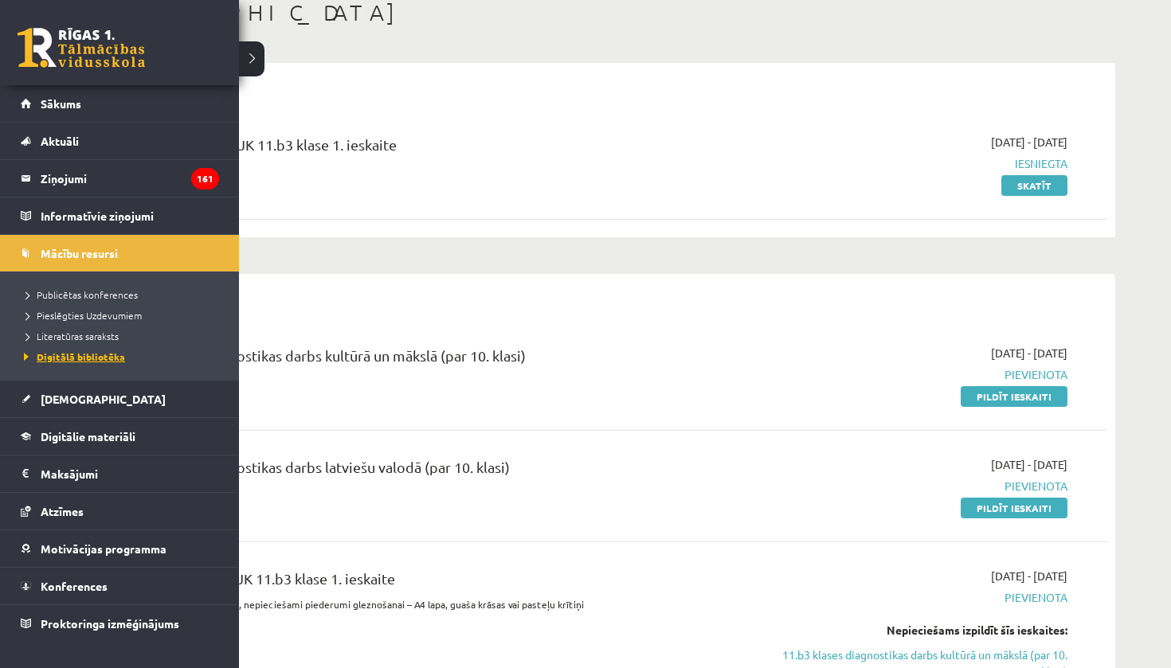
click at [91, 355] on span "Digitālā bibliotēka" at bounding box center [72, 357] width 105 height 13
click at [82, 437] on span "Digitālie materiāli" at bounding box center [88, 436] width 95 height 14
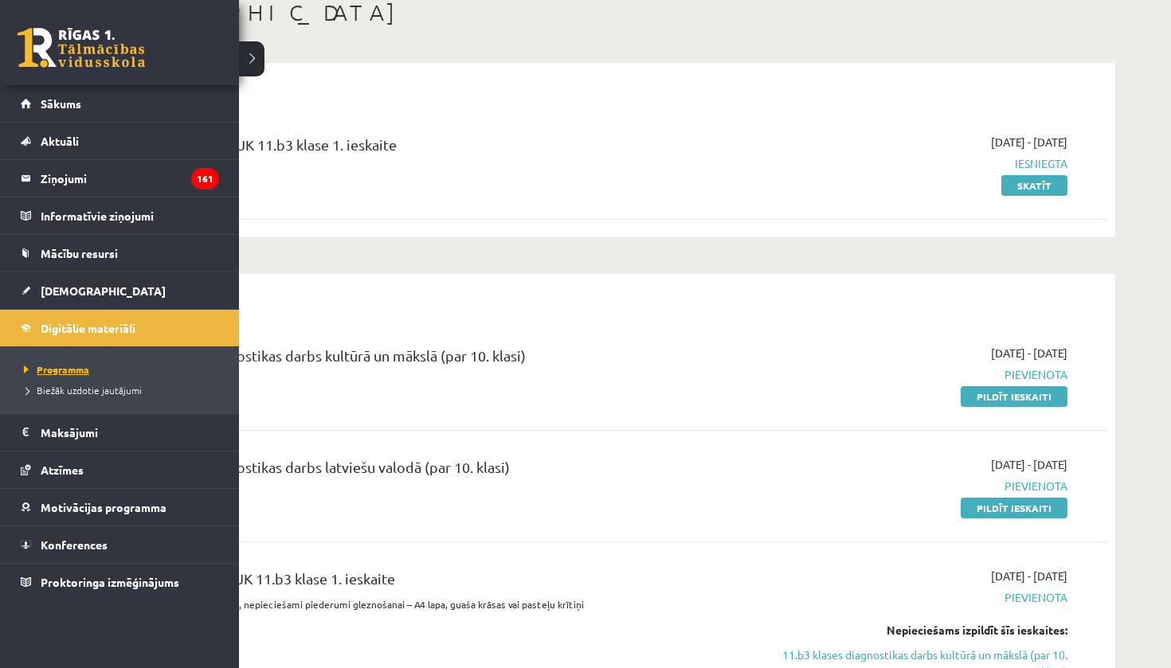
click at [99, 376] on link "Programma" at bounding box center [121, 370] width 203 height 14
click at [54, 374] on span "Programma" at bounding box center [54, 369] width 69 height 13
click at [99, 327] on span "Digitālie materiāli" at bounding box center [88, 328] width 95 height 14
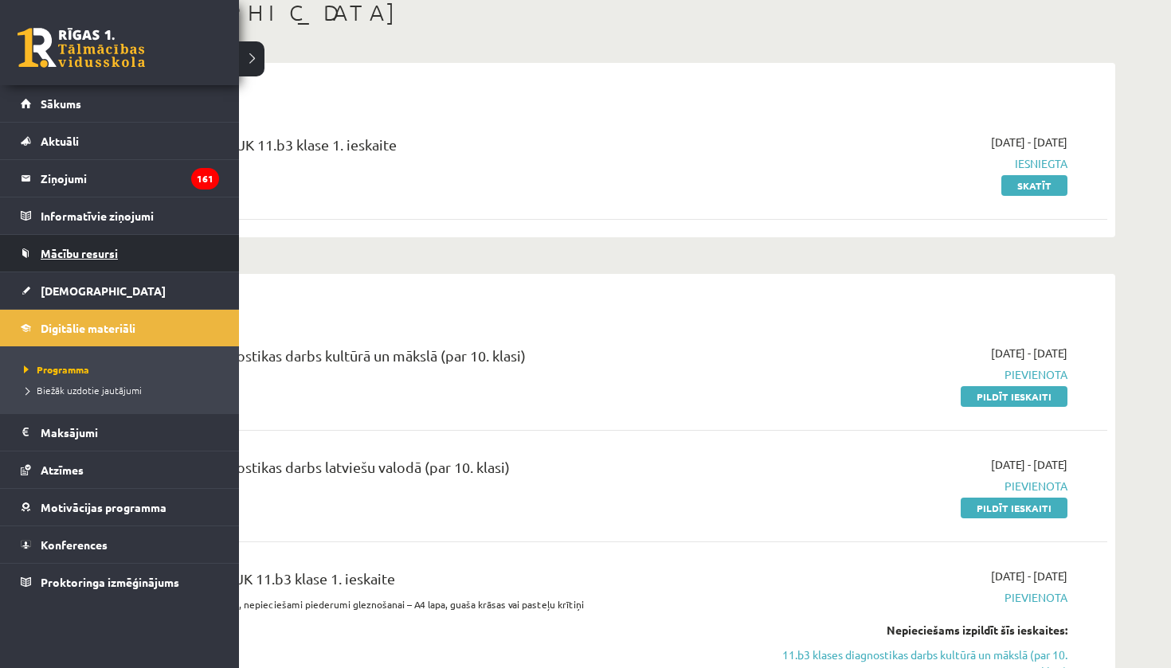
drag, startPoint x: 469, startPoint y: 102, endPoint x: 41, endPoint y: 241, distance: 450.0
click at [41, 241] on link "Mācību resursi" at bounding box center [120, 253] width 198 height 37
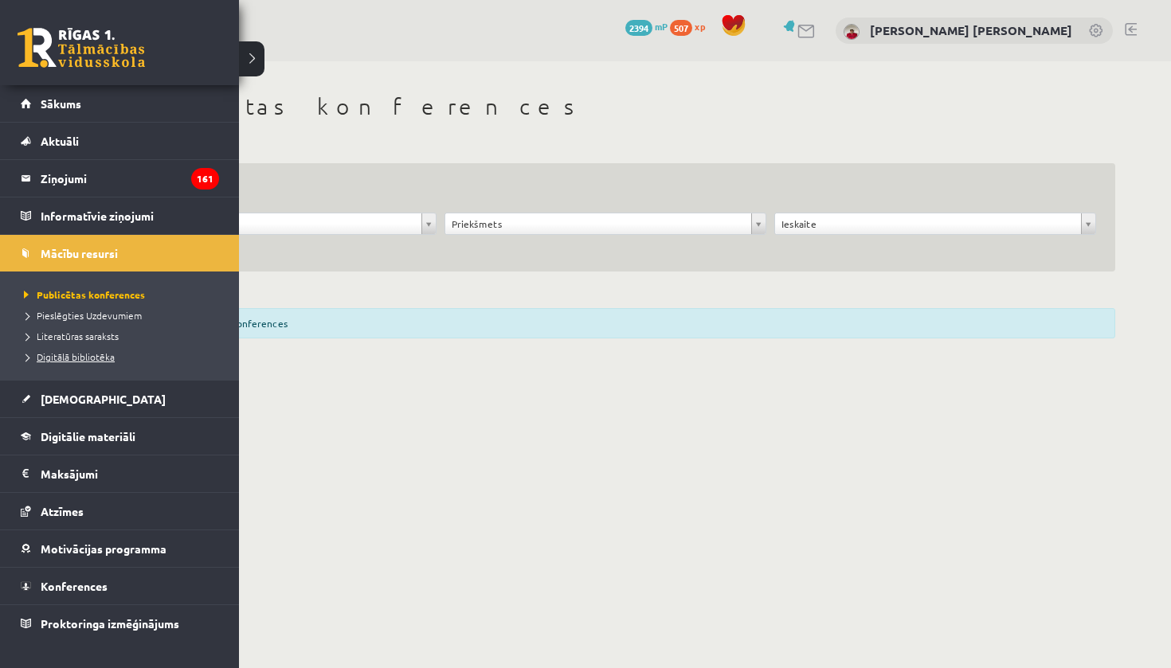
click at [52, 358] on span "Digitālā bibliotēka" at bounding box center [67, 357] width 95 height 13
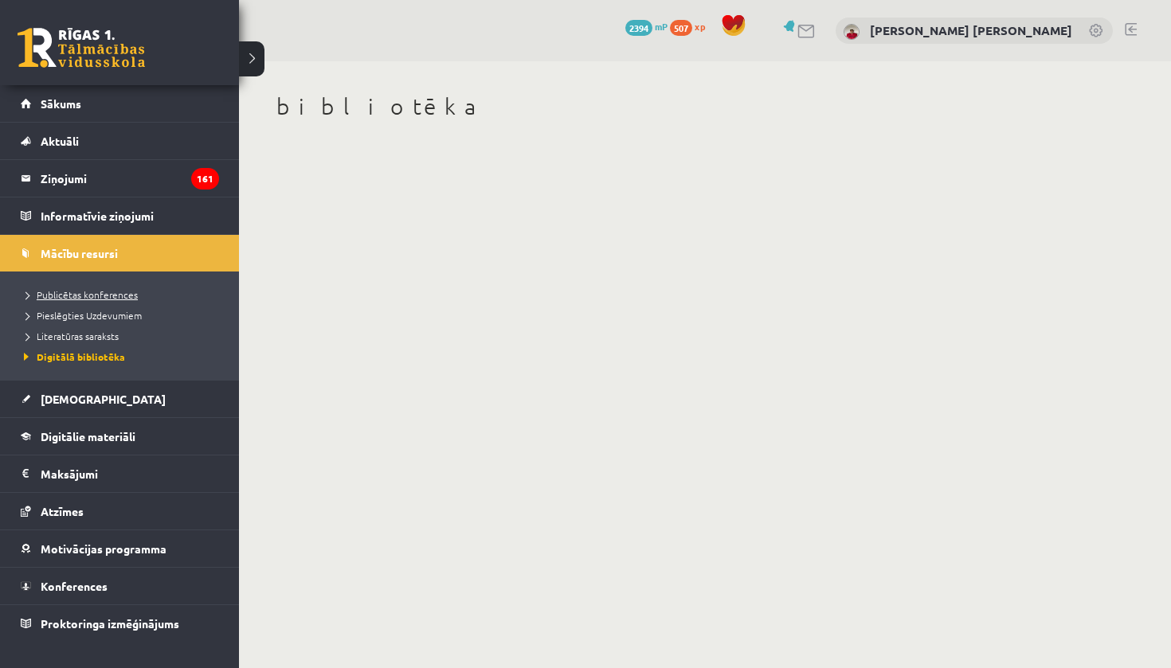
click at [89, 294] on span "Publicētas konferences" at bounding box center [79, 294] width 118 height 13
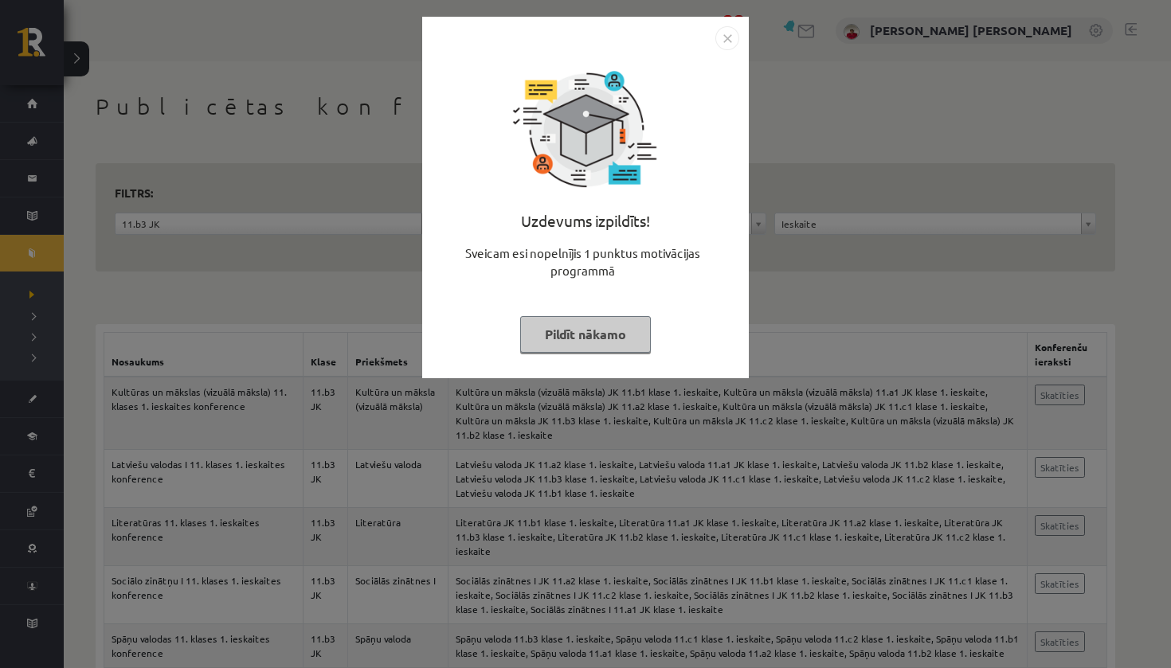
click at [286, 229] on div "Uzdevums izpildīts! Sveicam esi nopelnījis 1 punktus motivācijas programmā Pild…" at bounding box center [585, 334] width 1171 height 668
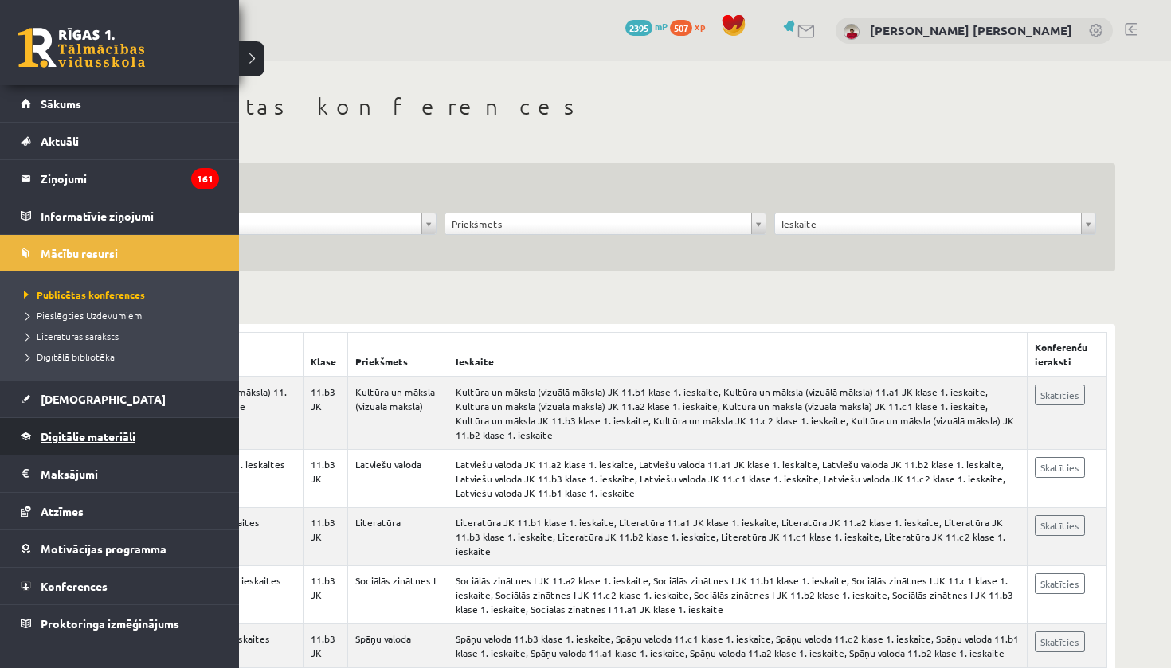
click at [58, 444] on link "Digitālie materiāli" at bounding box center [120, 436] width 198 height 37
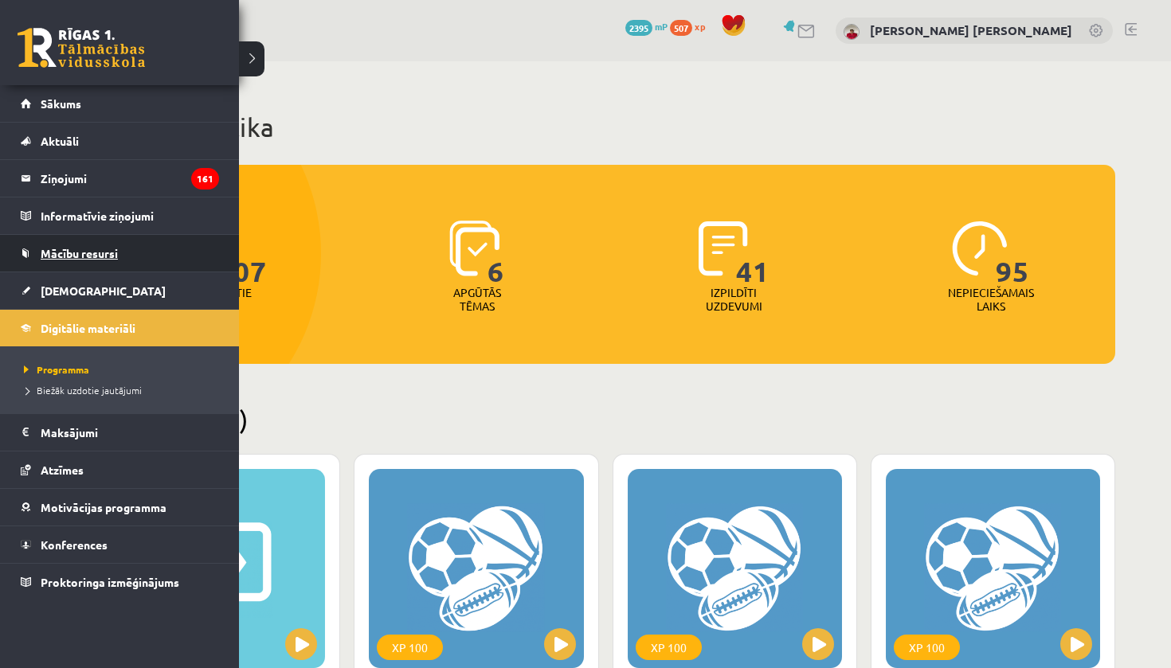
click at [58, 257] on span "Mācību resursi" at bounding box center [79, 253] width 77 height 14
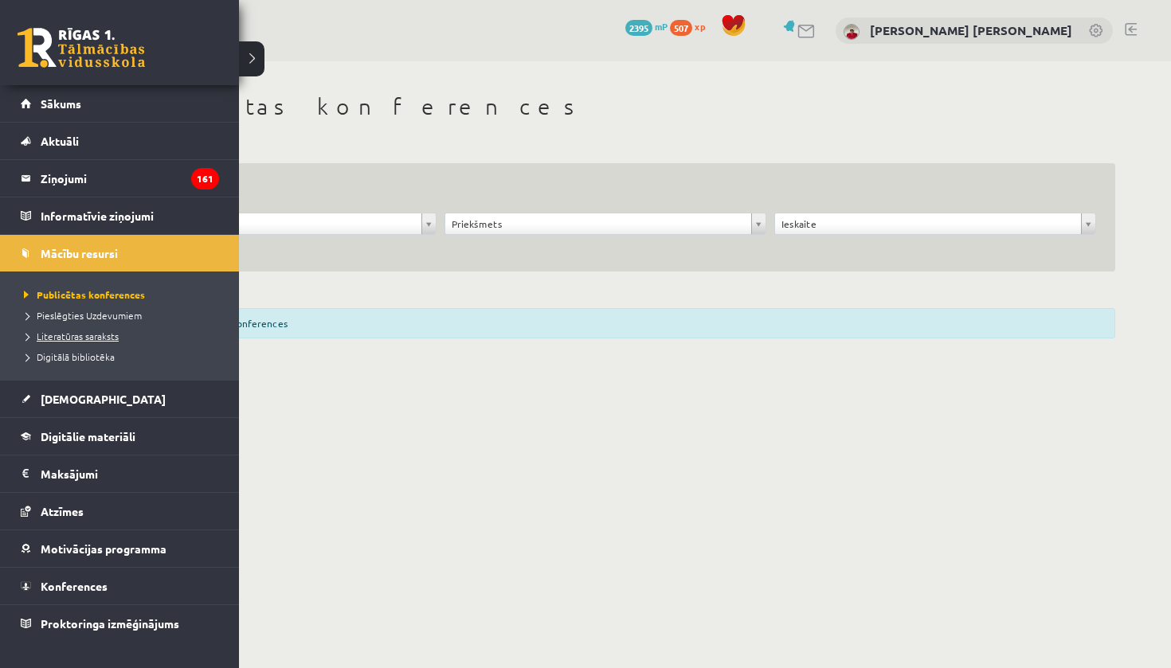
click at [73, 336] on span "Literatūras saraksts" at bounding box center [69, 336] width 99 height 13
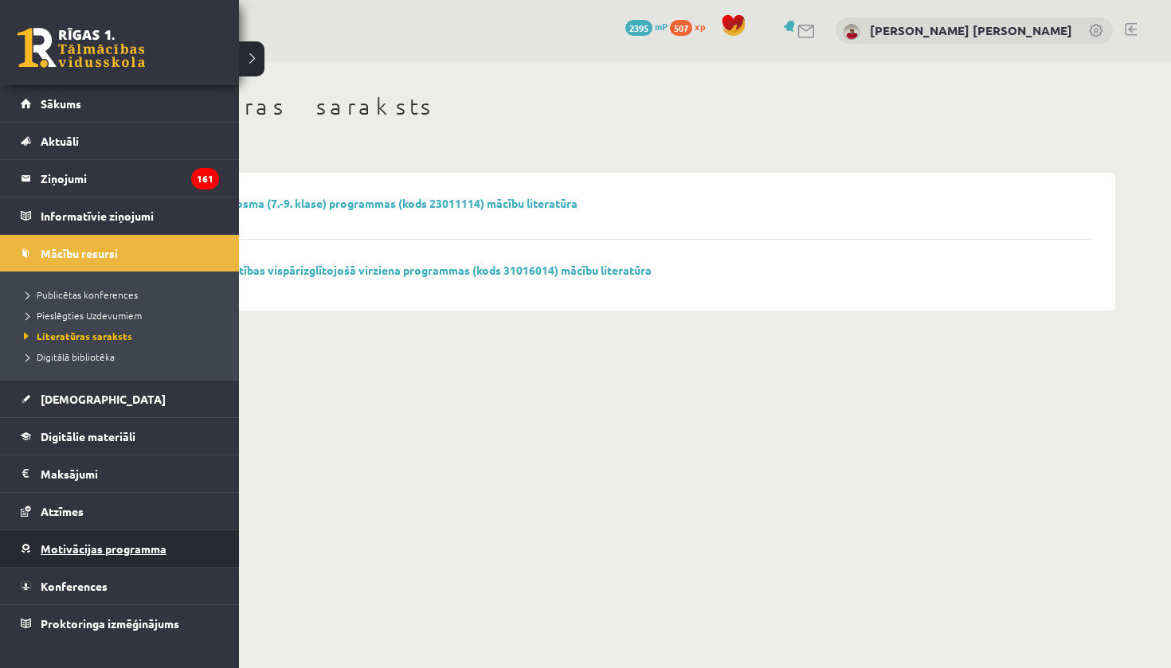
click at [43, 555] on link "Motivācijas programma" at bounding box center [120, 549] width 198 height 37
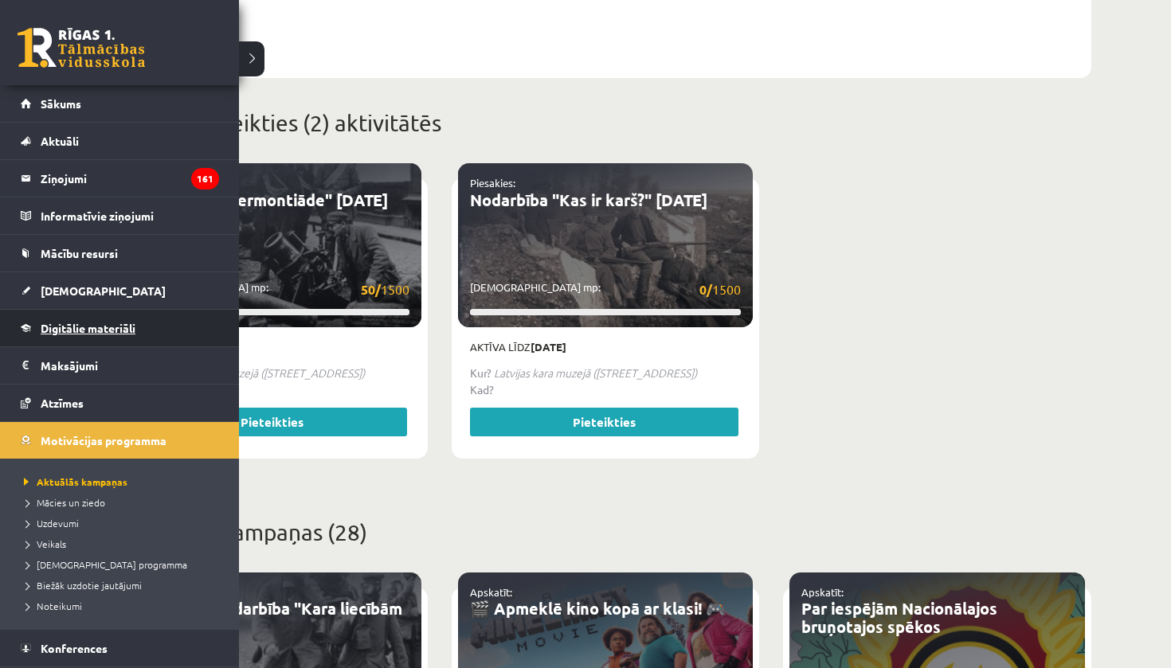
scroll to position [539, 0]
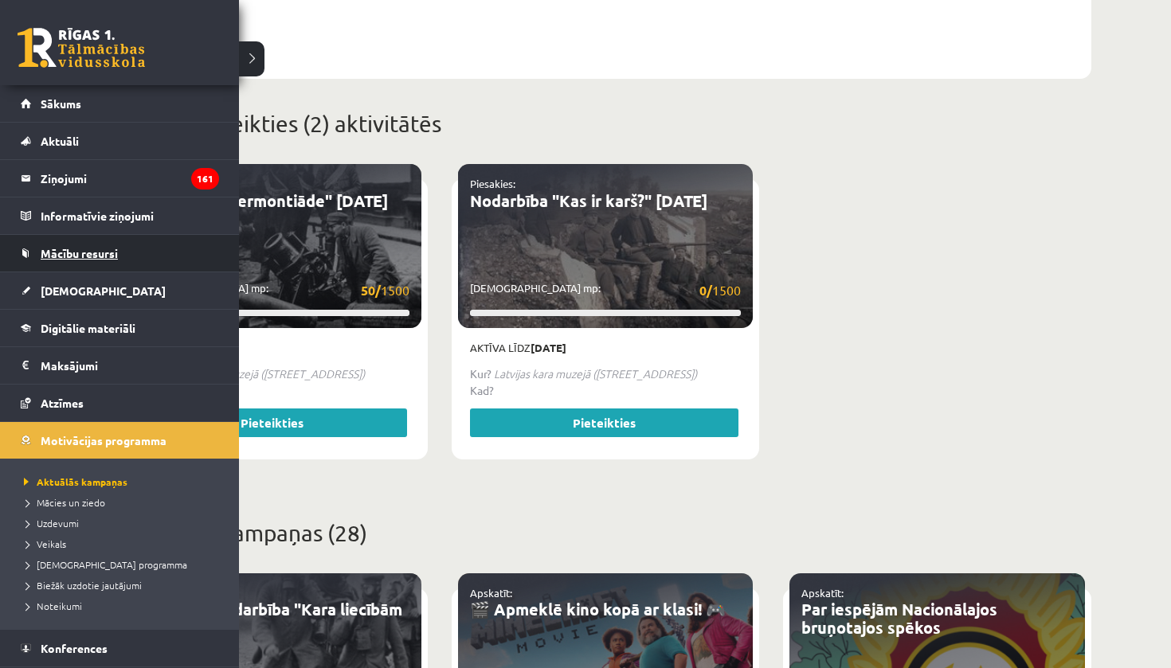
click at [108, 257] on span "Mācību resursi" at bounding box center [79, 253] width 77 height 14
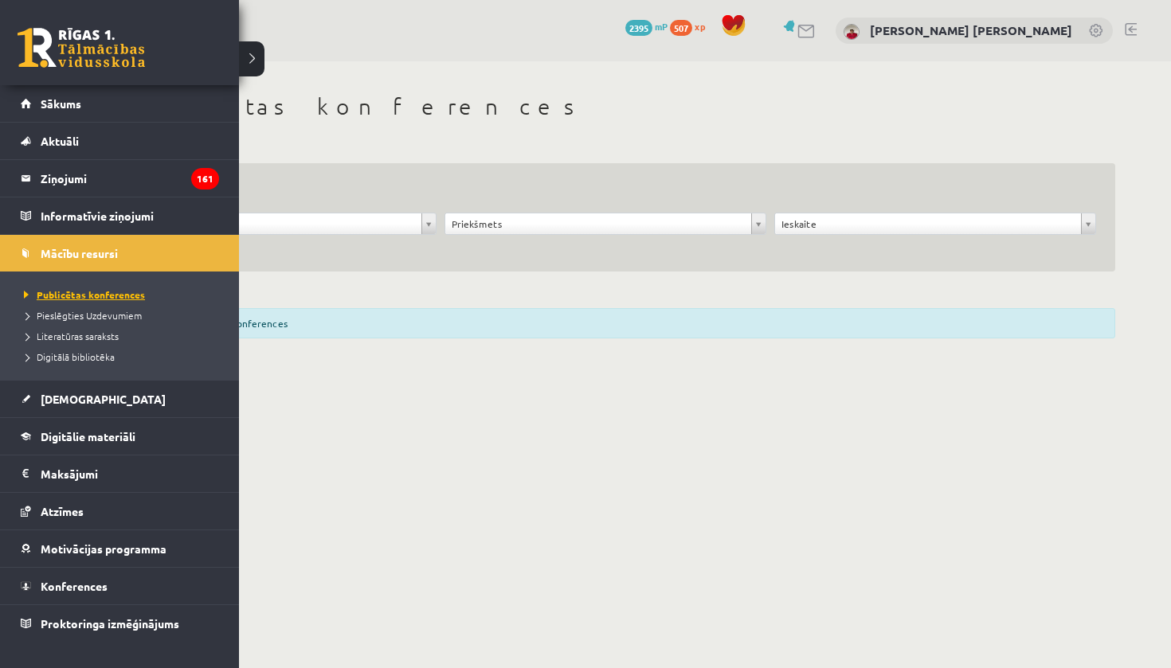
click at [92, 293] on span "Publicētas konferences" at bounding box center [82, 294] width 125 height 13
click at [93, 310] on span "Pieslēgties Uzdevumiem" at bounding box center [81, 315] width 122 height 13
click at [62, 333] on span "Literatūras saraksts" at bounding box center [69, 336] width 99 height 13
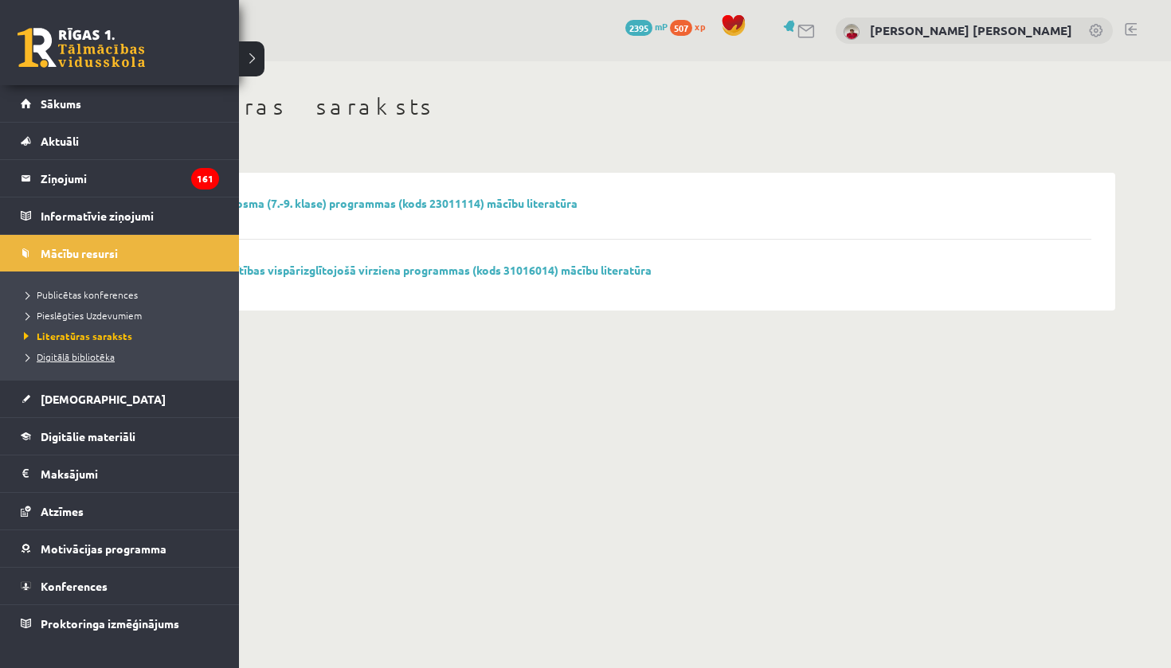
click at [66, 360] on span "Digitālā bibliotēka" at bounding box center [67, 357] width 95 height 13
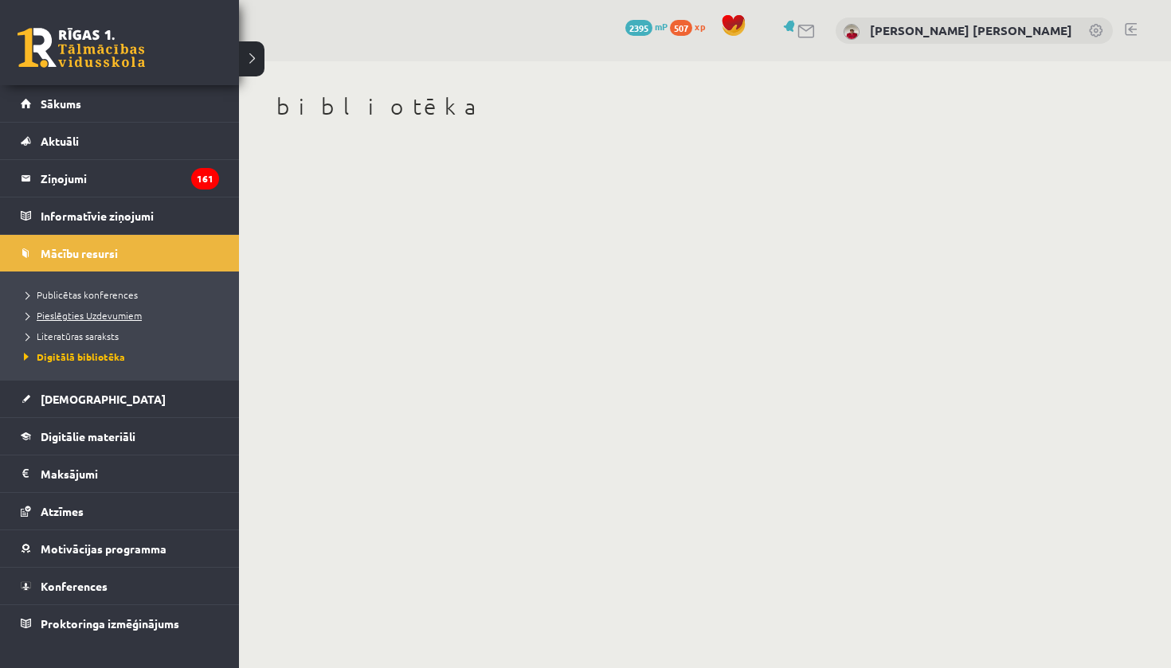
click at [98, 317] on span "Pieslēgties Uzdevumiem" at bounding box center [81, 315] width 122 height 13
click at [62, 292] on span "Publicētas konferences" at bounding box center [79, 294] width 118 height 13
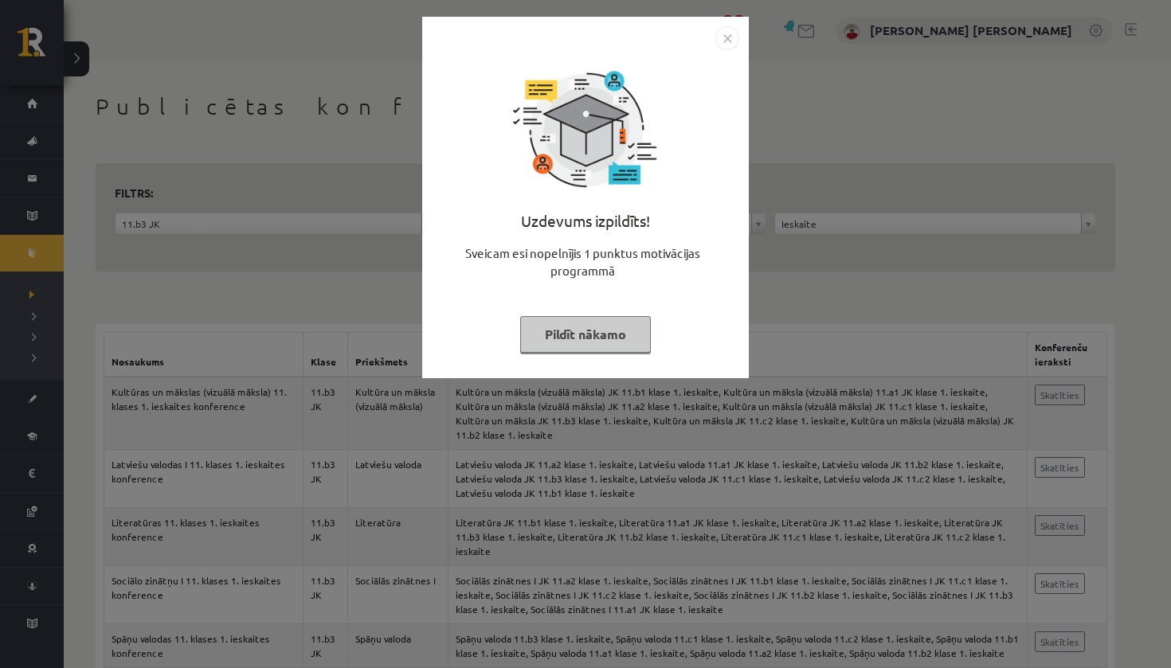
click at [588, 336] on button "Pildīt nākamo" at bounding box center [585, 334] width 131 height 37
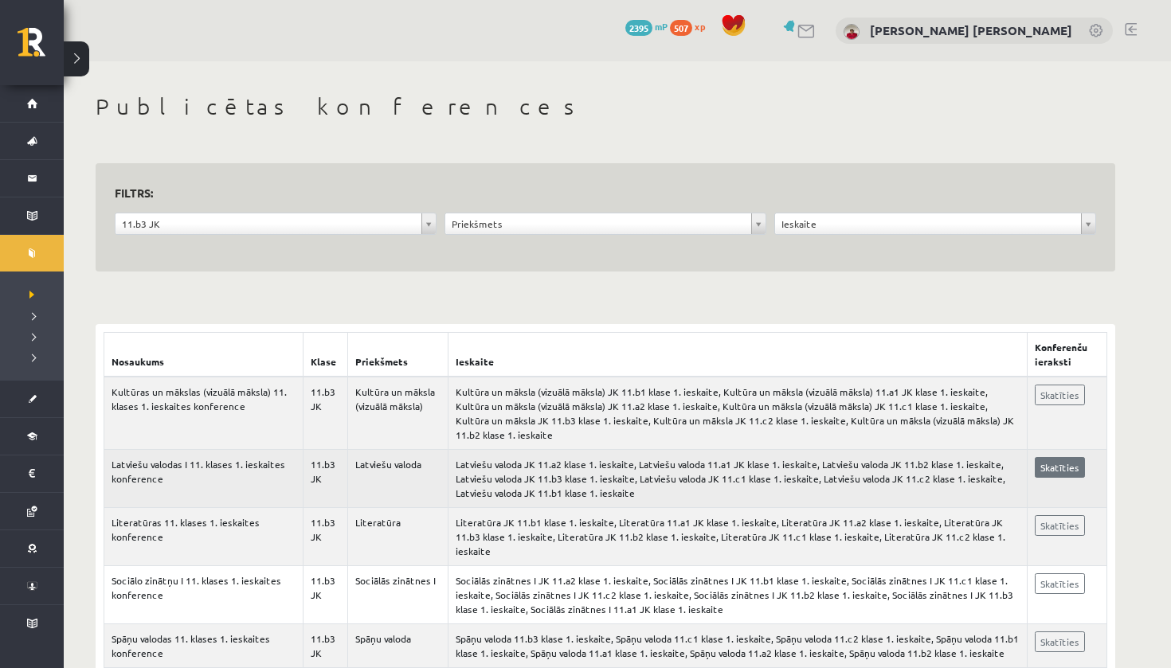
click at [1069, 463] on link "Skatīties" at bounding box center [1060, 467] width 50 height 21
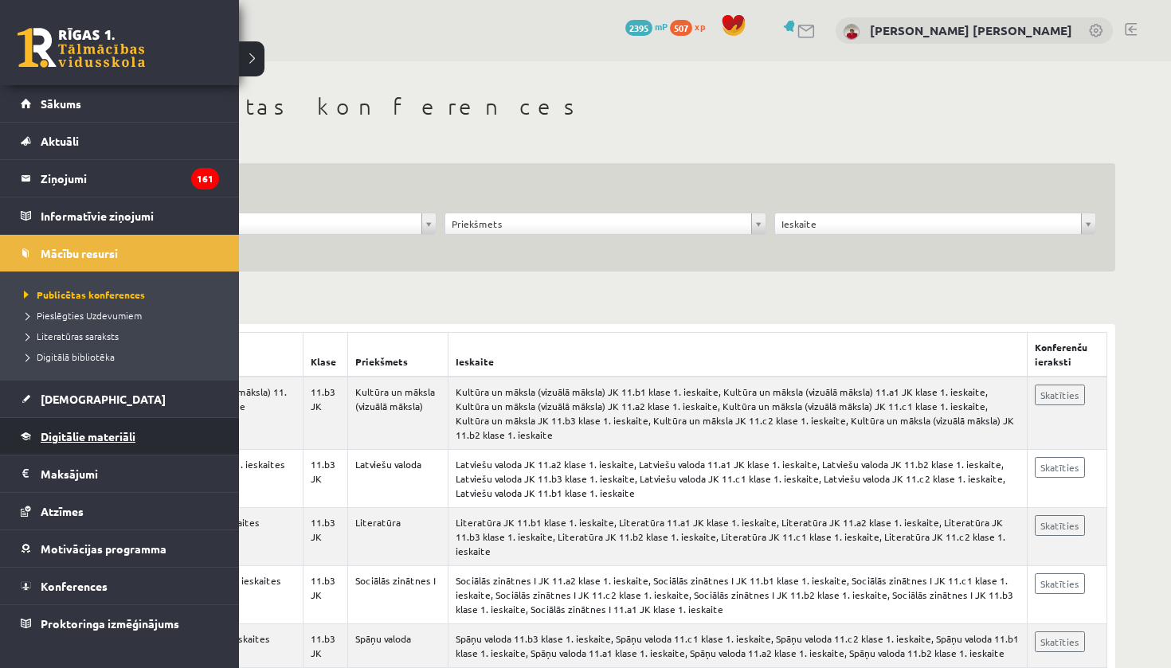
click at [82, 437] on span "Digitālie materiāli" at bounding box center [88, 436] width 95 height 14
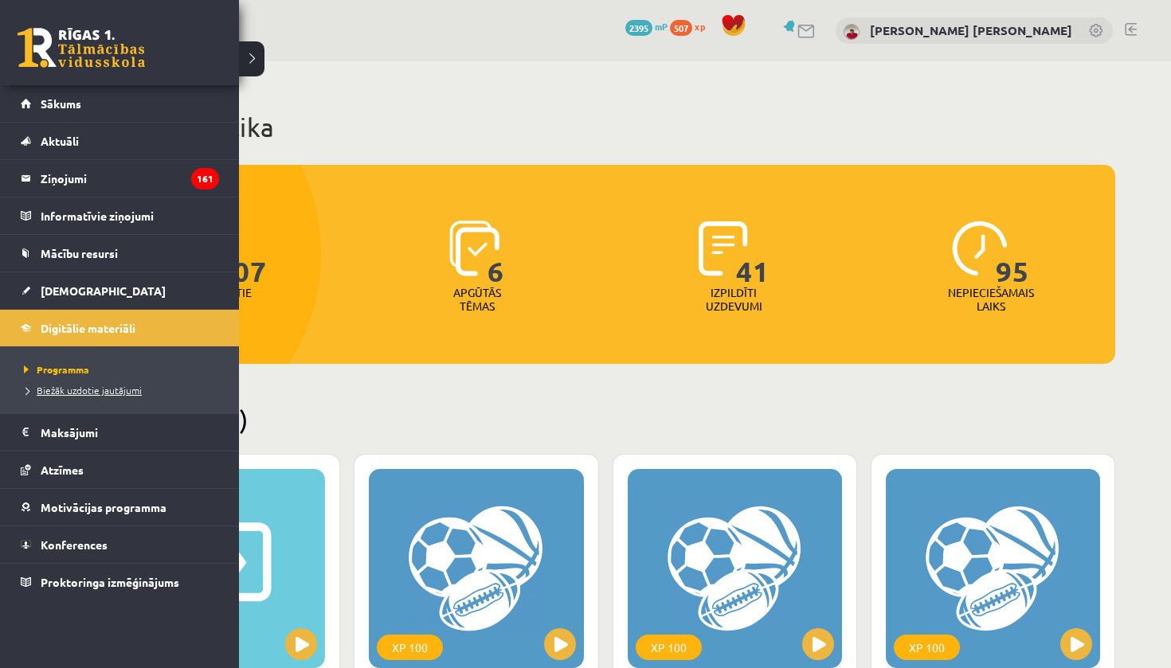
click at [92, 393] on span "Biežāk uzdotie jautājumi" at bounding box center [81, 390] width 122 height 13
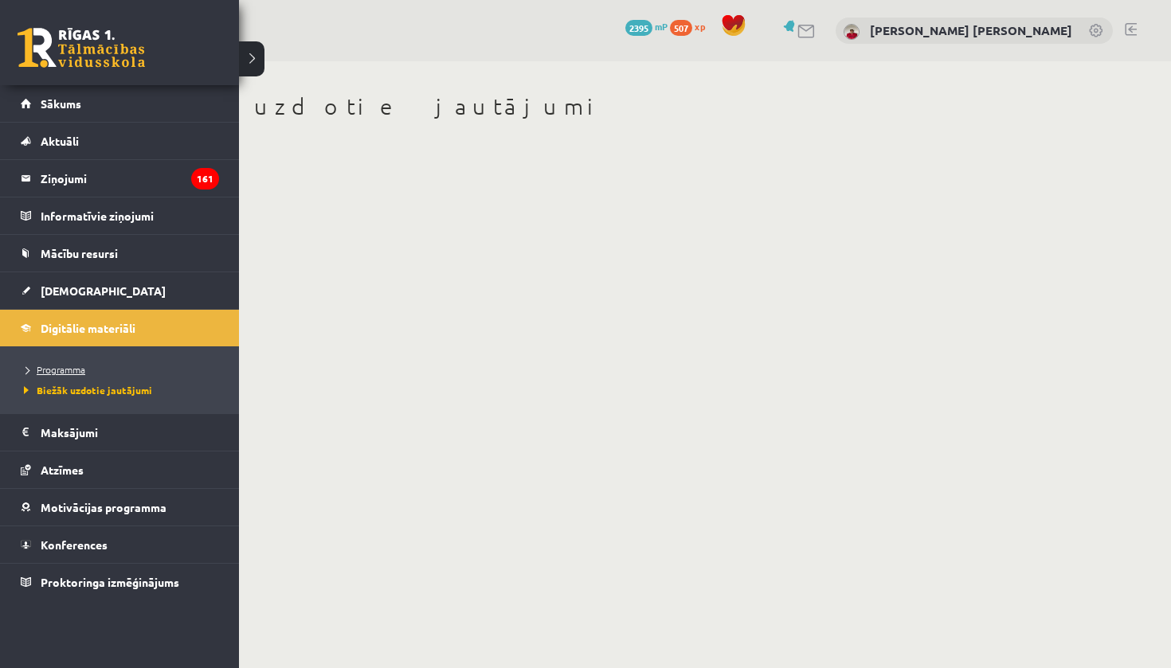
click at [73, 365] on span "Programma" at bounding box center [52, 369] width 65 height 13
